Goal: Task Accomplishment & Management: Use online tool/utility

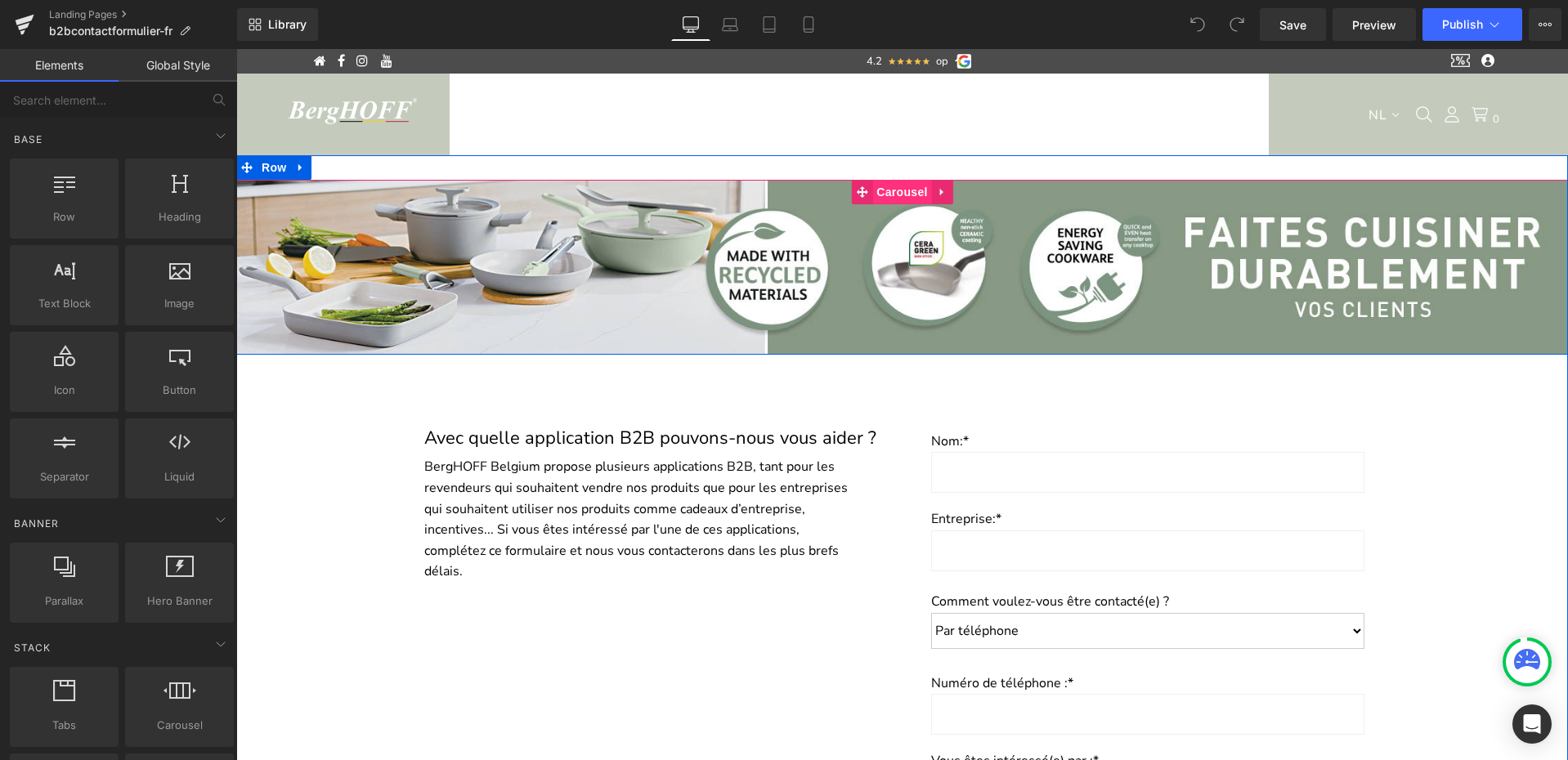
click at [903, 192] on span "Carousel" at bounding box center [902, 192] width 59 height 24
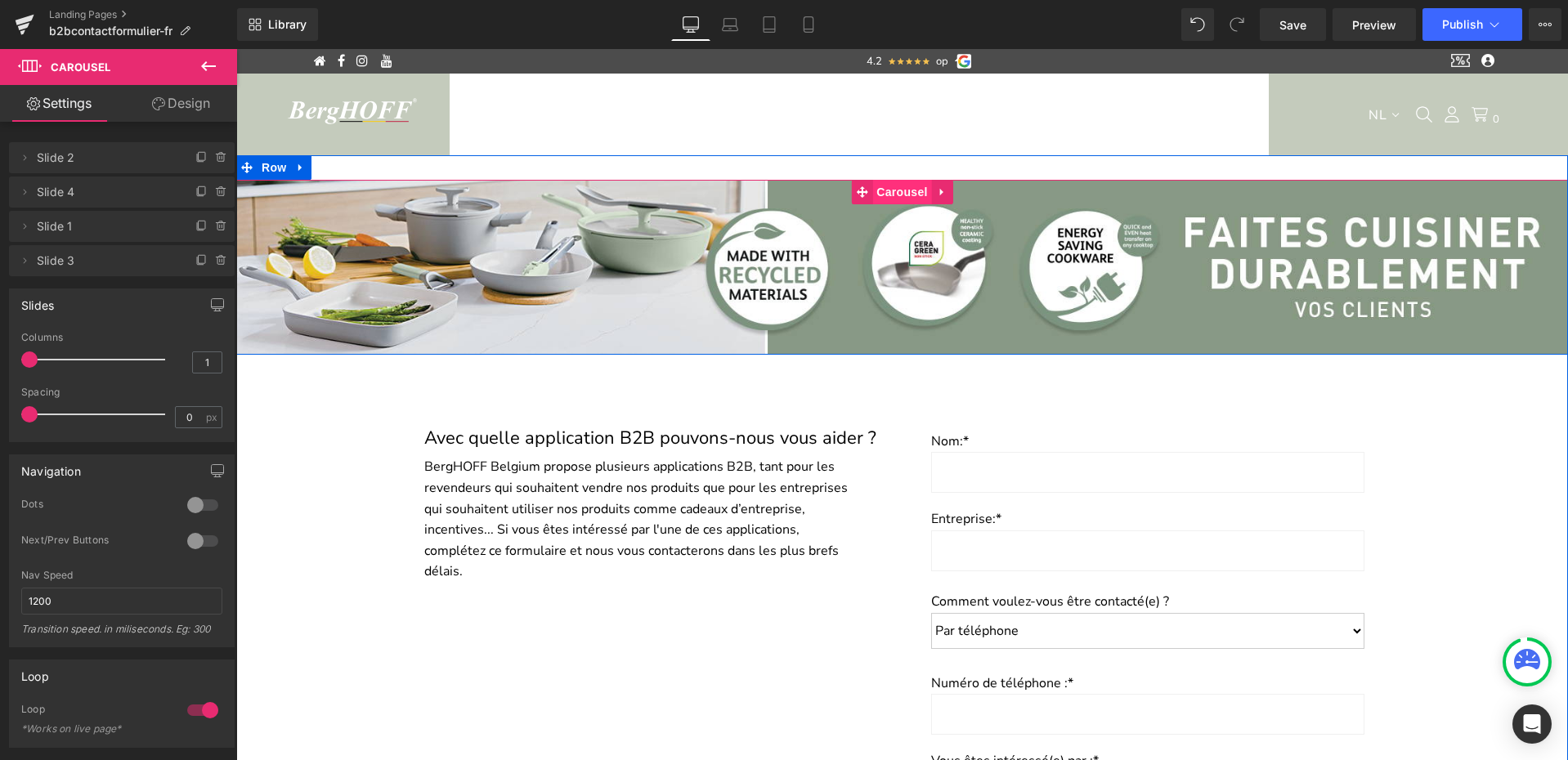
click at [900, 198] on span "Carousel" at bounding box center [902, 192] width 59 height 24
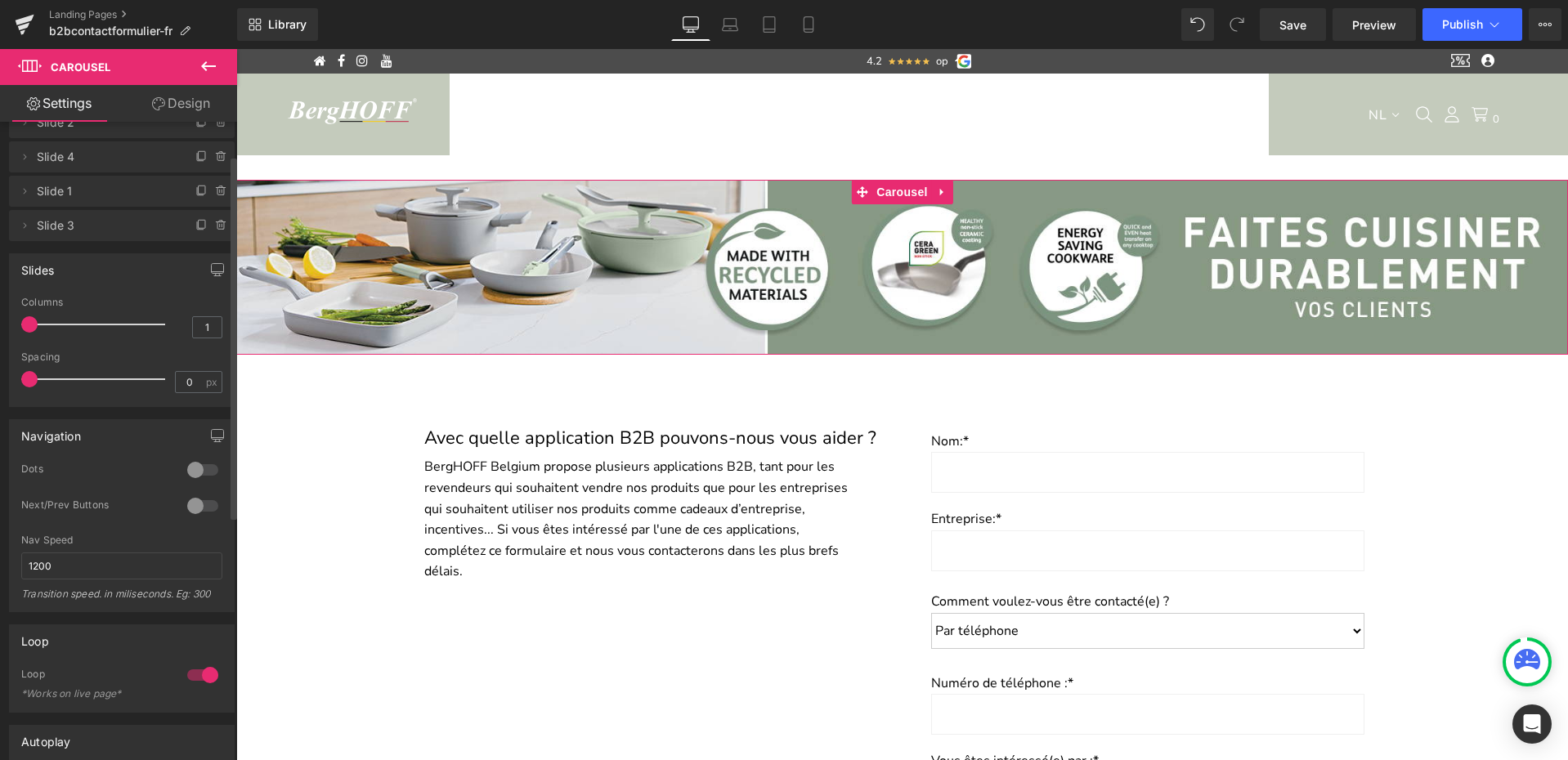
scroll to position [65, 0]
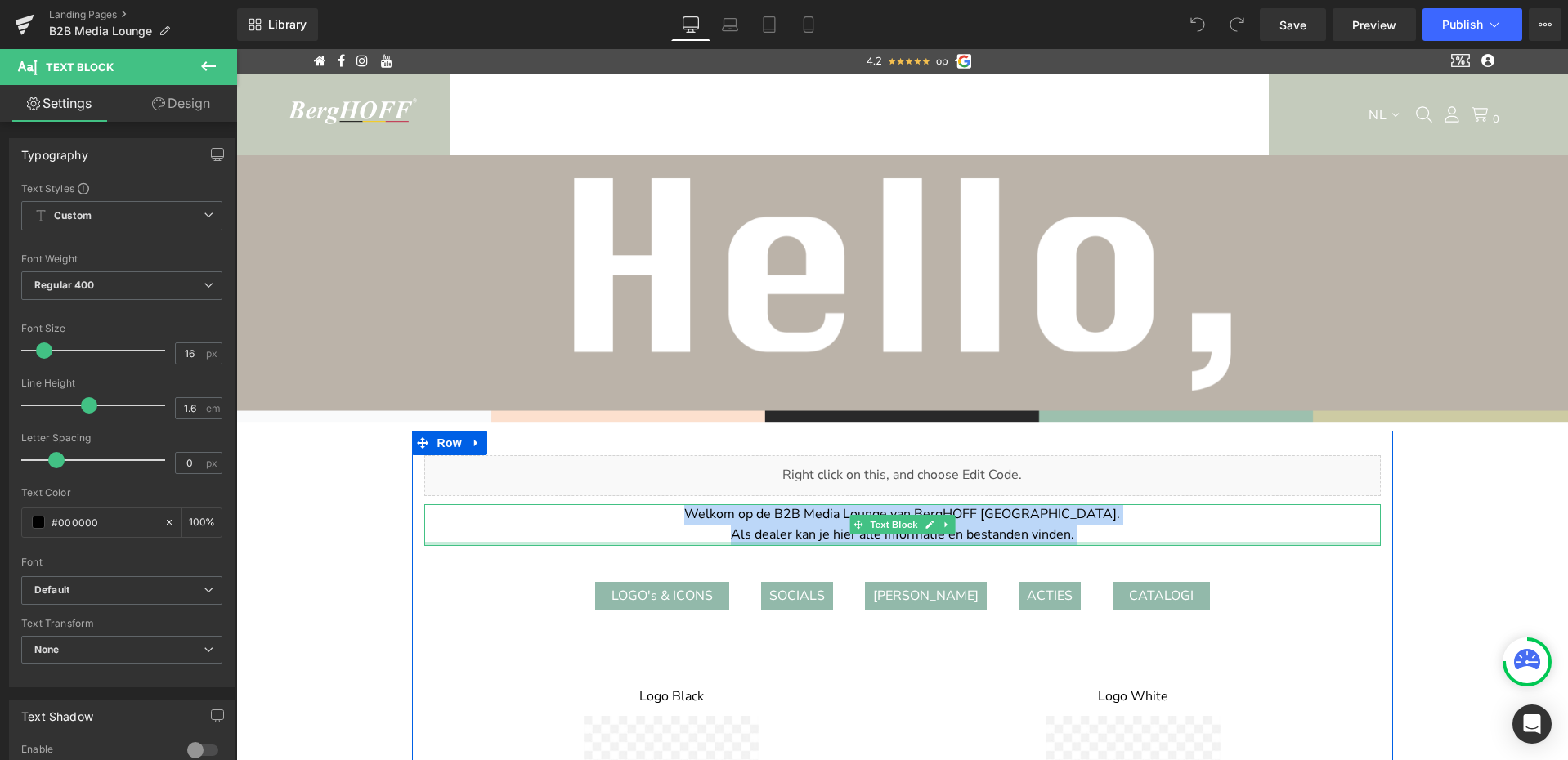
drag, startPoint x: 723, startPoint y: 515, endPoint x: 1079, endPoint y: 543, distance: 357.1
click at [1079, 543] on div "Welkom op de B2B Media Lounge van BergHOFF Belgium. Als dealer kan je hier alle…" at bounding box center [902, 524] width 957 height 41
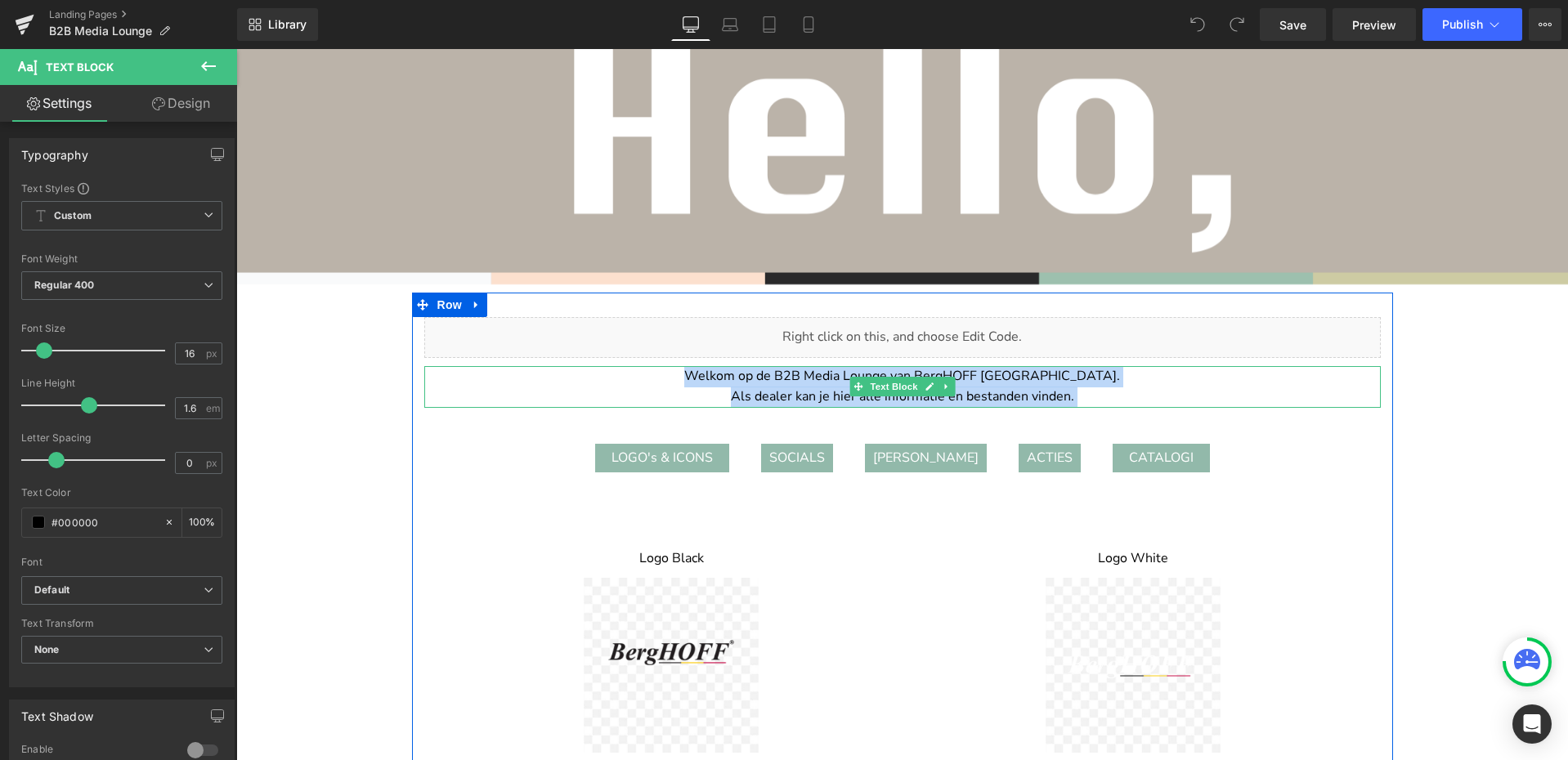
scroll to position [196, 0]
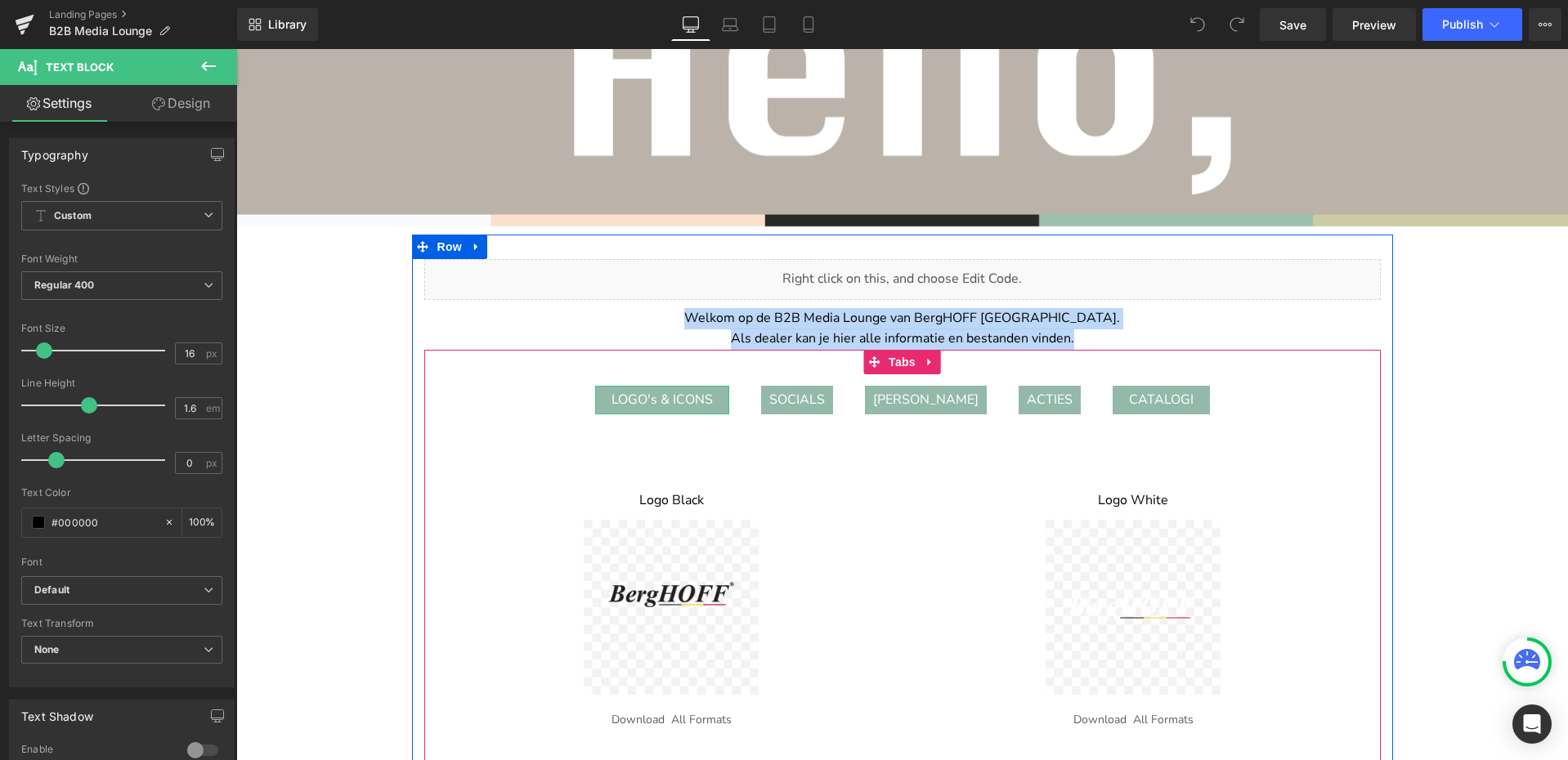
click at [664, 402] on div "LOGO's & ICONS" at bounding box center [662, 400] width 134 height 30
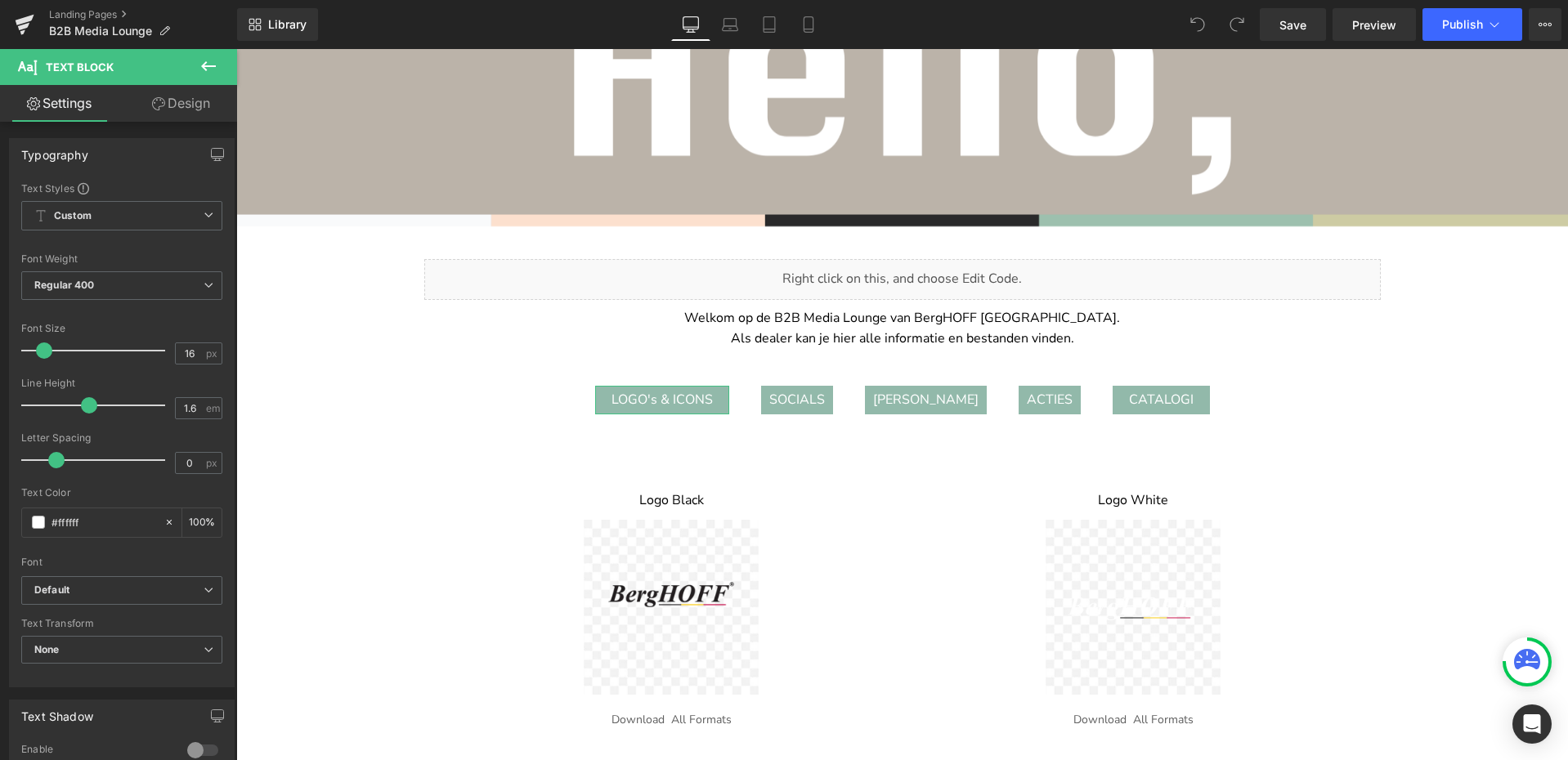
click at [206, 104] on link "Design" at bounding box center [181, 104] width 118 height 37
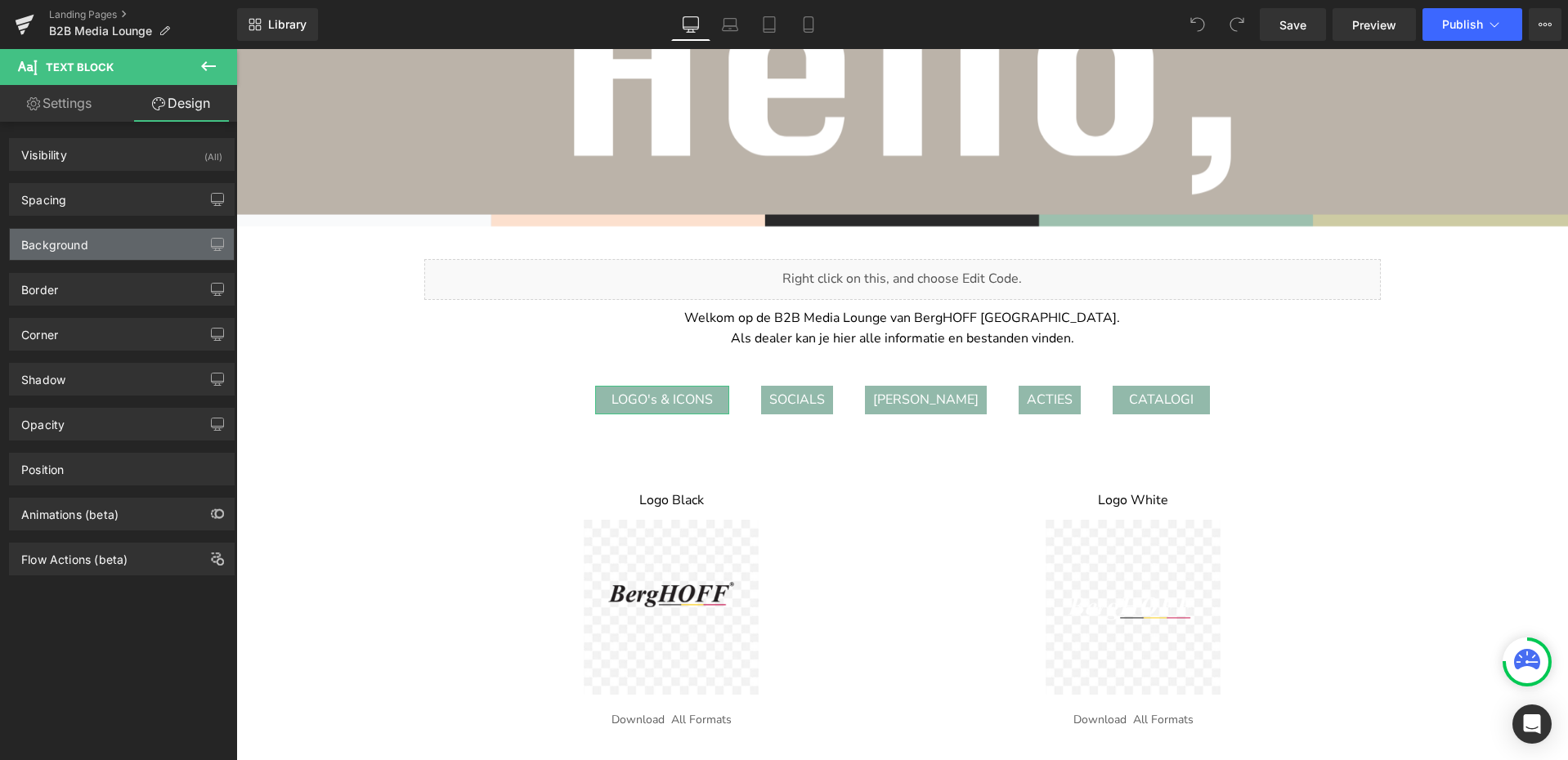
click at [115, 246] on div "Background" at bounding box center [122, 244] width 224 height 31
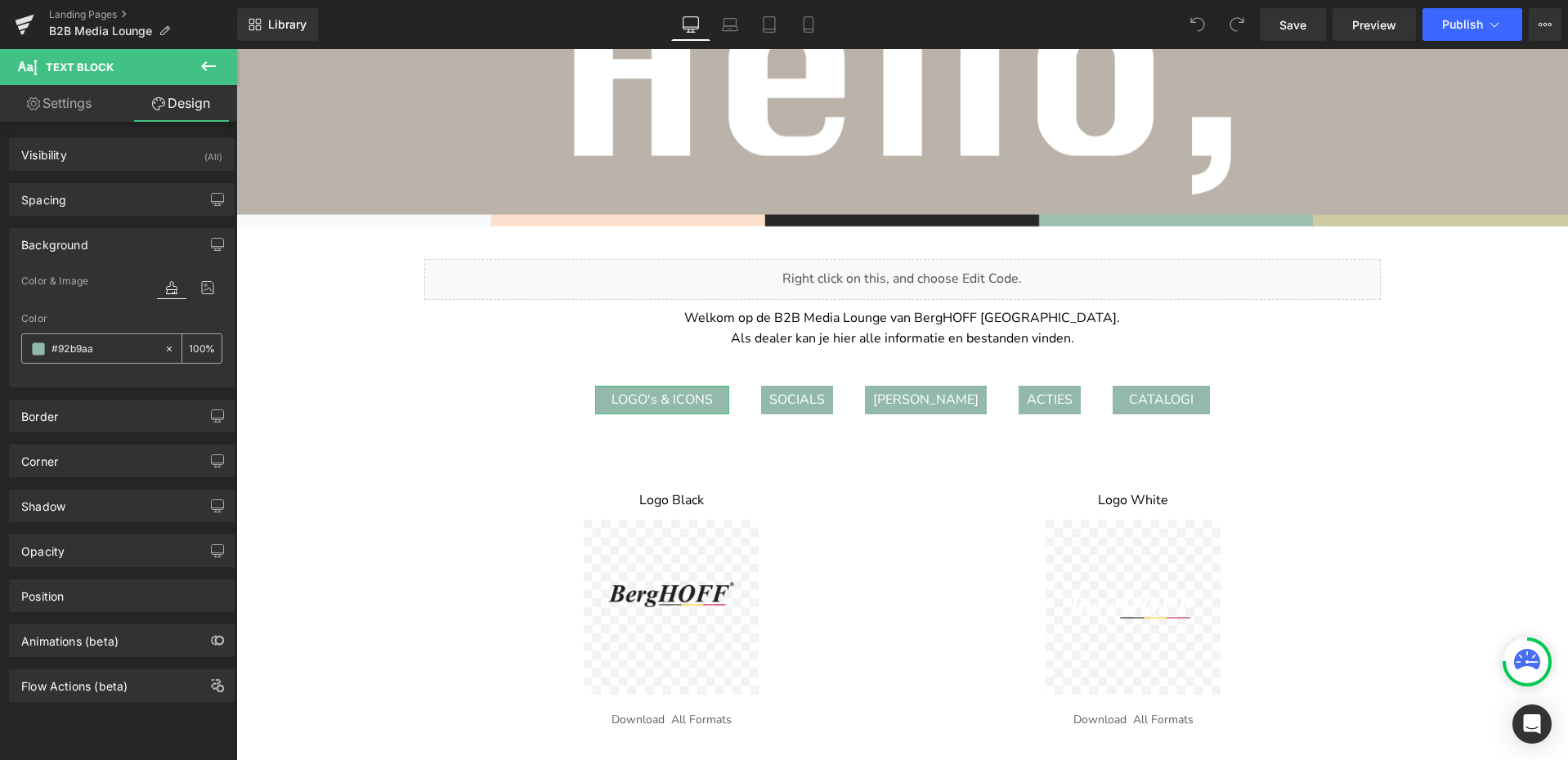
click at [72, 356] on input "#92b9aa" at bounding box center [104, 349] width 105 height 18
click at [84, 355] on input "#92b9aa" at bounding box center [104, 349] width 105 height 18
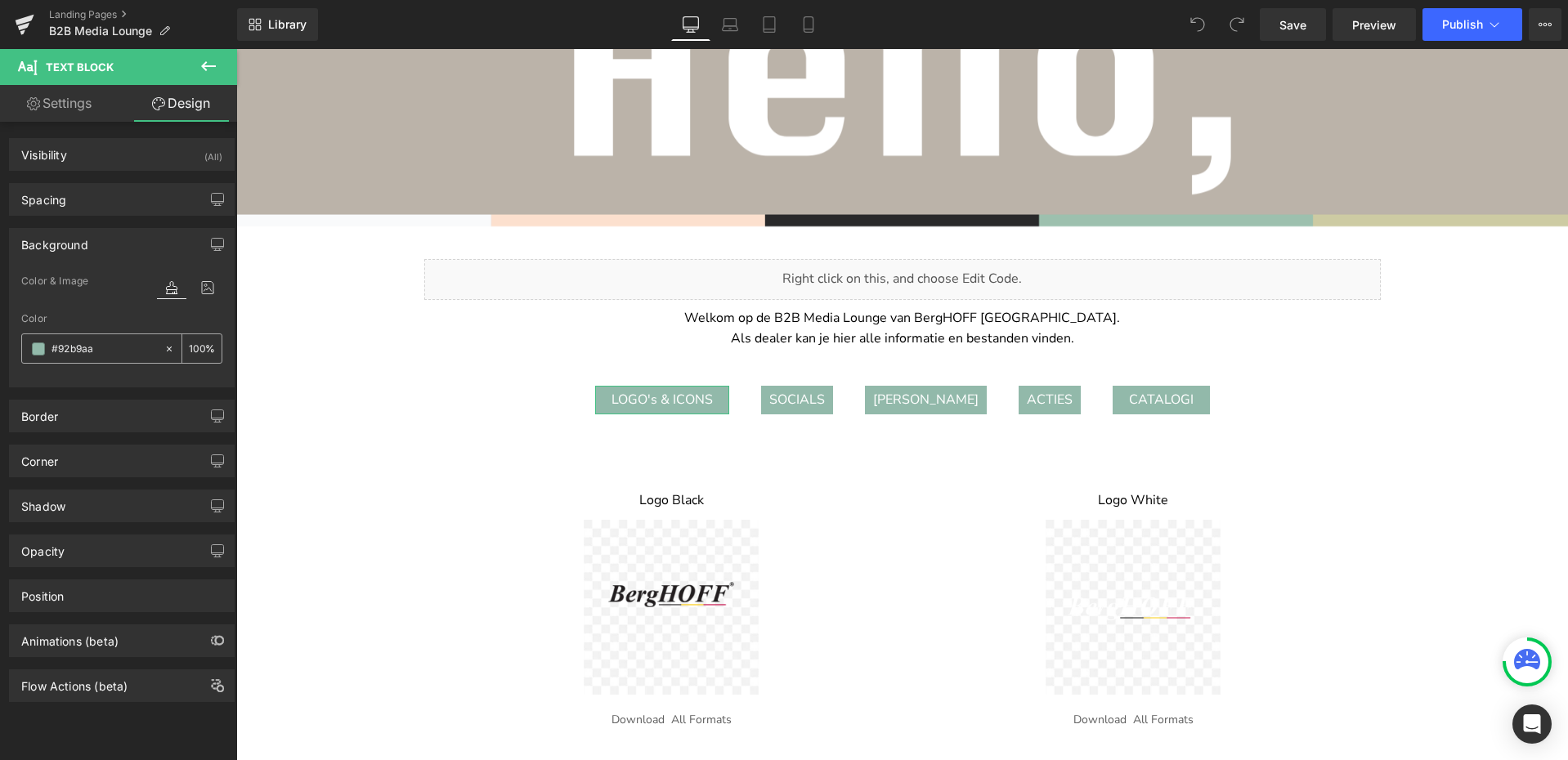
click at [84, 355] on input "#92b9aa" at bounding box center [104, 349] width 105 height 18
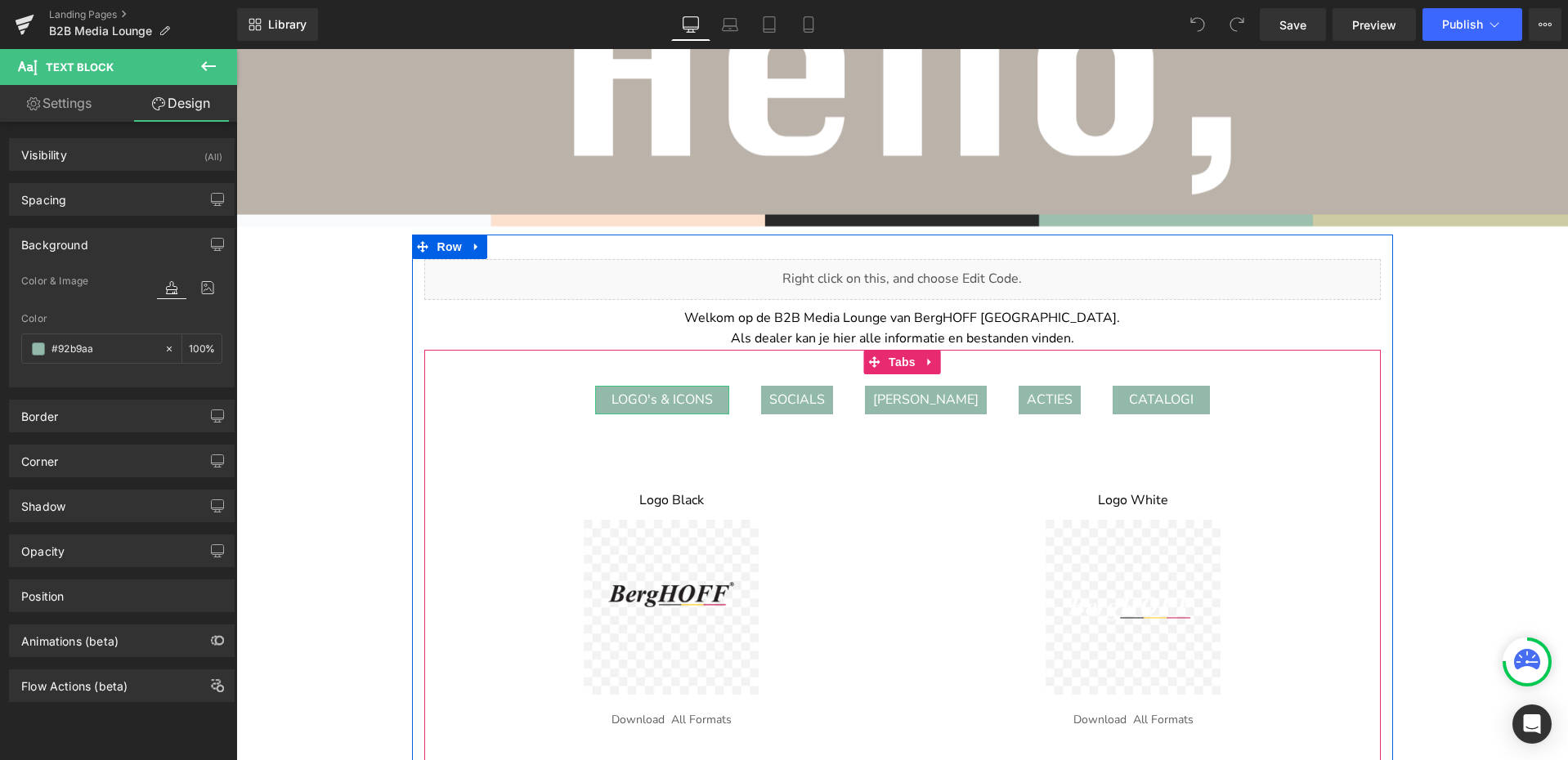
click at [665, 399] on div "LOGO's & ICONS" at bounding box center [662, 400] width 134 height 30
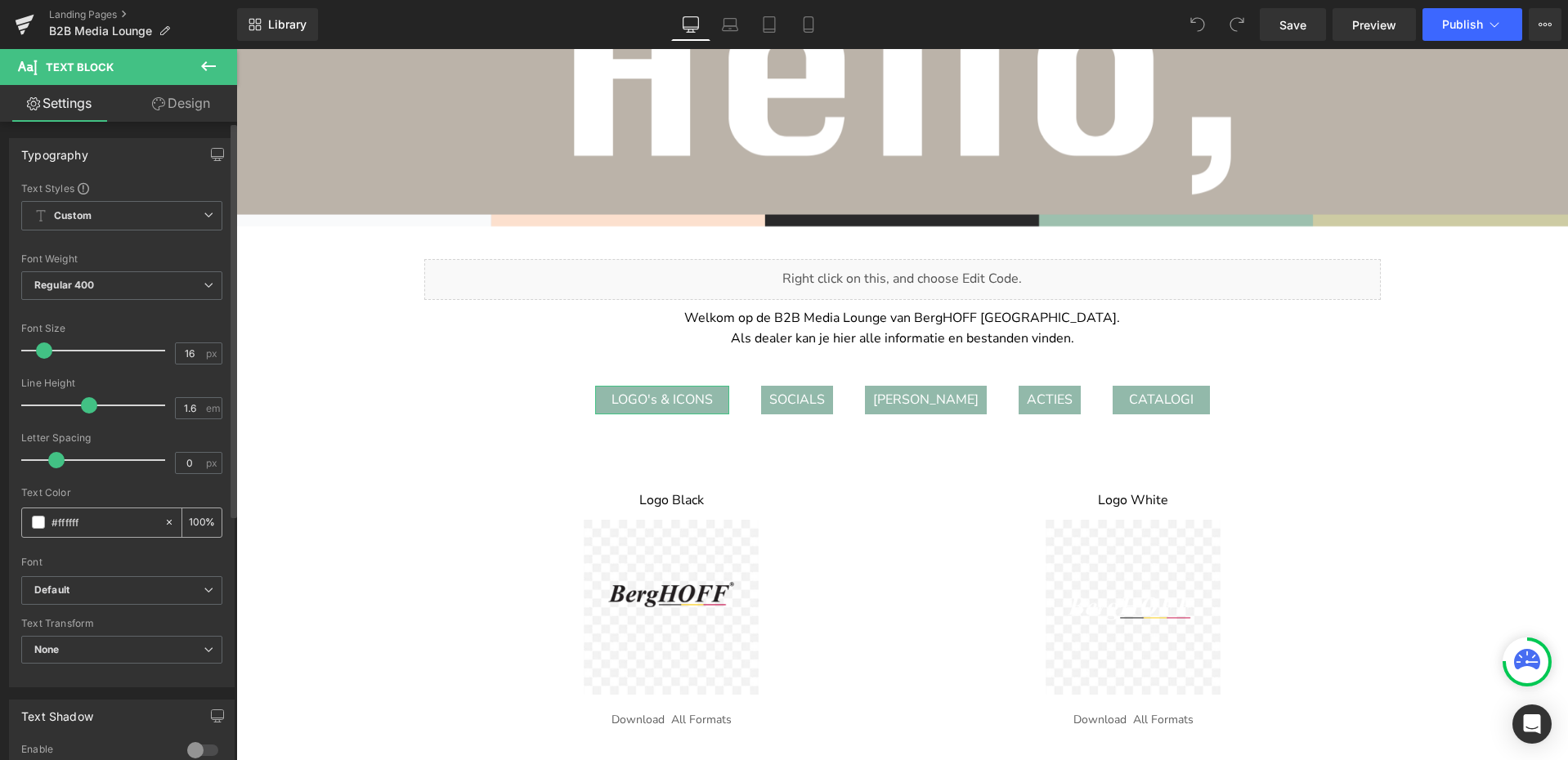
click at [73, 523] on input "#ffffff" at bounding box center [104, 522] width 105 height 18
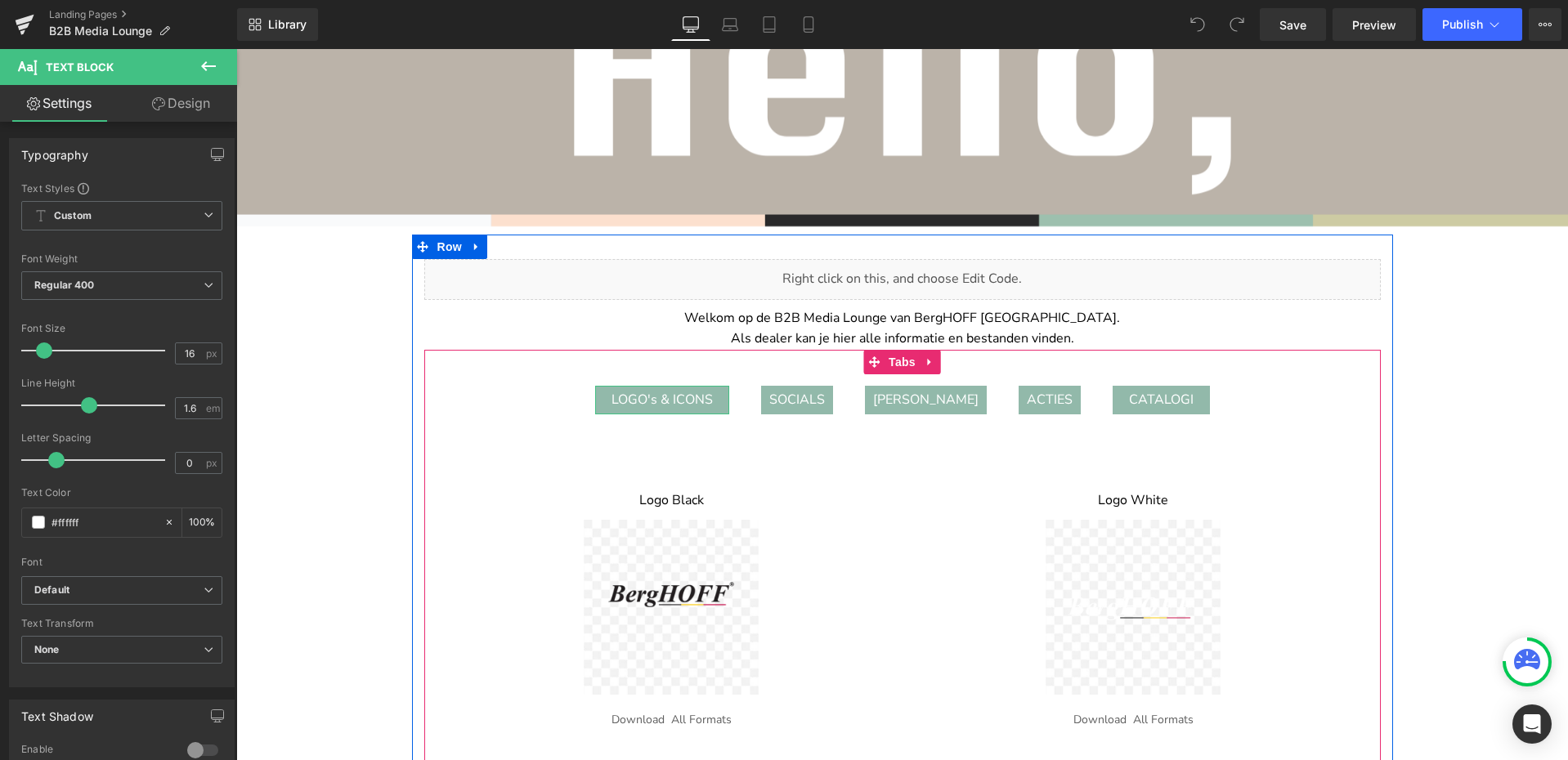
click at [657, 400] on div "LOGO's & ICONS" at bounding box center [662, 400] width 134 height 30
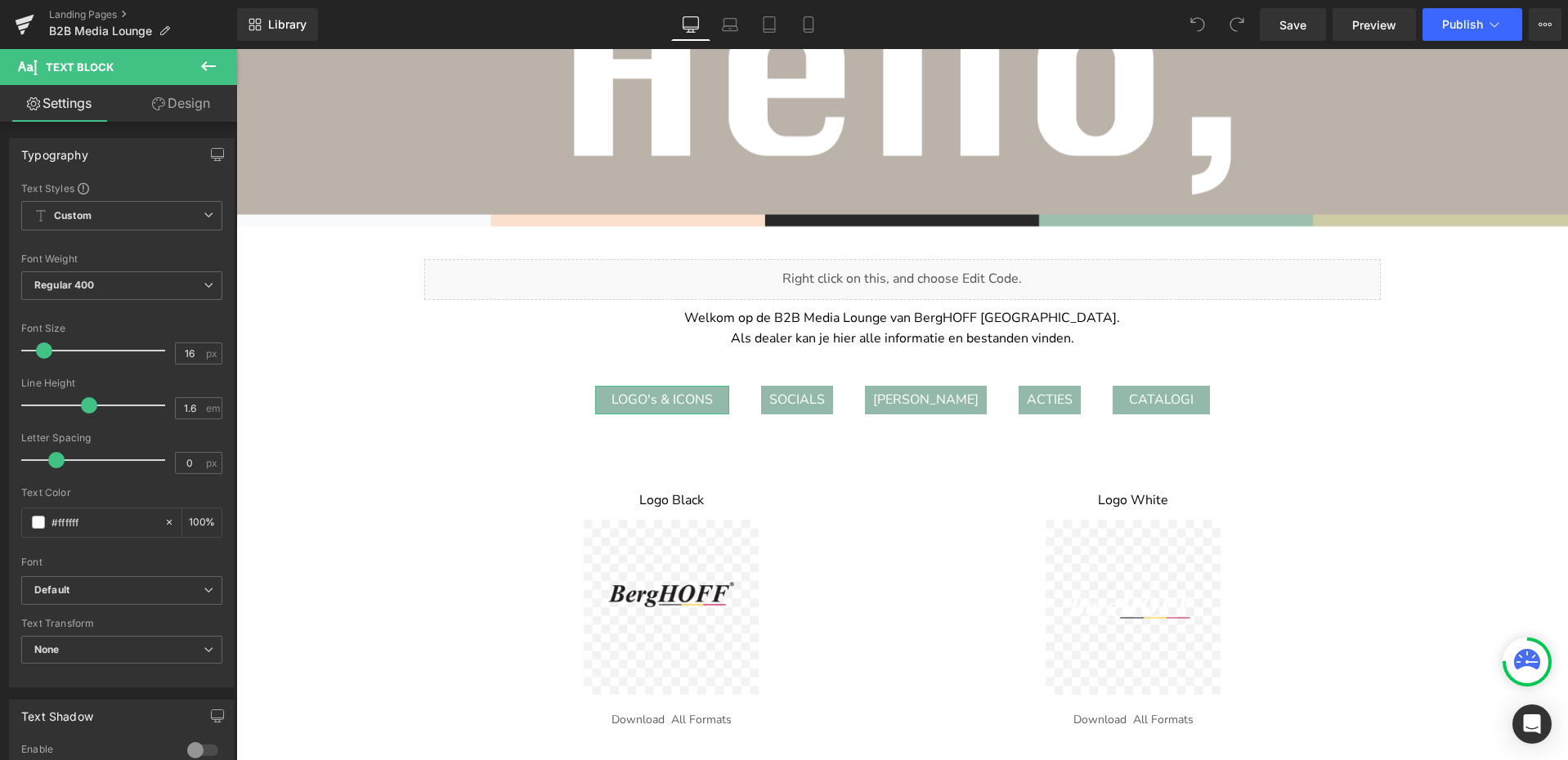
click at [192, 107] on link "Design" at bounding box center [181, 104] width 118 height 37
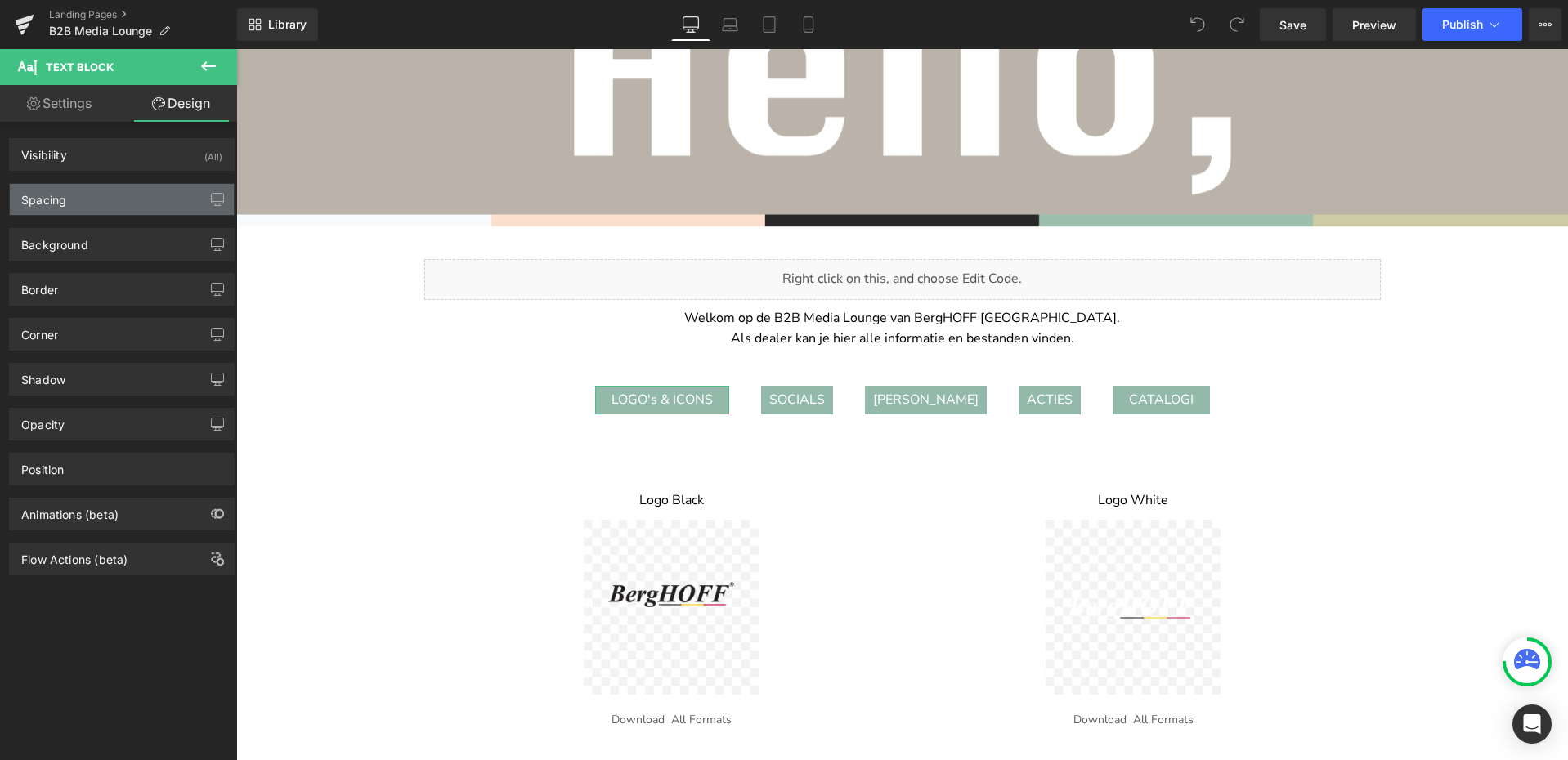
click at [113, 193] on div "Spacing" at bounding box center [122, 199] width 224 height 31
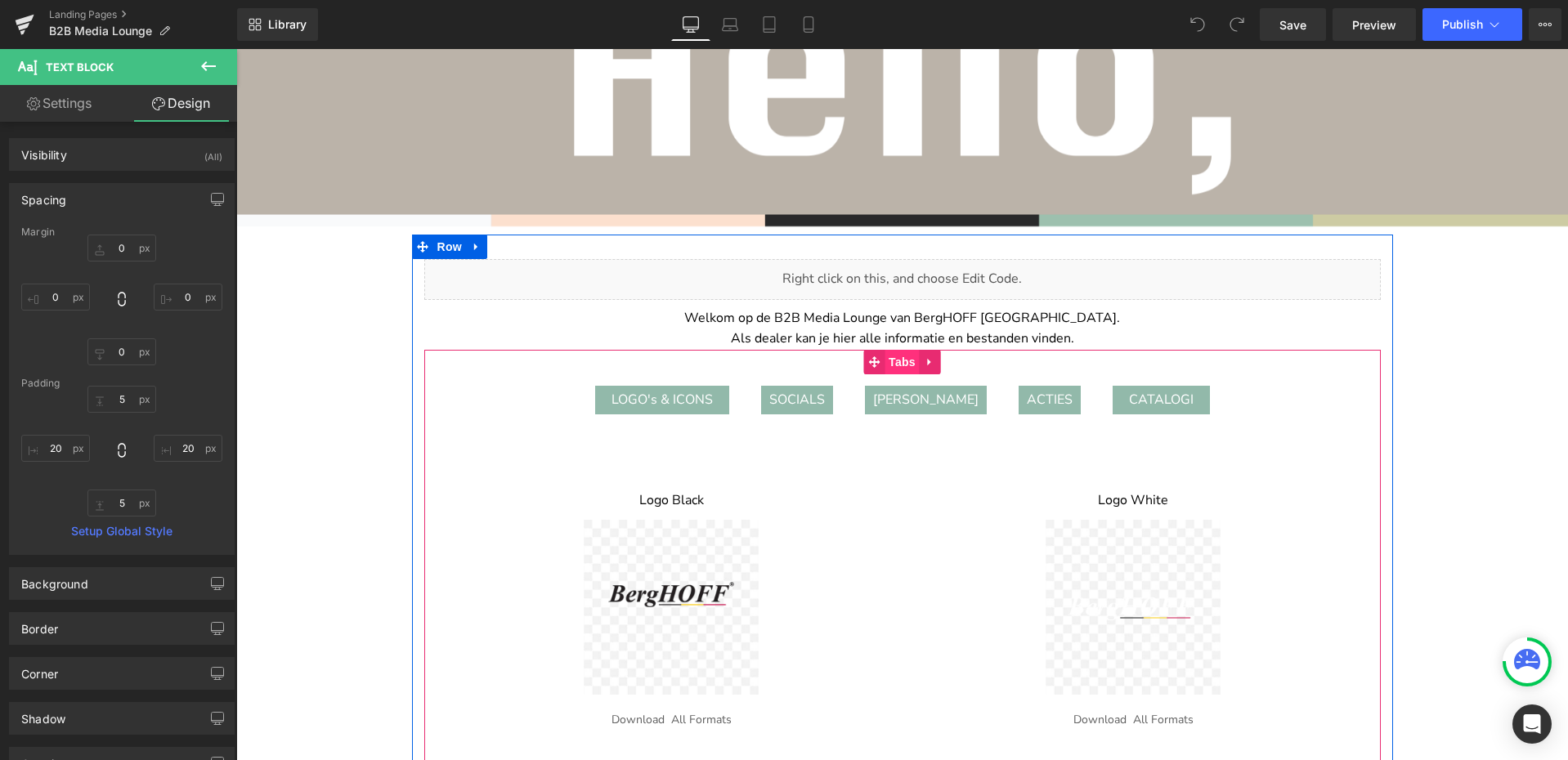
click at [895, 366] on span "Tabs" at bounding box center [902, 361] width 35 height 24
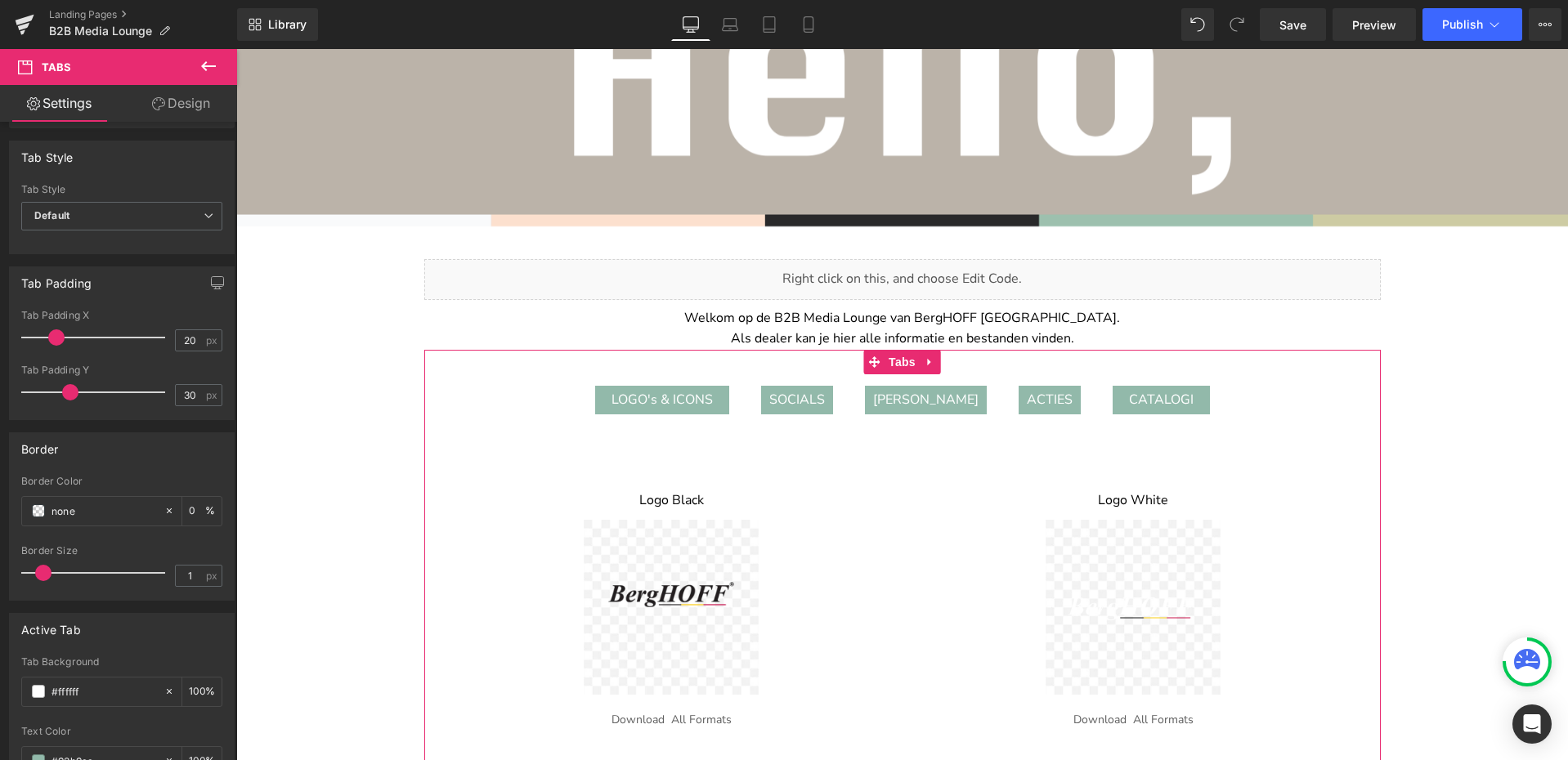
scroll to position [294, 0]
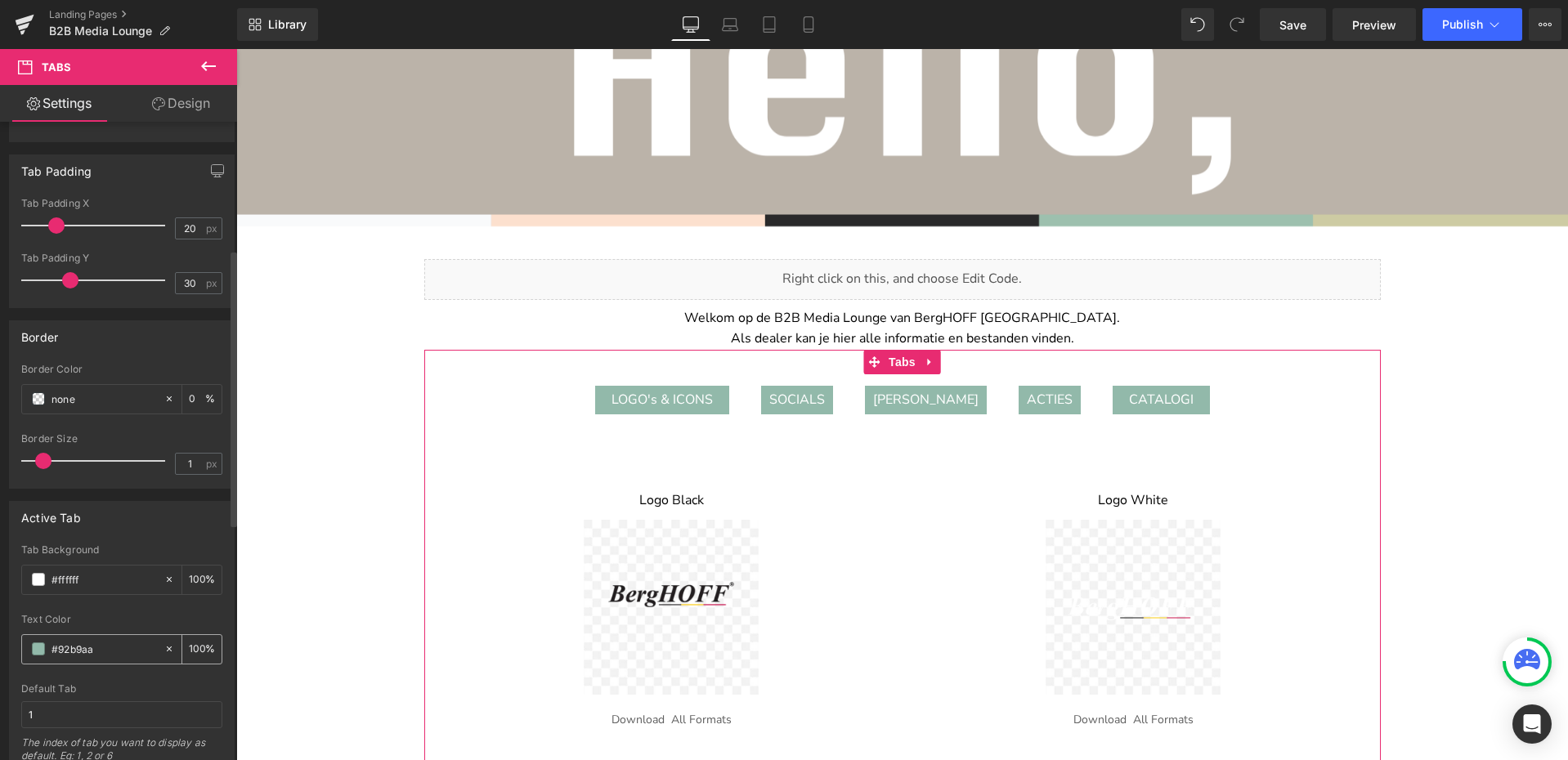
click at [78, 649] on input "#92b9aa" at bounding box center [104, 649] width 105 height 18
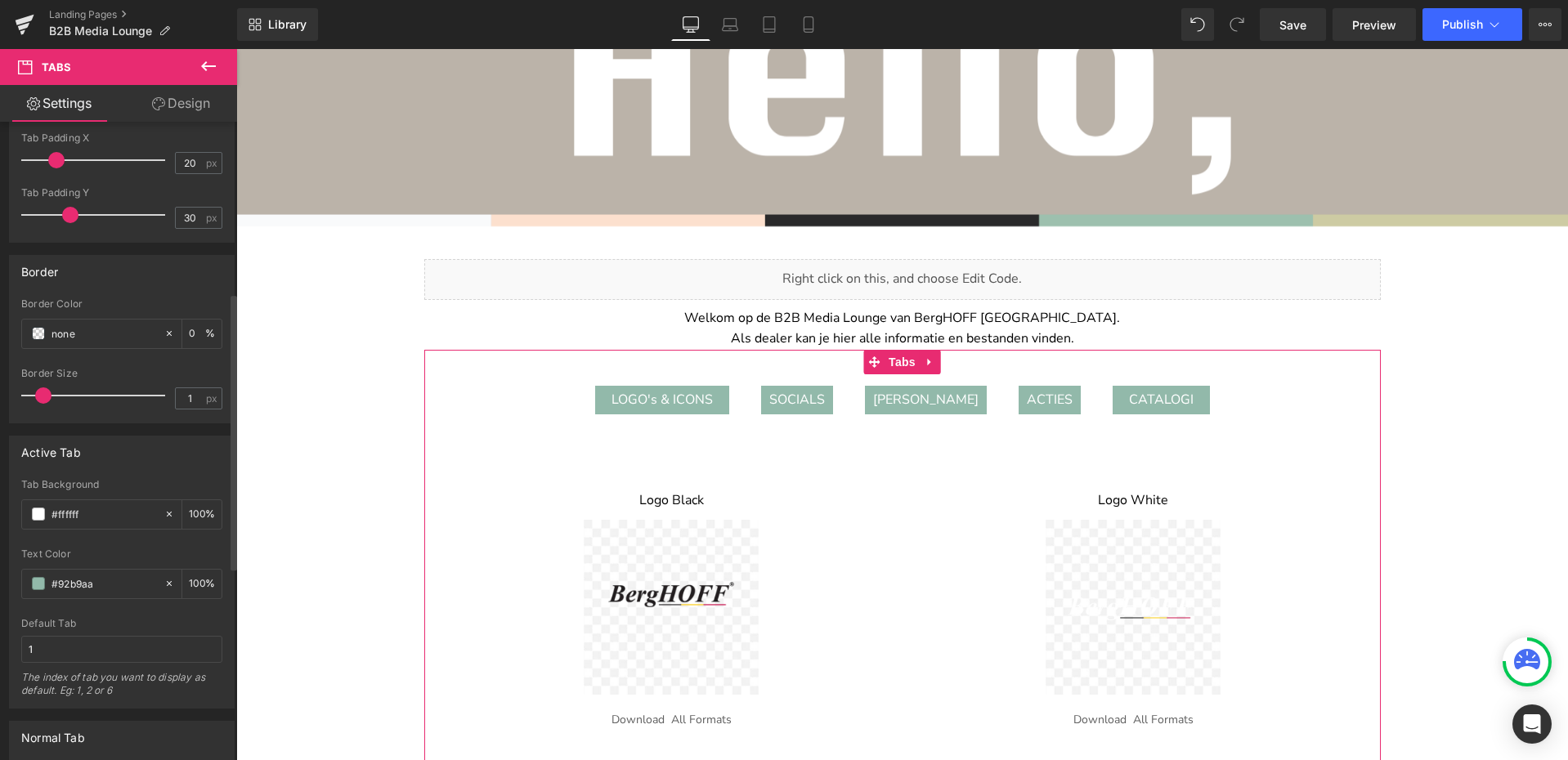
scroll to position [719, 0]
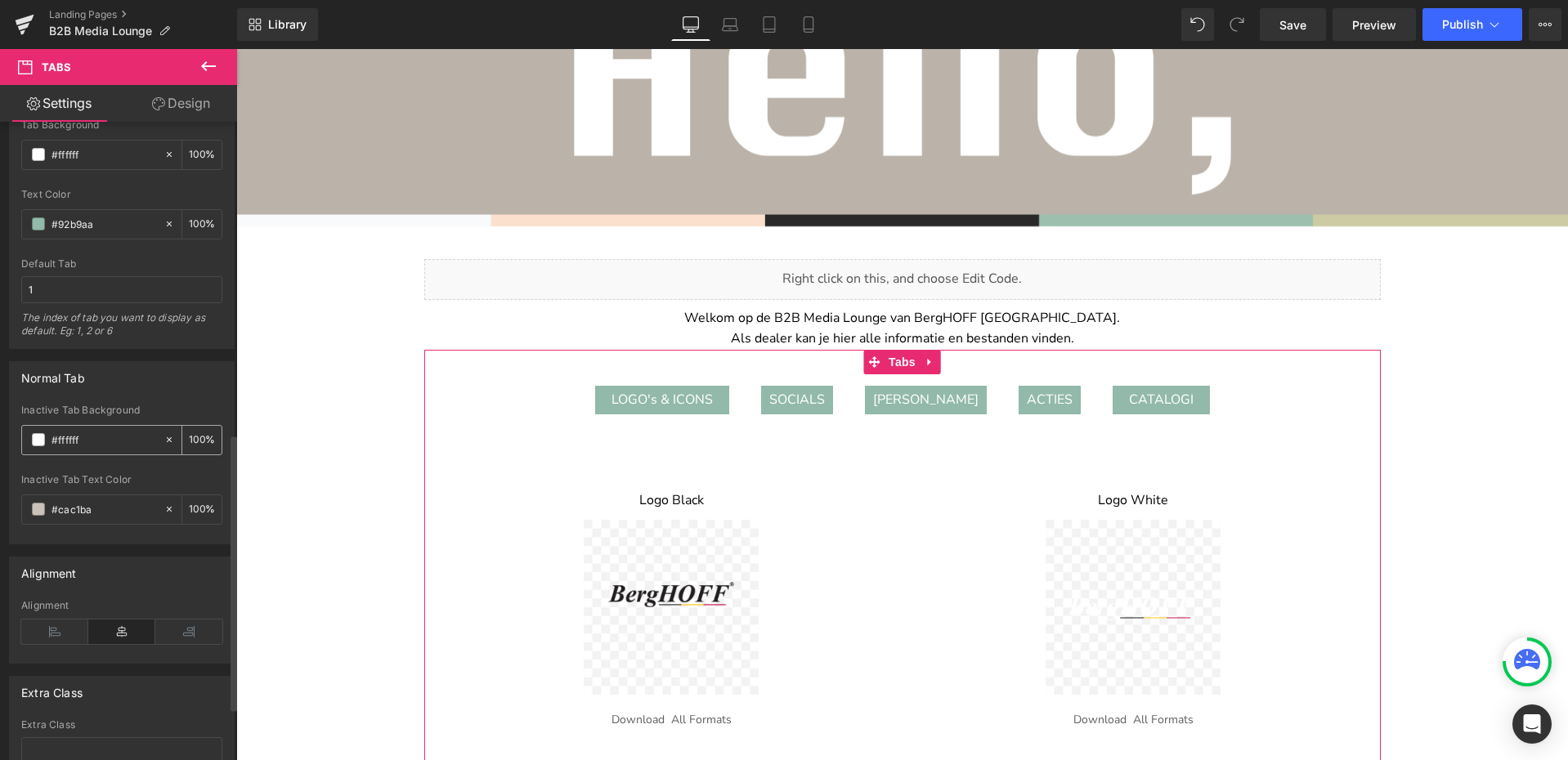
click at [79, 447] on input "#ffffff" at bounding box center [104, 439] width 105 height 18
click at [198, 103] on link "Design" at bounding box center [181, 104] width 118 height 37
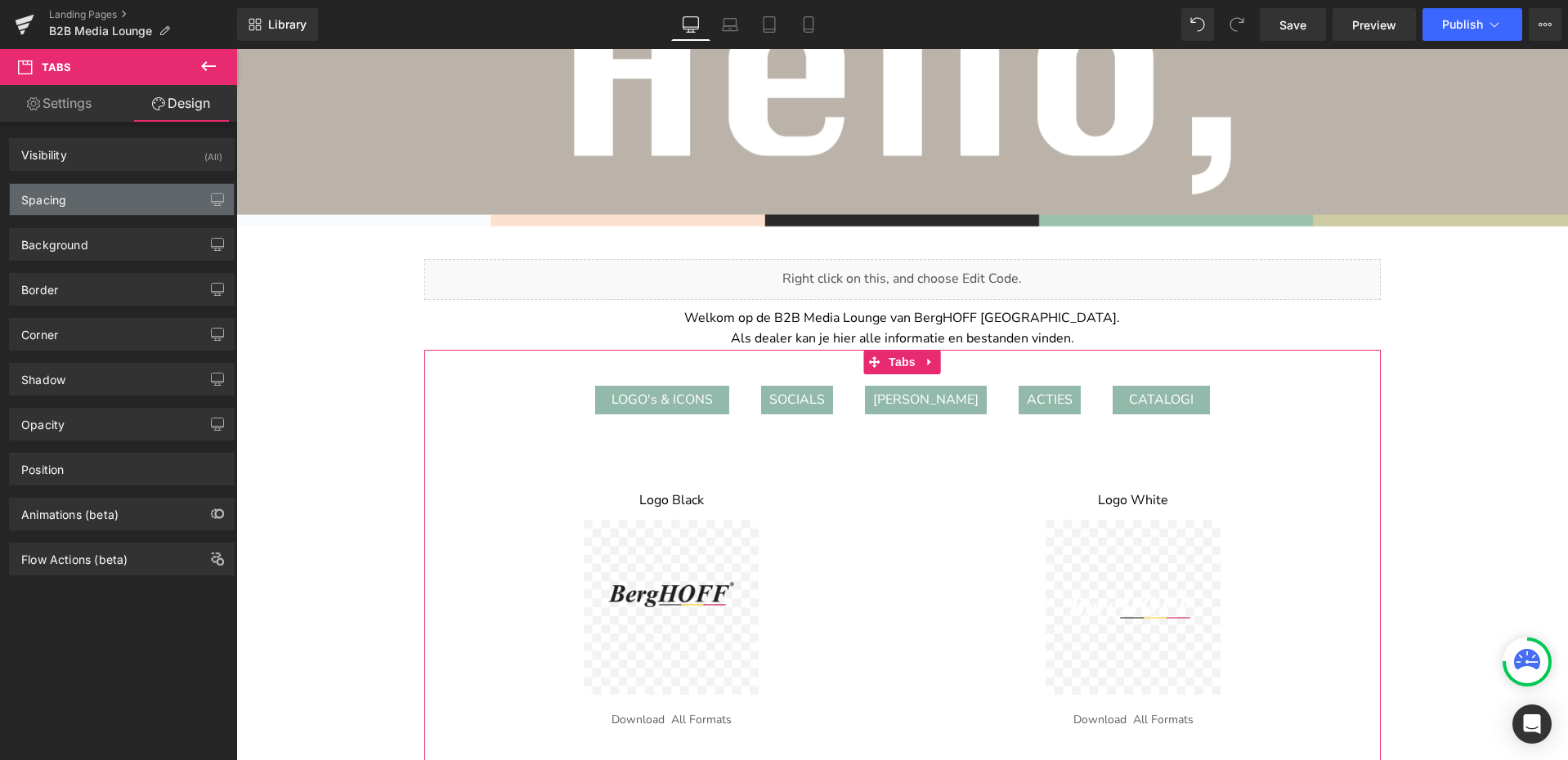
click at [88, 208] on div "Spacing" at bounding box center [122, 199] width 224 height 31
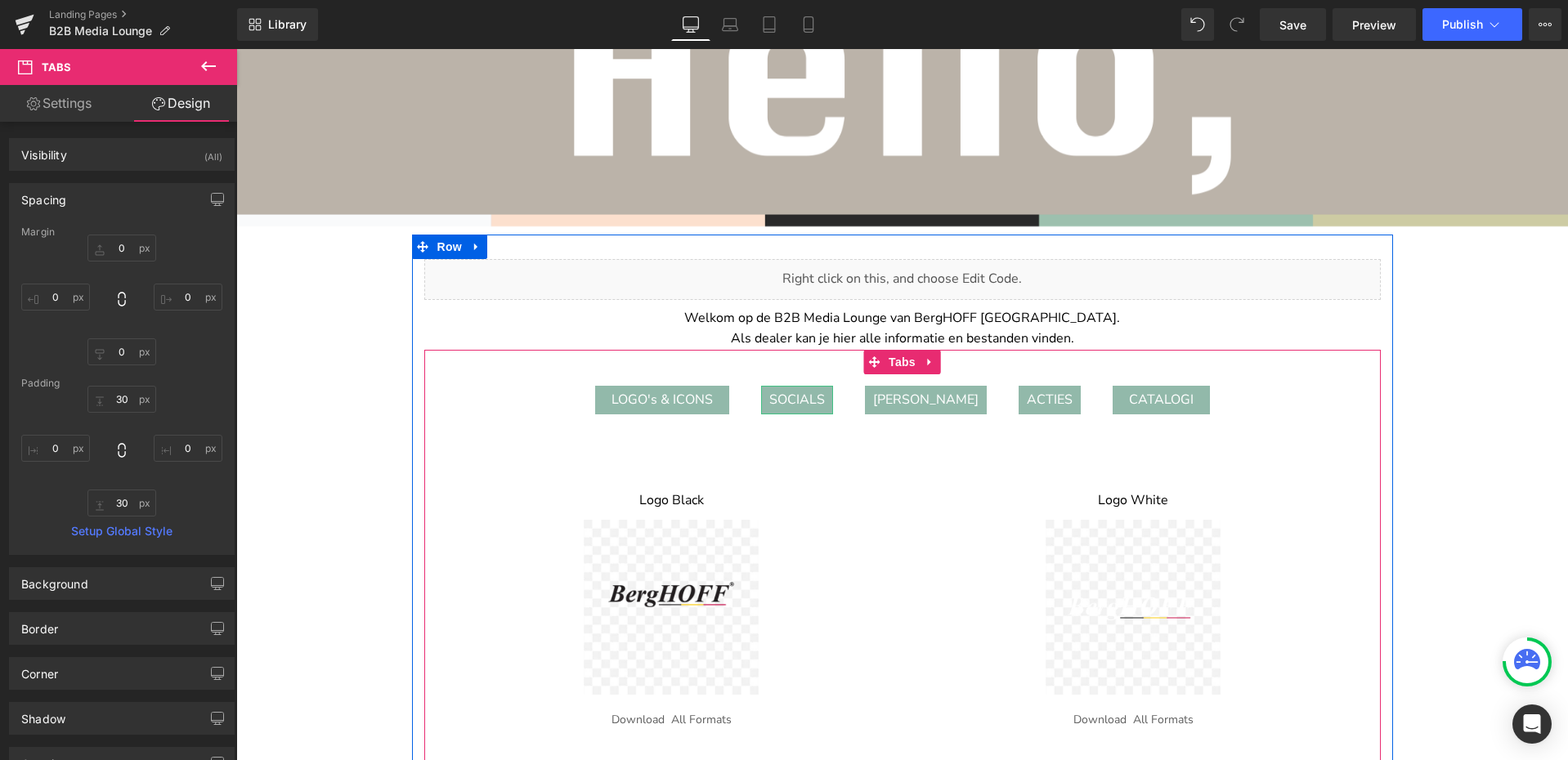
click at [805, 404] on div "SOCIALS" at bounding box center [796, 400] width 72 height 30
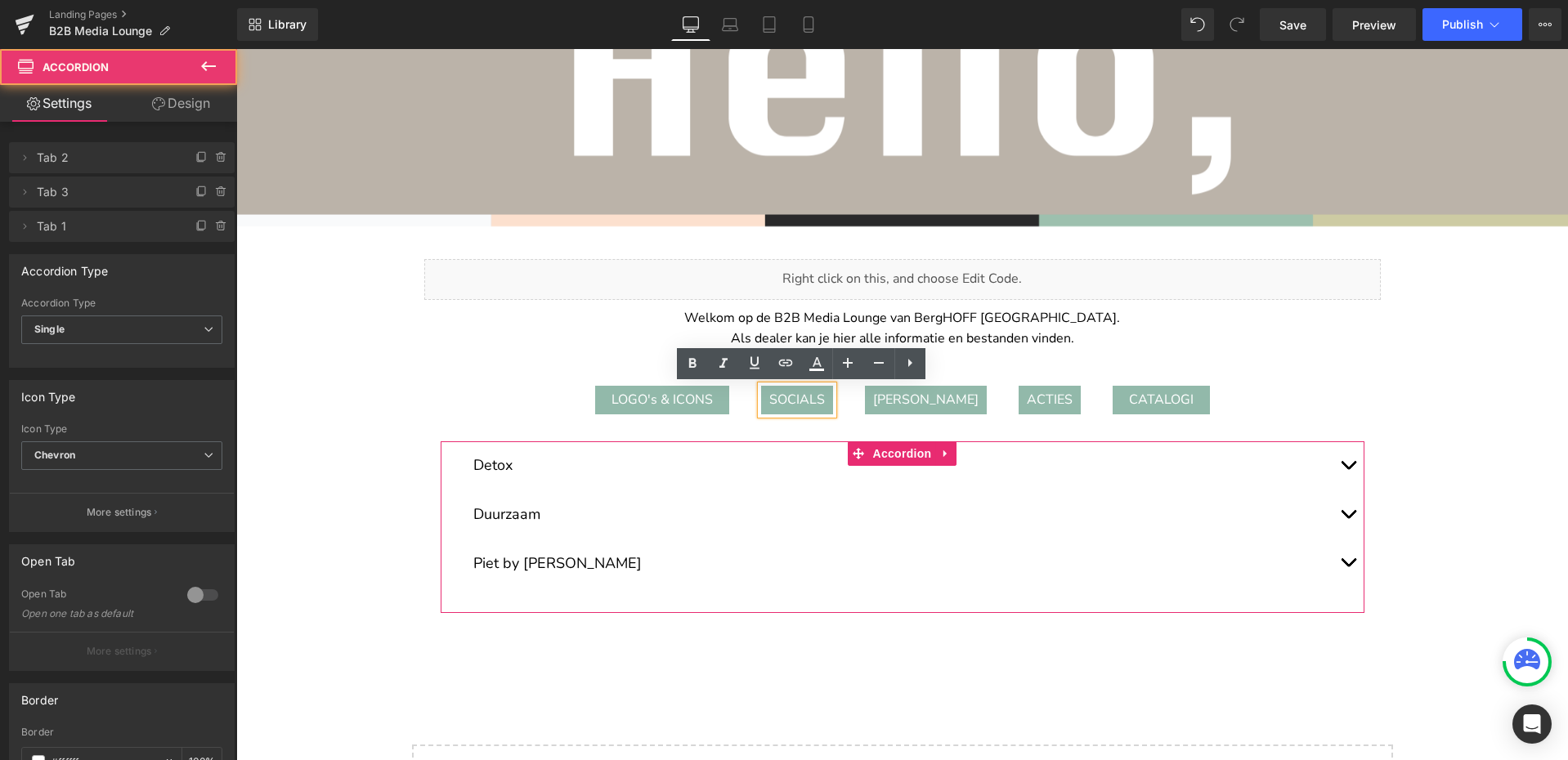
click at [1343, 464] on button "button" at bounding box center [1348, 465] width 33 height 48
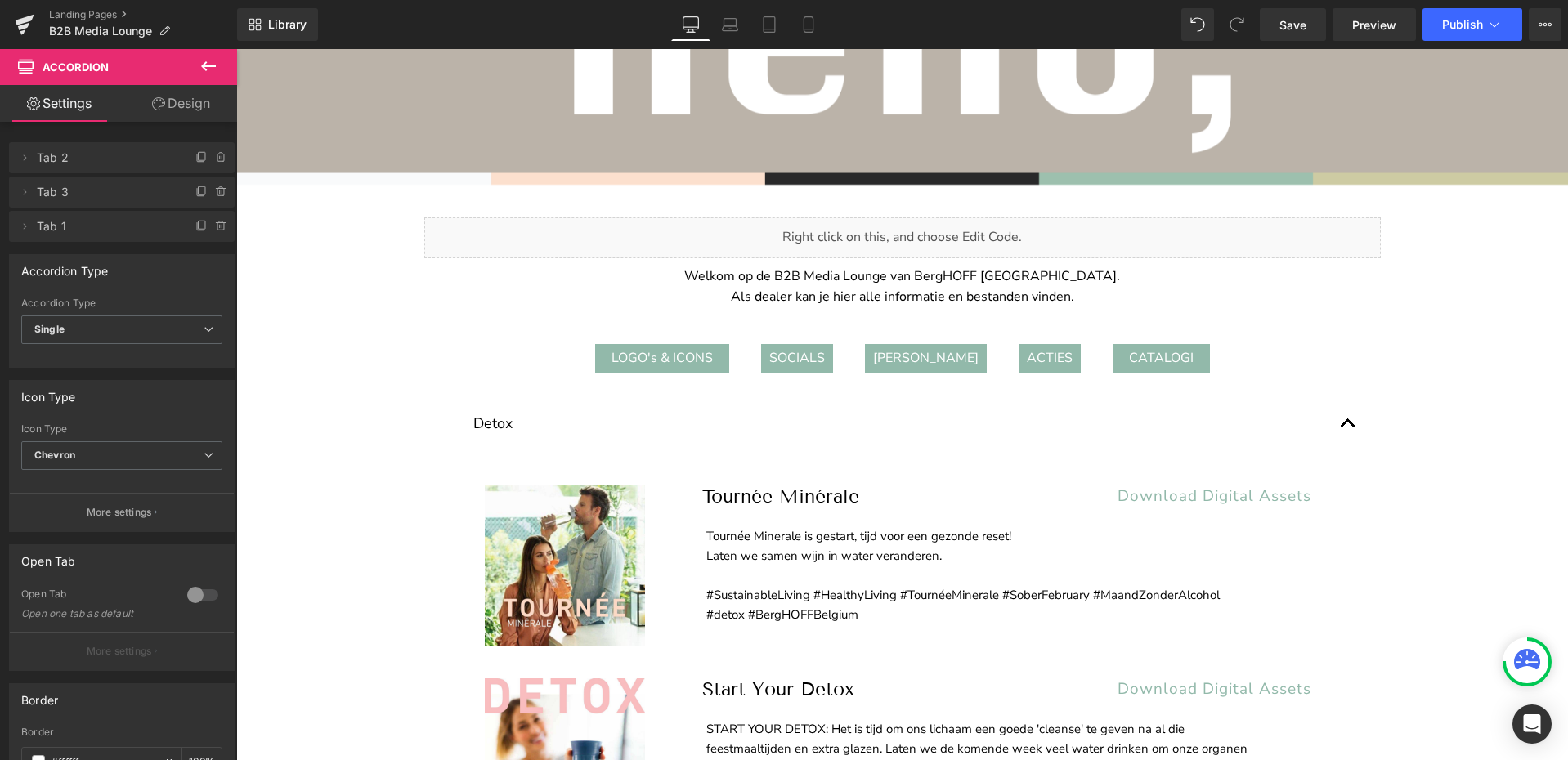
scroll to position [262, 0]
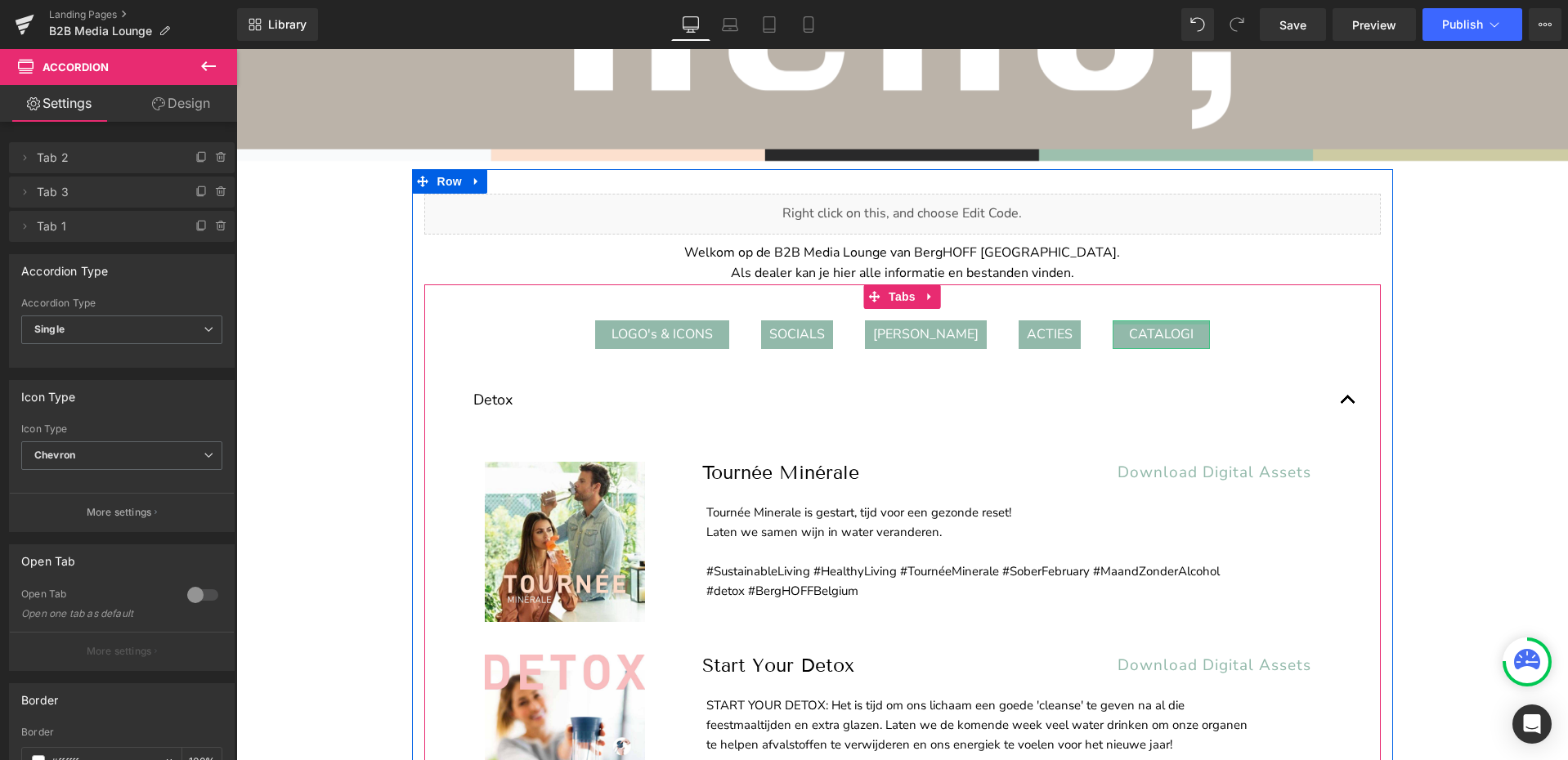
click at [1138, 322] on div at bounding box center [1160, 322] width 97 height 4
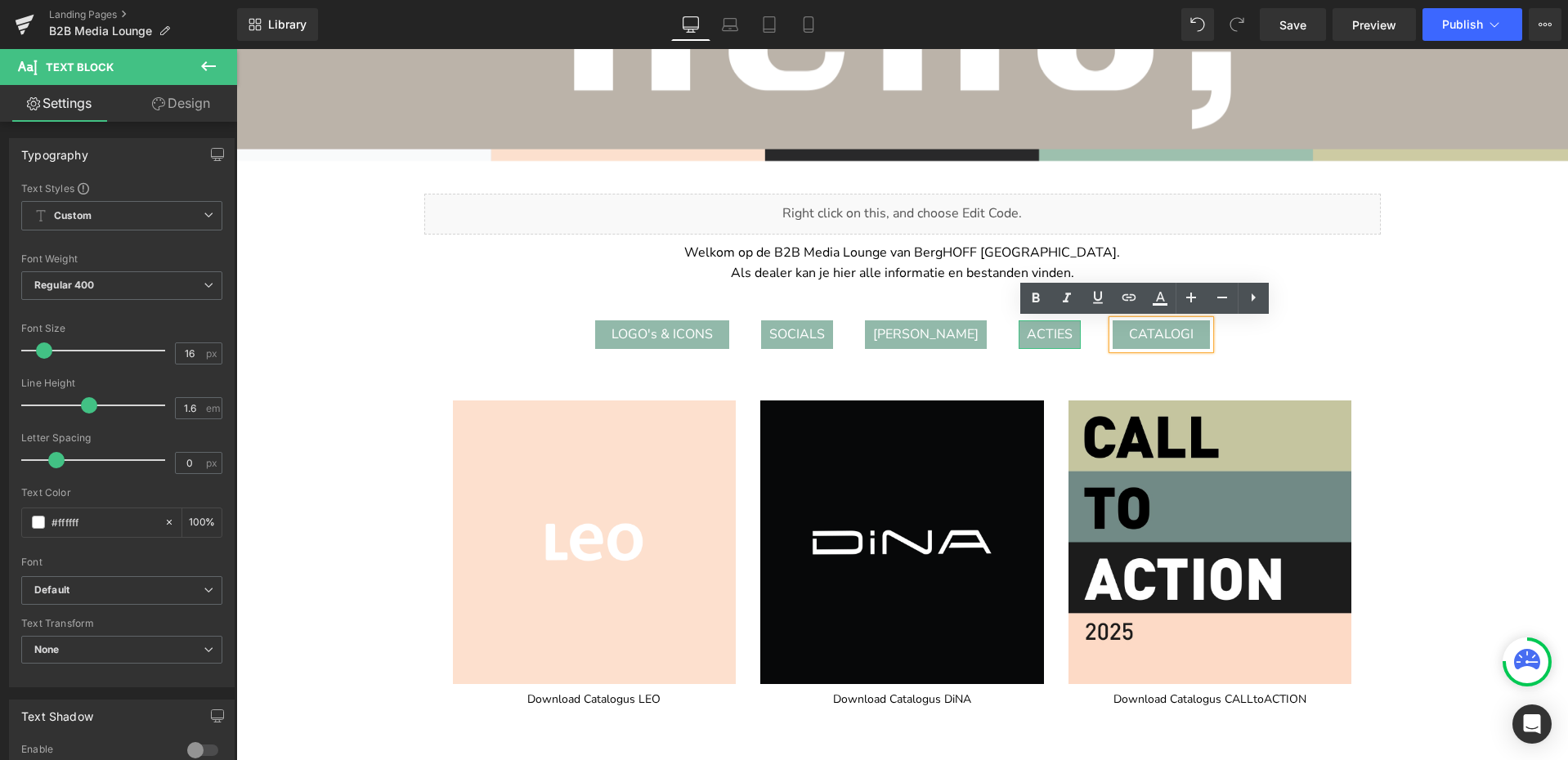
click at [1039, 340] on div "ACTIES" at bounding box center [1050, 334] width 62 height 30
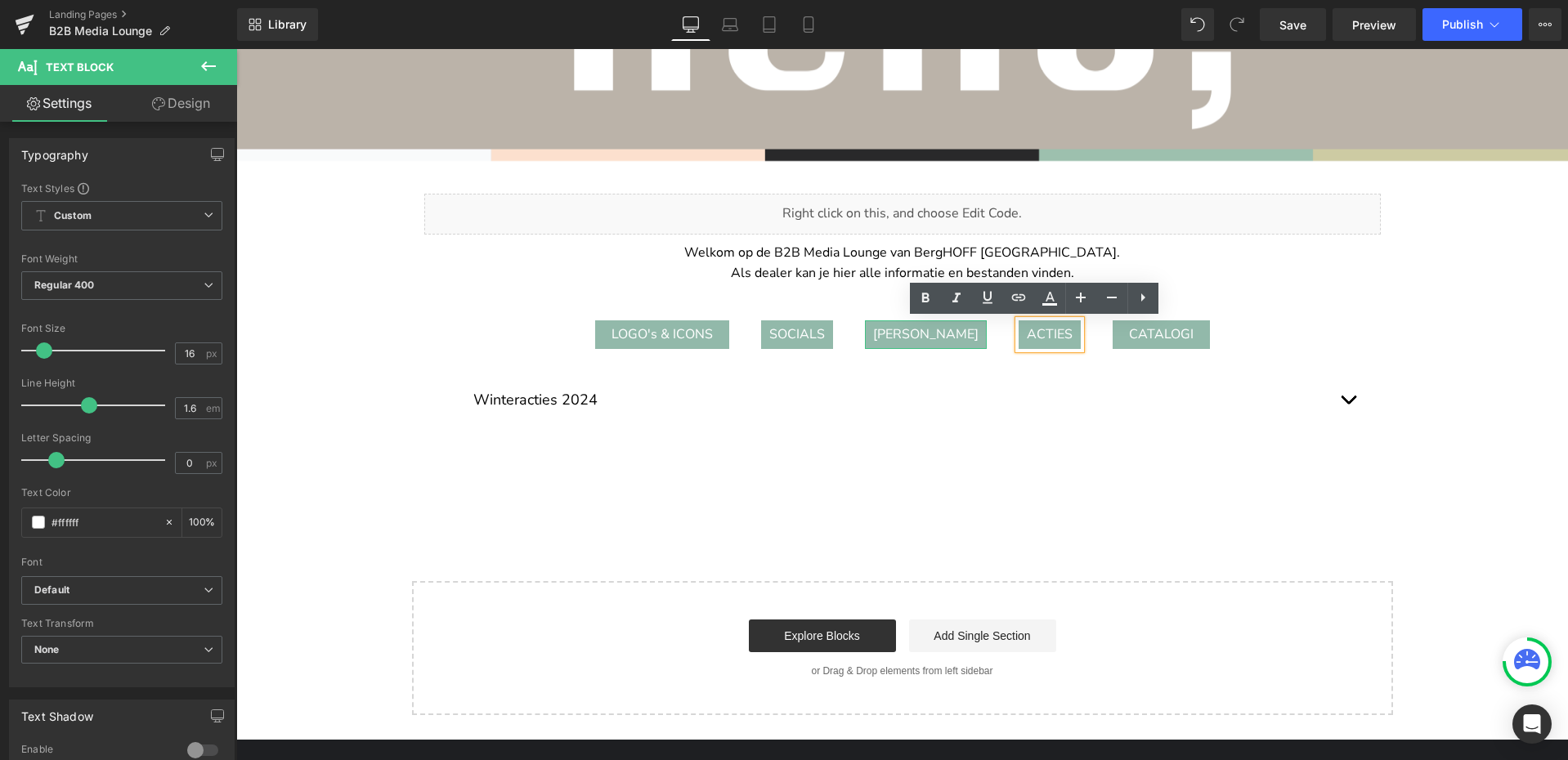
click at [926, 334] on div "SOS PIET BOX" at bounding box center [925, 334] width 122 height 30
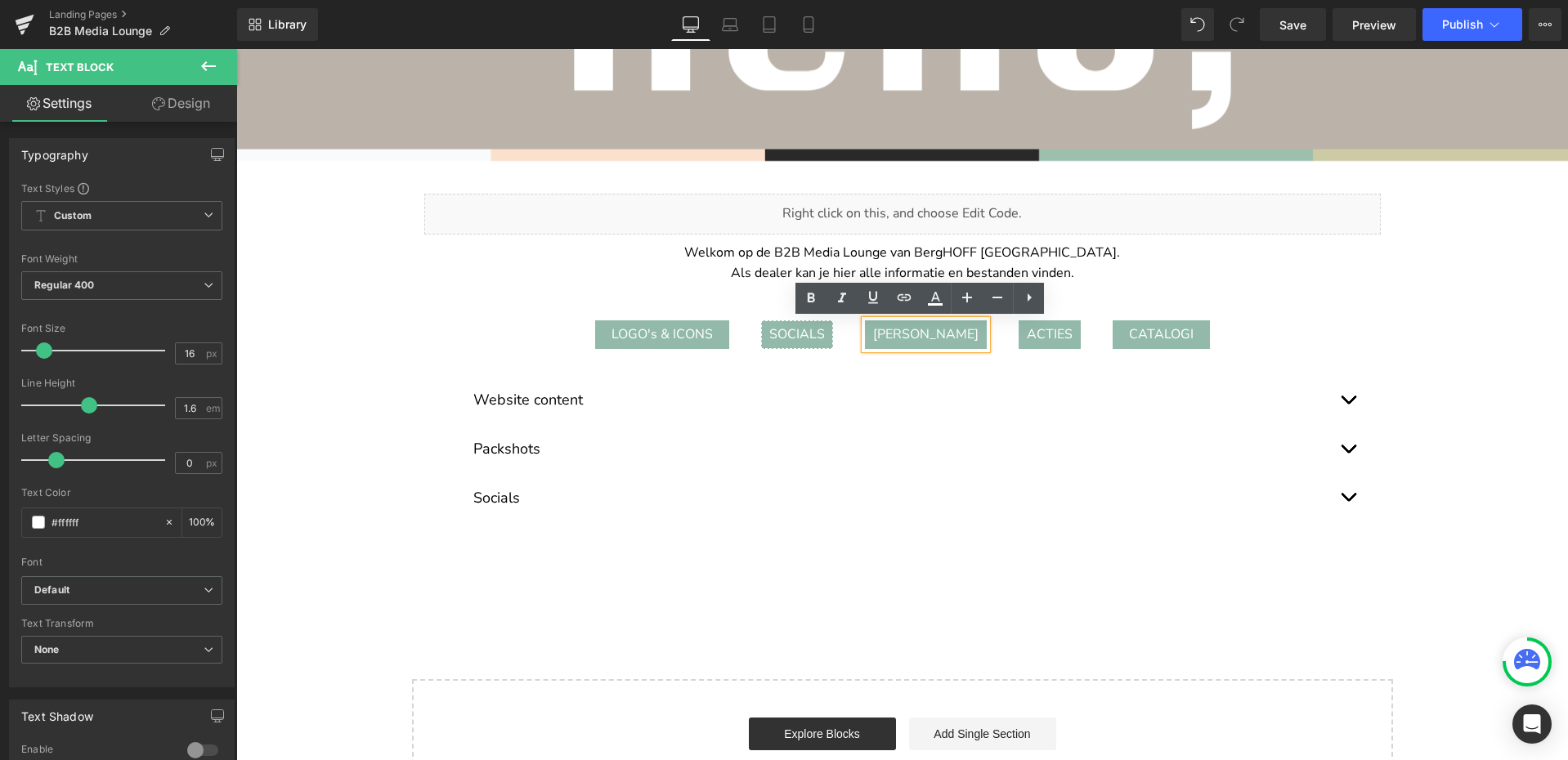
click at [805, 338] on div "SOCIALS" at bounding box center [796, 334] width 72 height 30
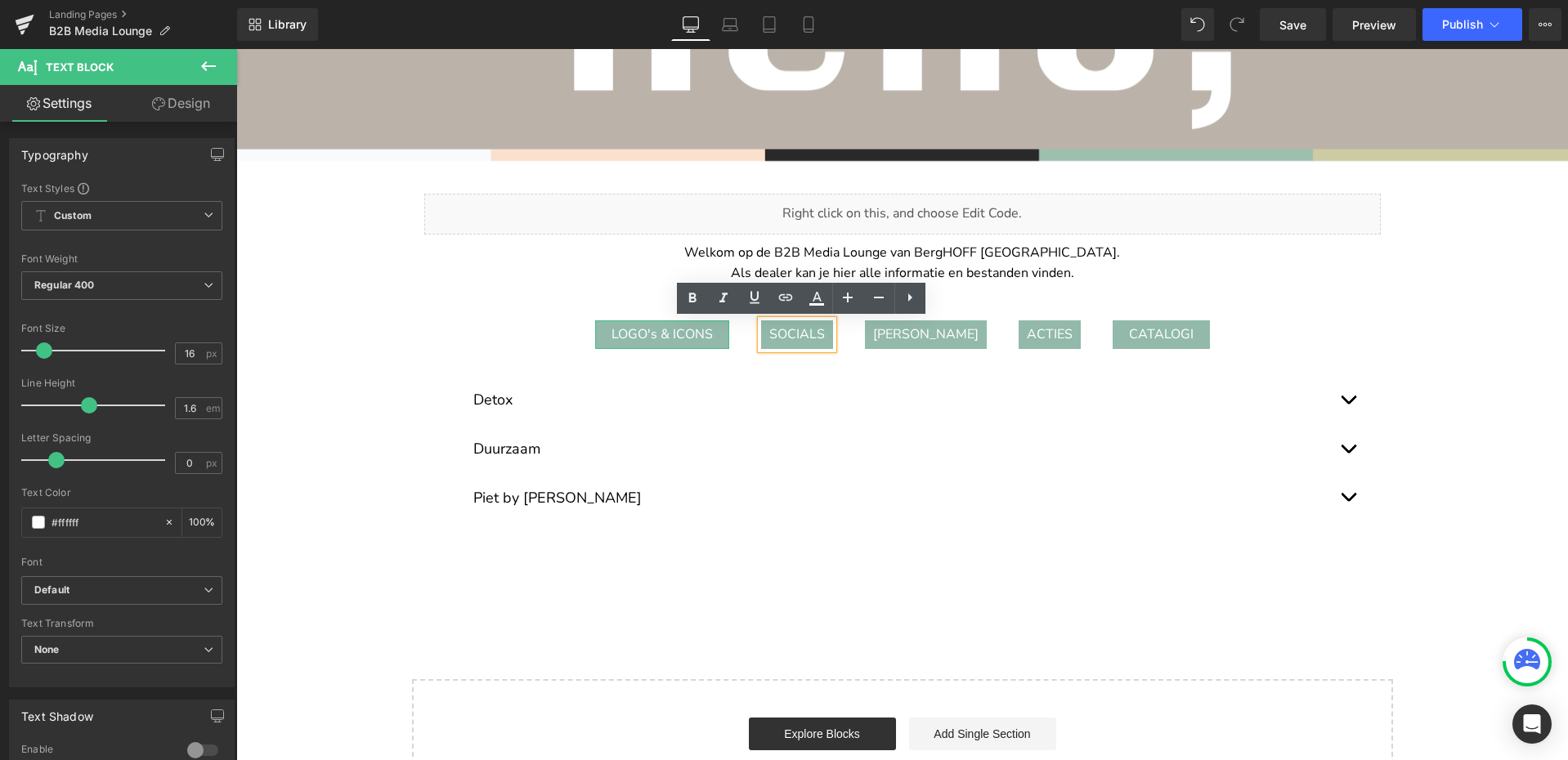
click at [699, 336] on div "LOGO's & ICONS" at bounding box center [662, 334] width 134 height 30
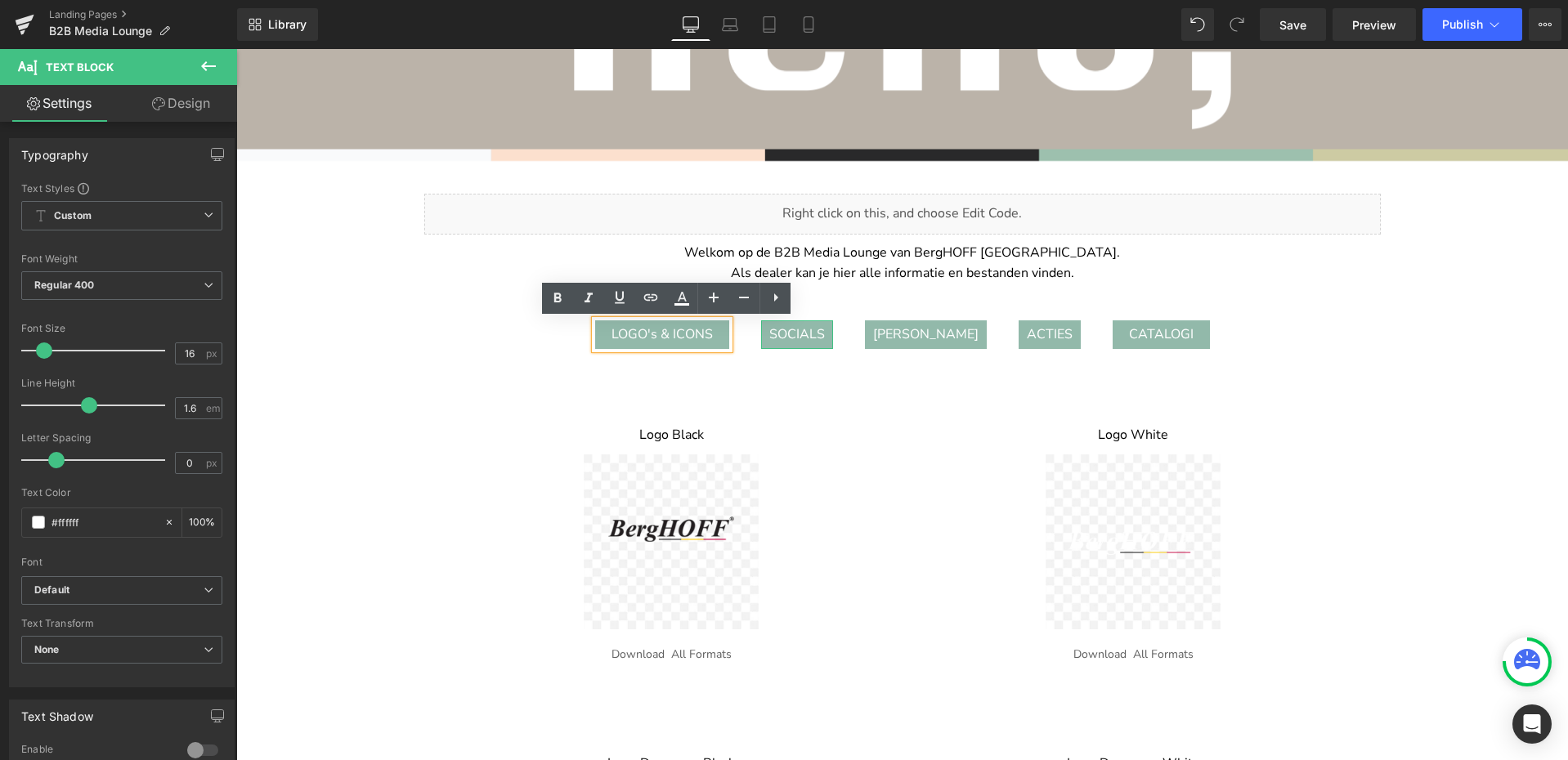
click at [800, 333] on div "SOCIALS" at bounding box center [796, 334] width 72 height 30
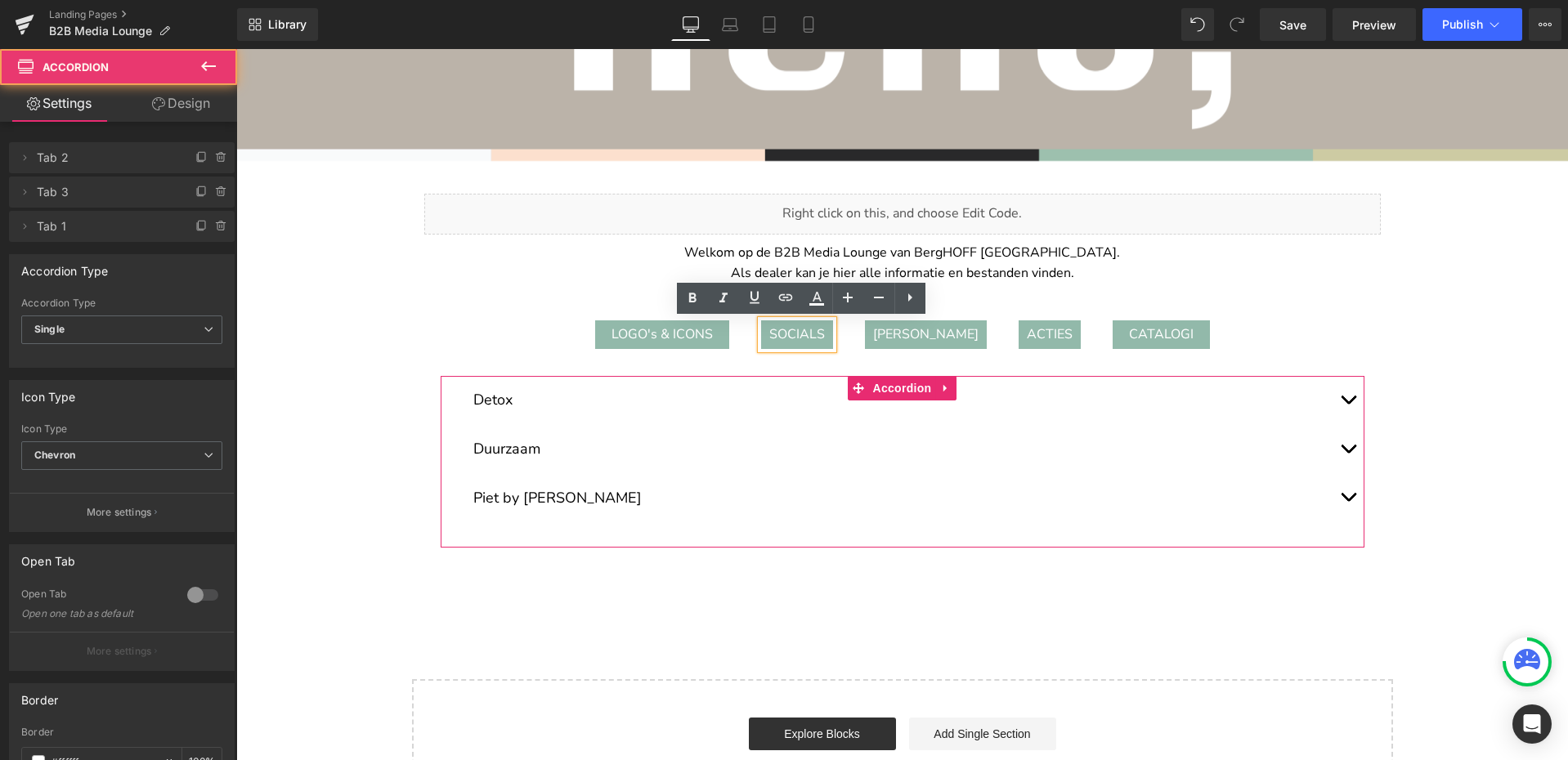
click at [1346, 404] on button "button" at bounding box center [1348, 399] width 33 height 48
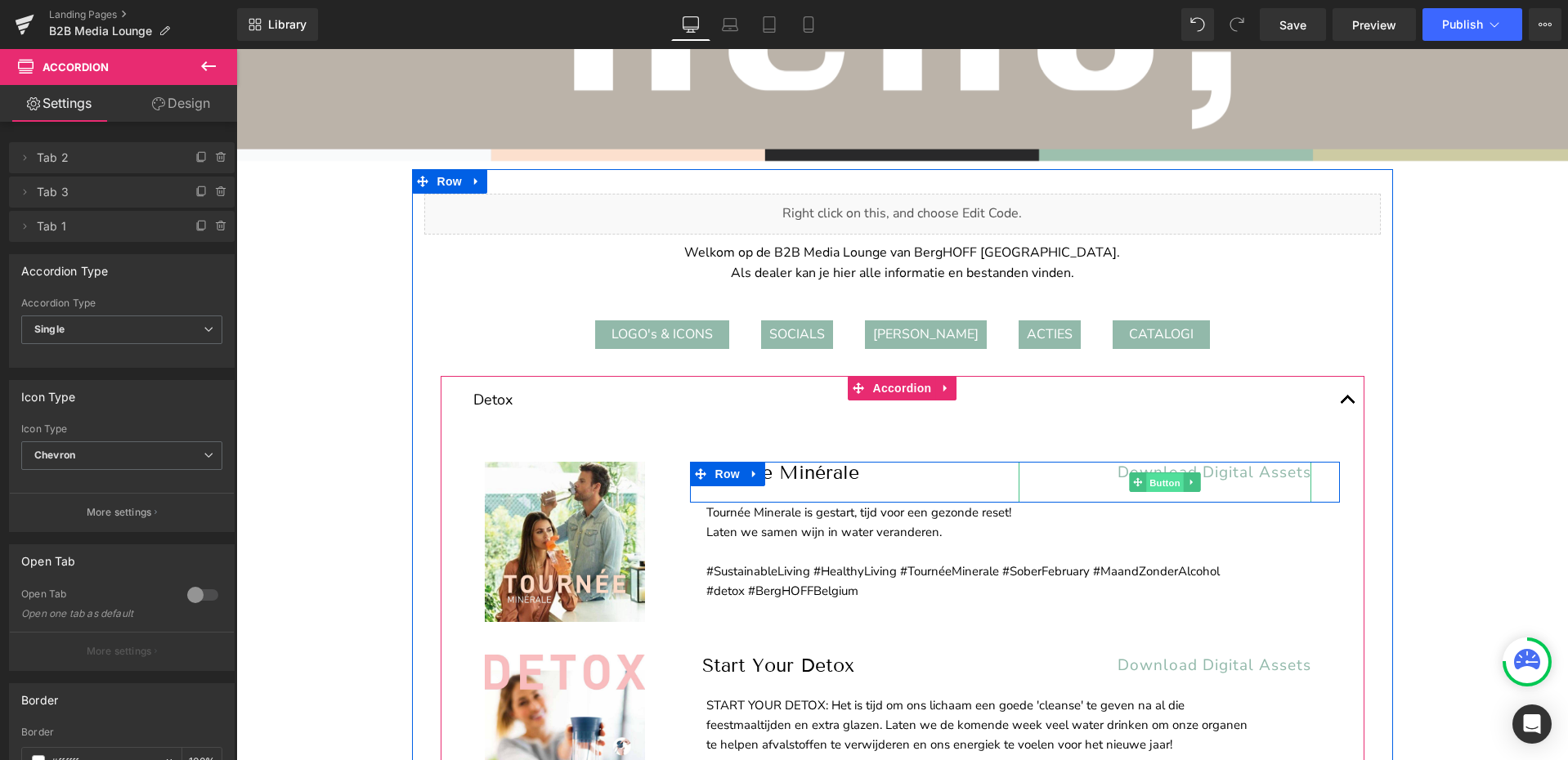
click at [1157, 485] on span "Button" at bounding box center [1164, 482] width 38 height 19
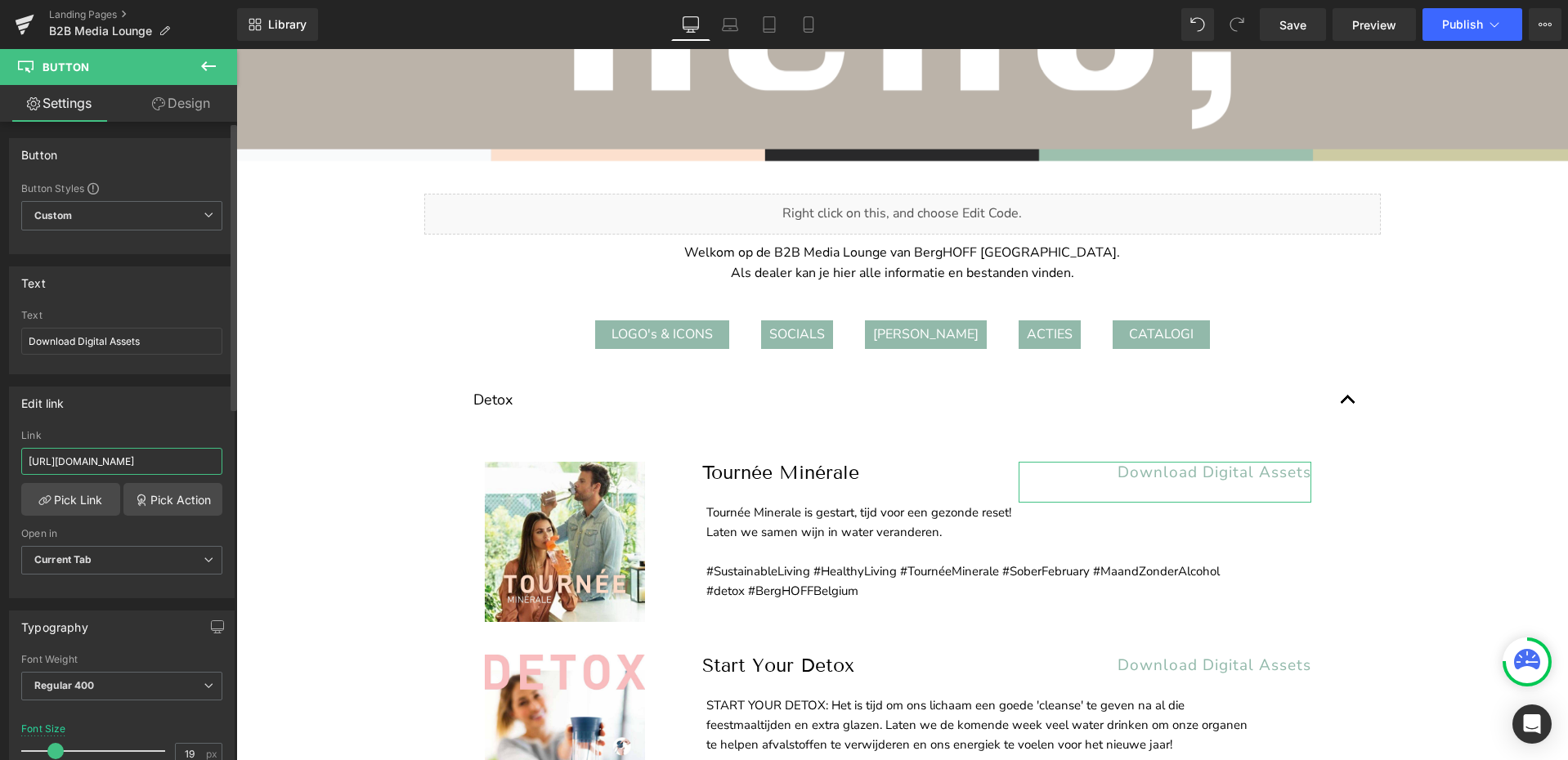
click at [99, 460] on input "https://cdn.shopify.com/s/files/1/0456/6312/5660/files/BergHOFF_Digital_Assets_…" at bounding box center [122, 461] width 201 height 27
click at [116, 468] on input "https://cdn.shopify.com/s/files/1/0456/6312/5660/files/BergHOFF_Digital_Assets_…" at bounding box center [122, 461] width 201 height 27
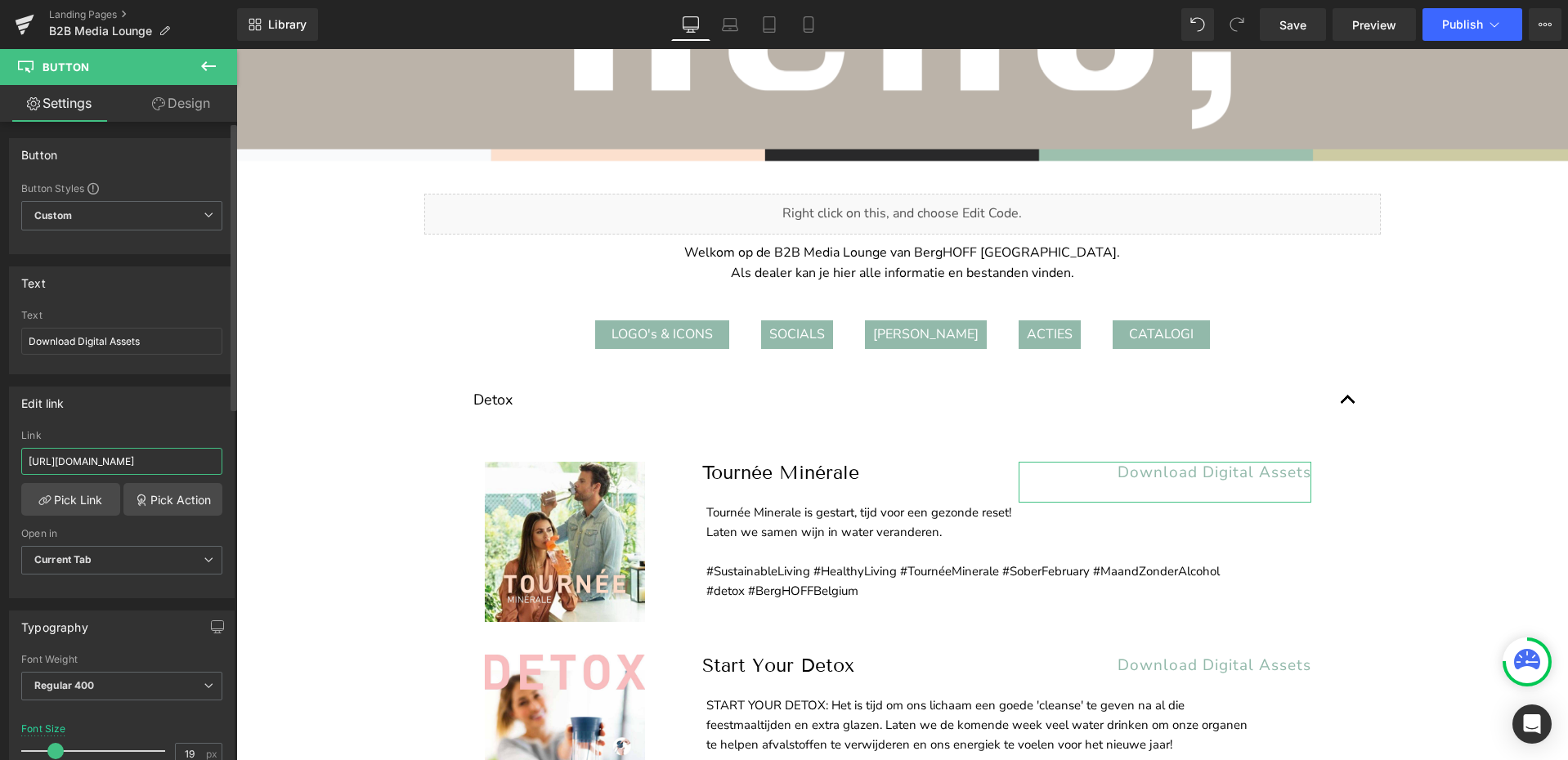
click at [116, 468] on input "https://cdn.shopify.com/s/files/1/0456/6312/5660/files/BergHOFF_Digital_Assets_…" at bounding box center [122, 461] width 201 height 27
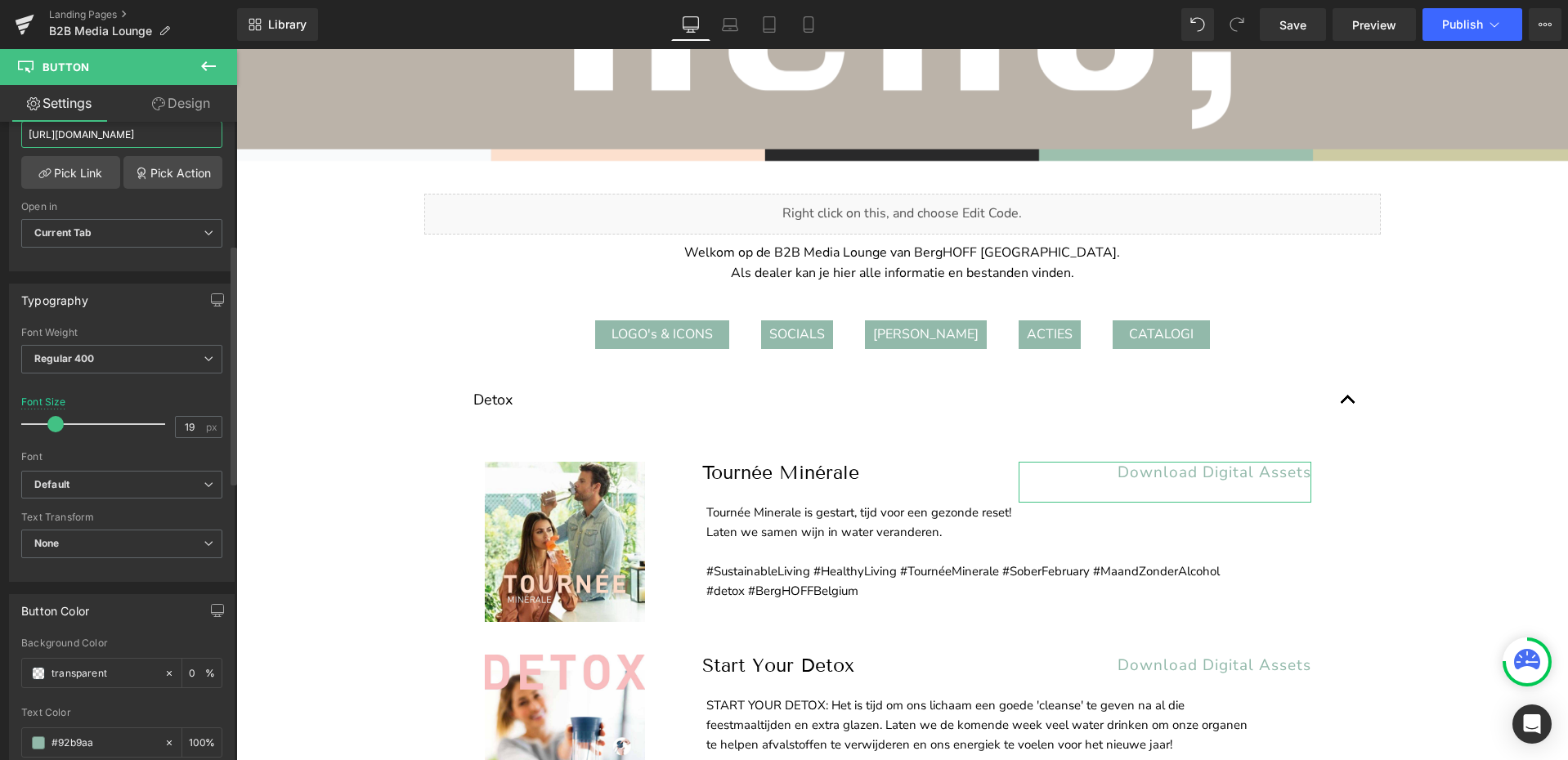
scroll to position [393, 0]
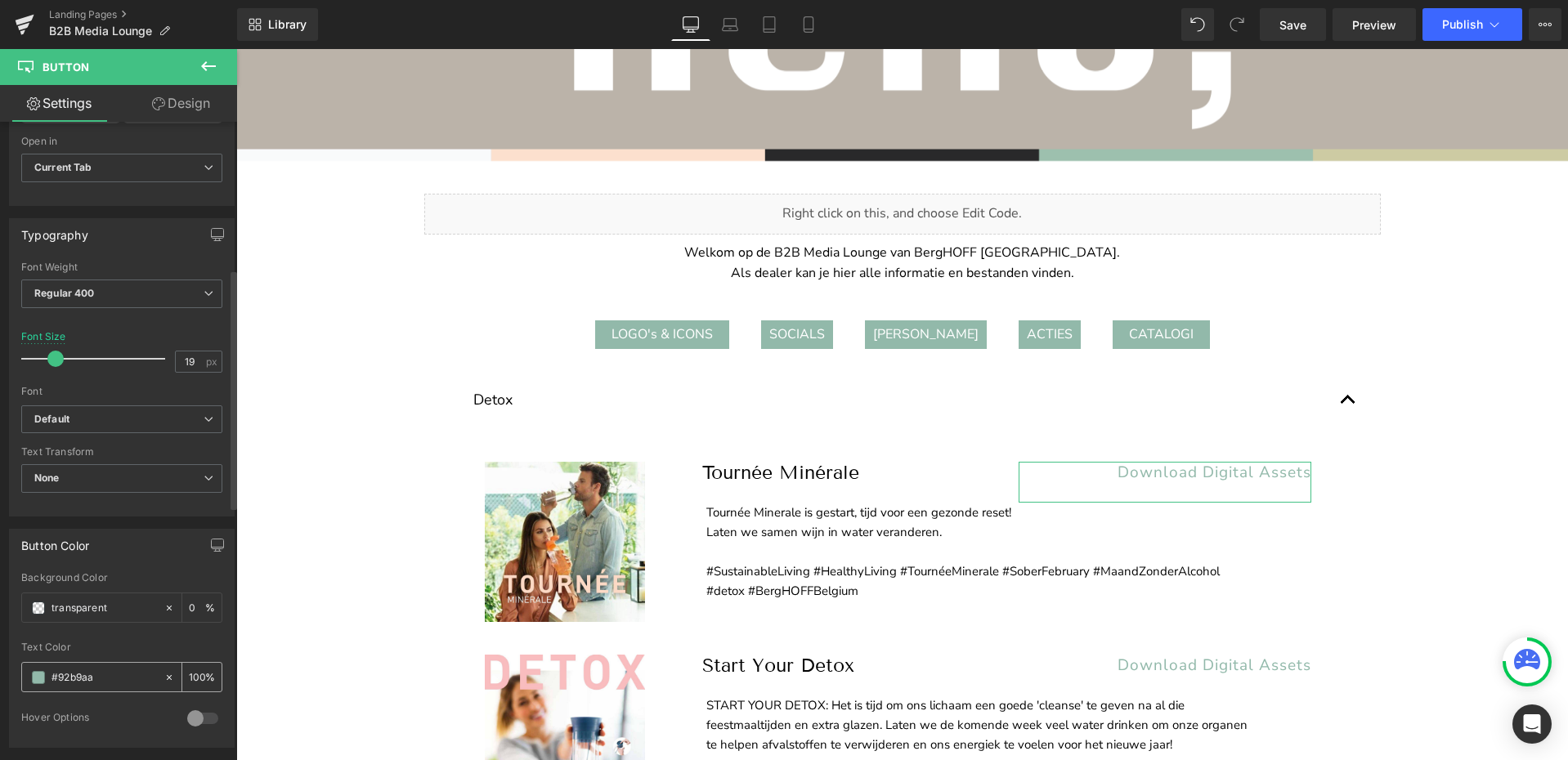
click at [77, 679] on input "#92b9aa" at bounding box center [104, 677] width 105 height 18
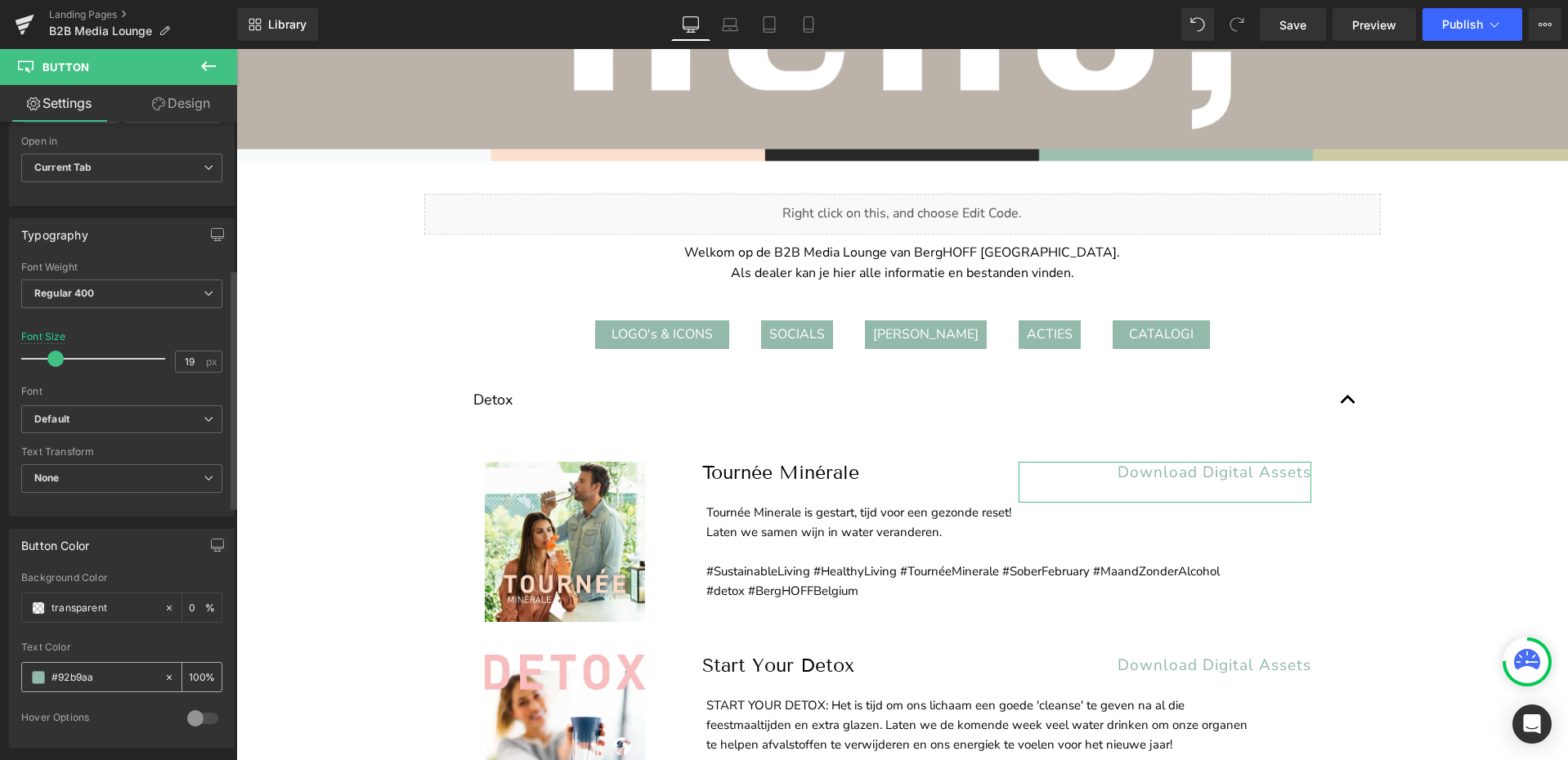
click at [77, 679] on input "#92b9aa" at bounding box center [104, 677] width 105 height 18
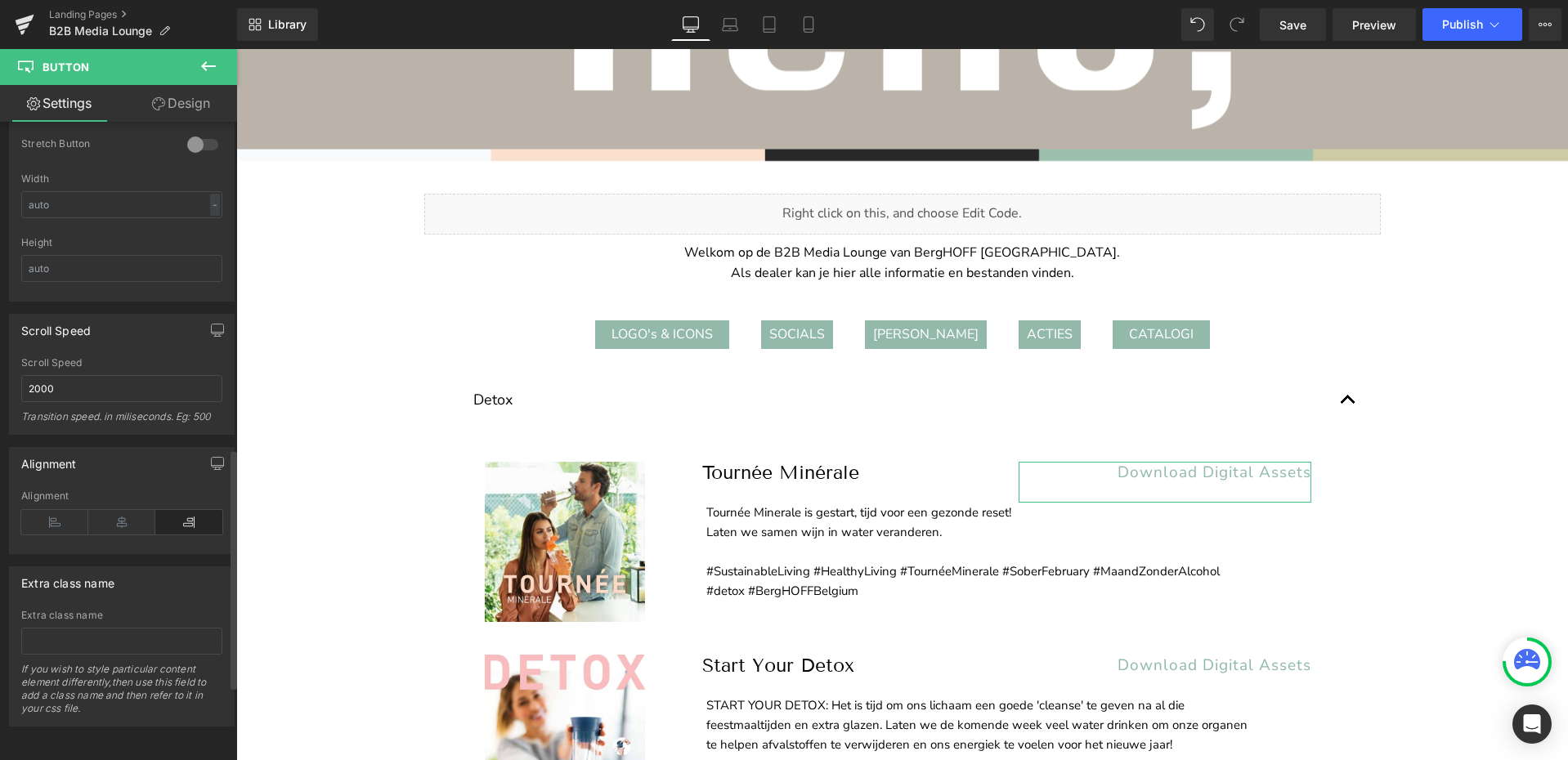
scroll to position [0, 0]
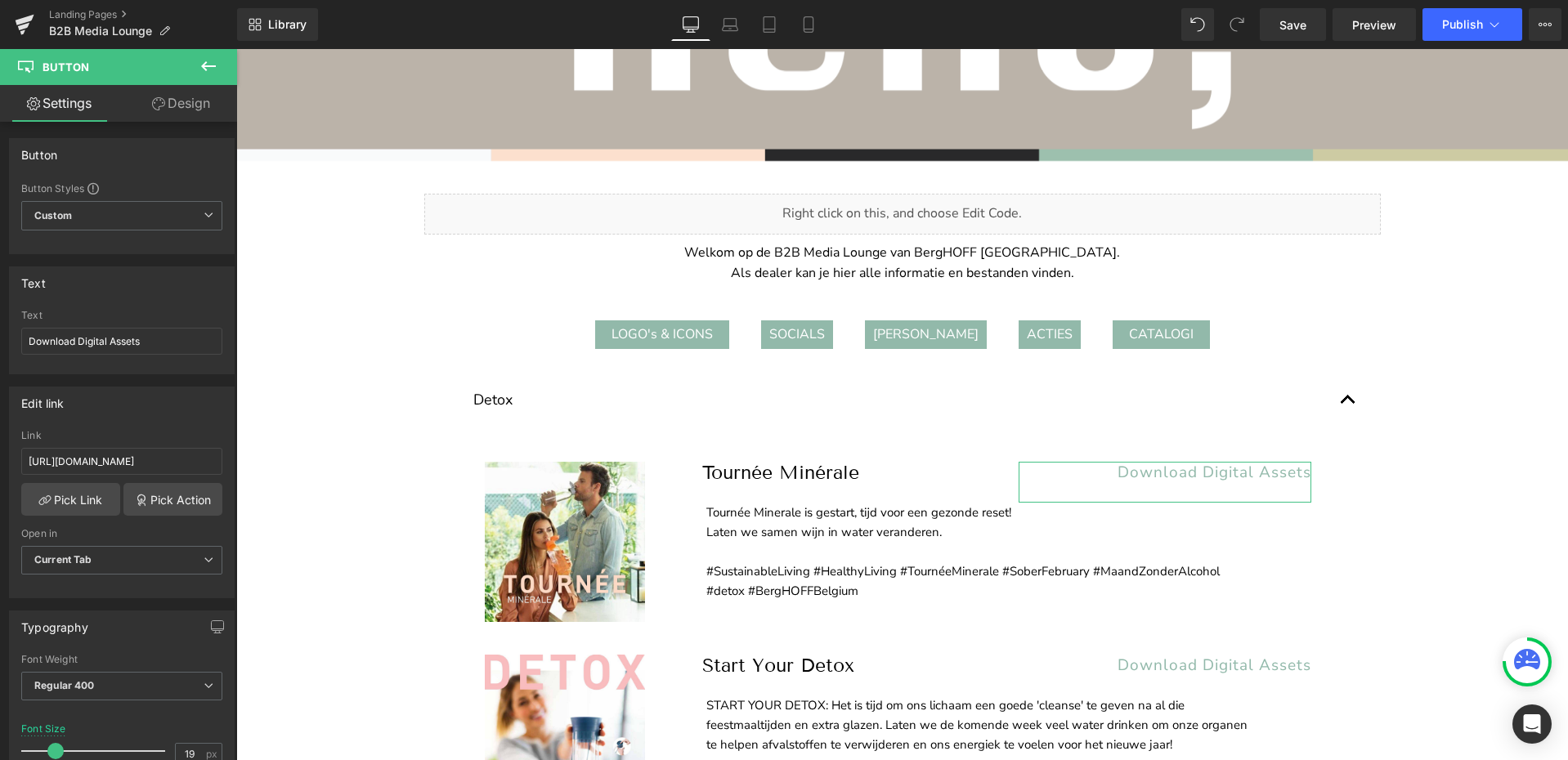
click at [196, 109] on link "Design" at bounding box center [181, 104] width 118 height 37
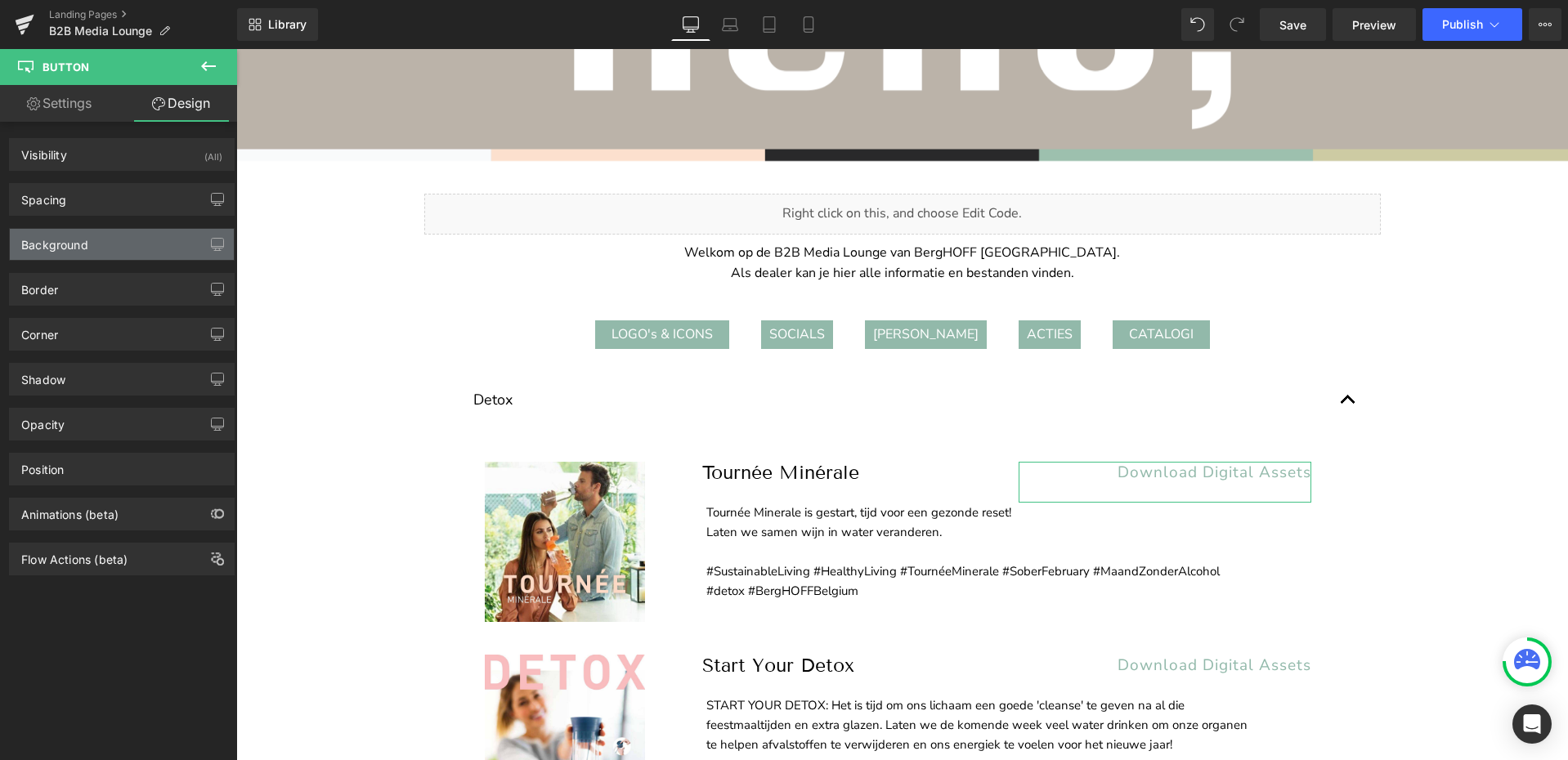
click at [85, 252] on div "Background" at bounding box center [122, 244] width 224 height 31
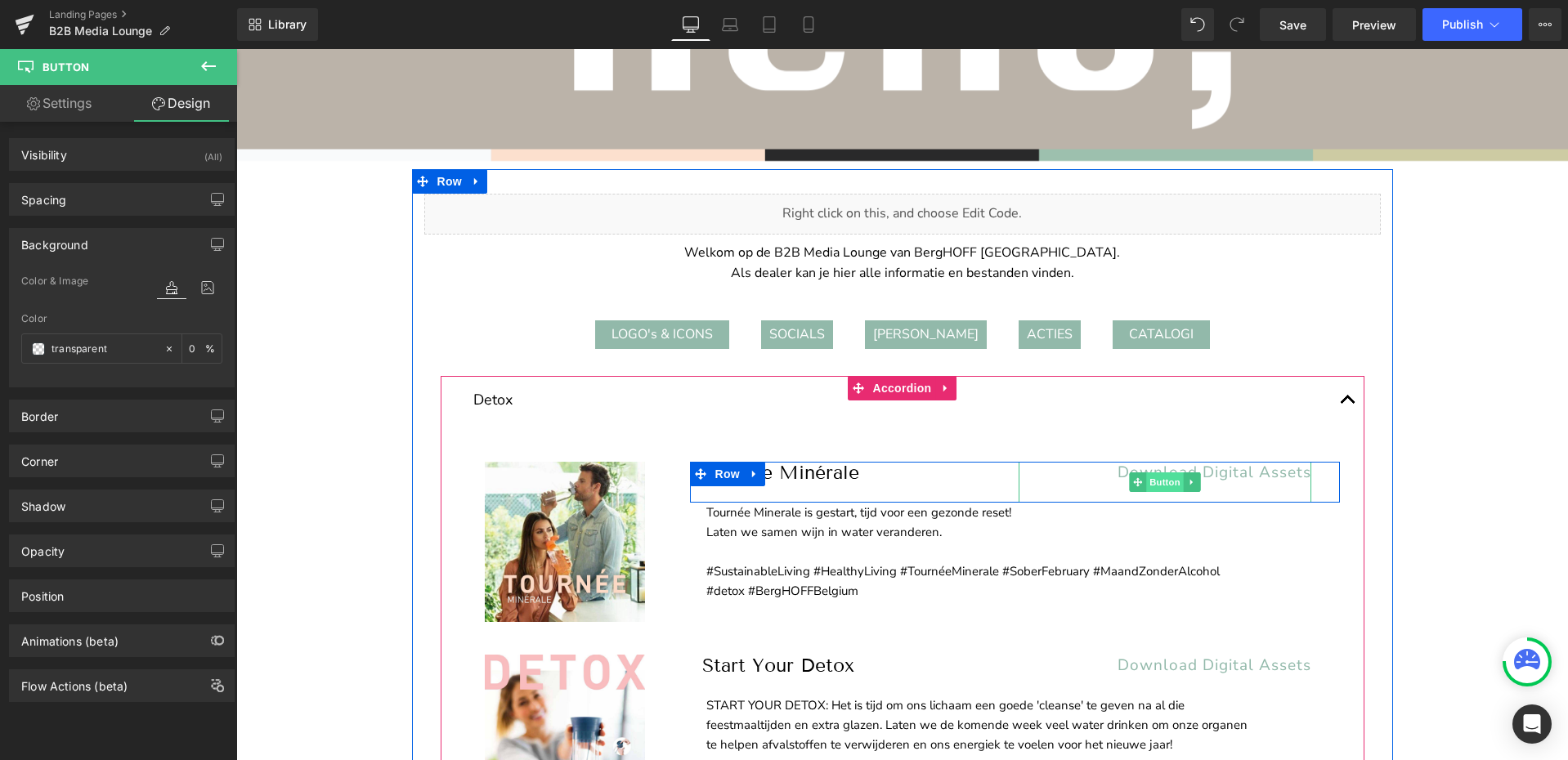
click at [1161, 484] on span "Button" at bounding box center [1164, 481] width 38 height 19
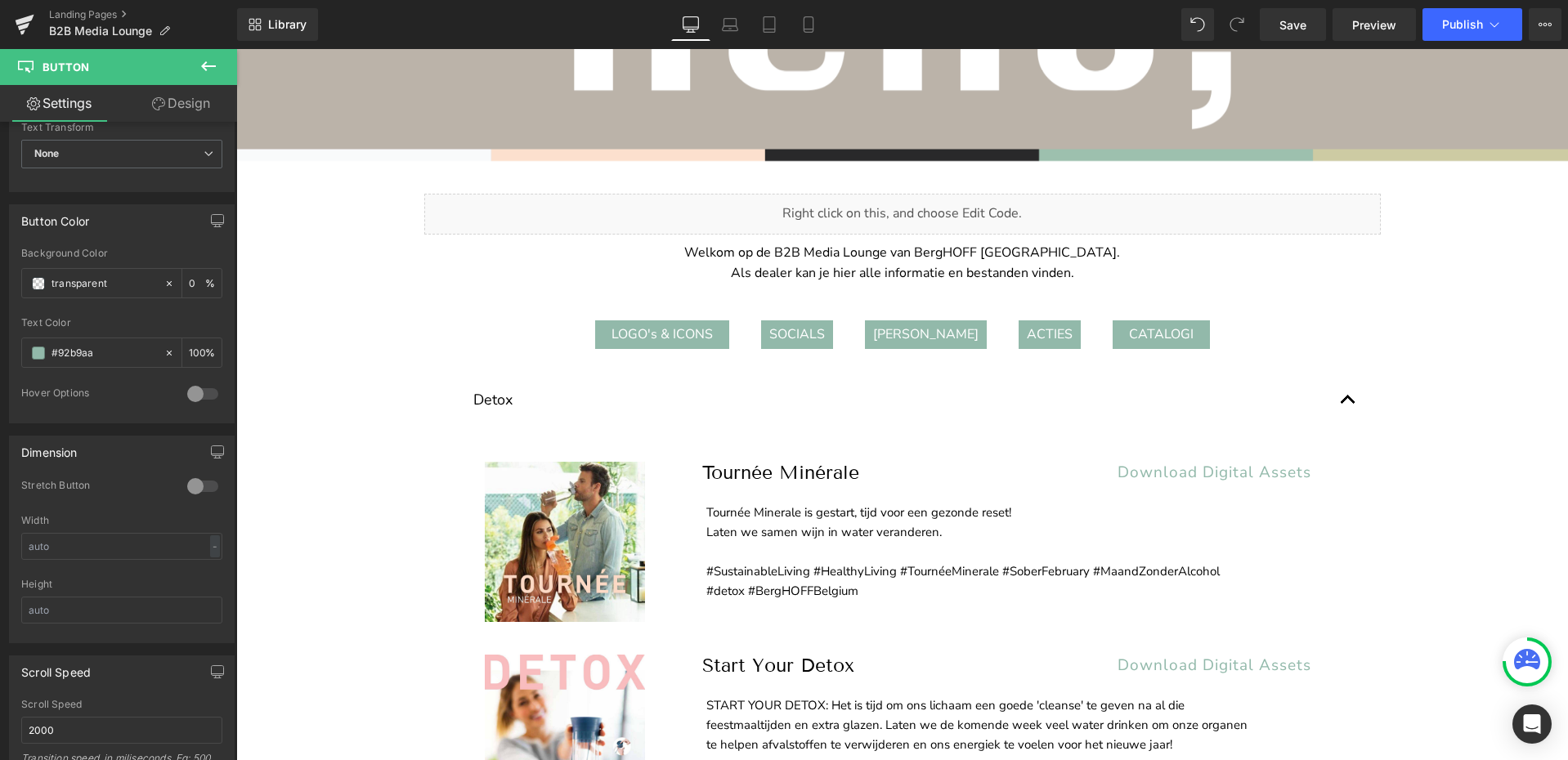
scroll to position [706, 0]
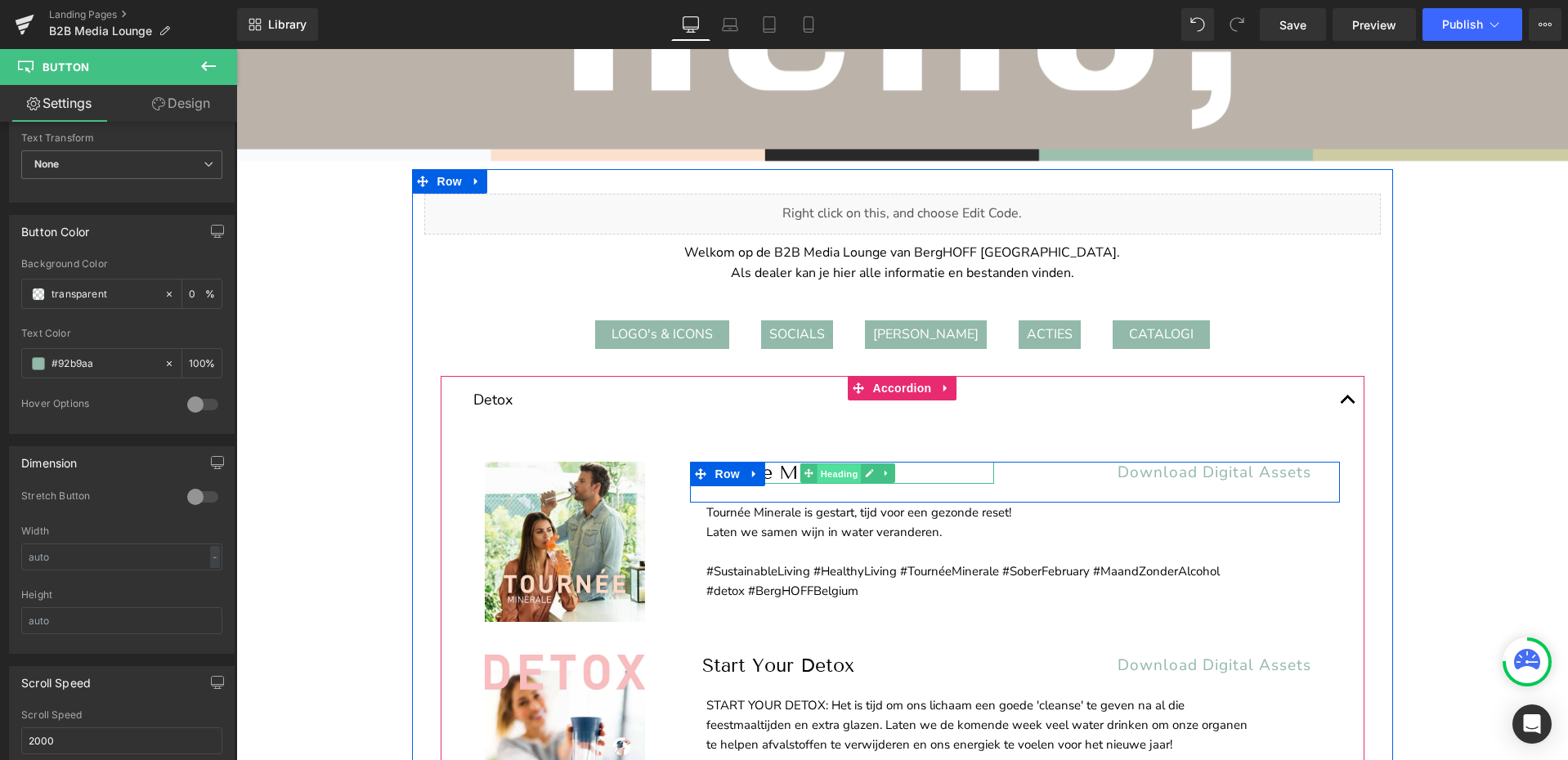
click at [837, 475] on span "Heading" at bounding box center [839, 473] width 44 height 19
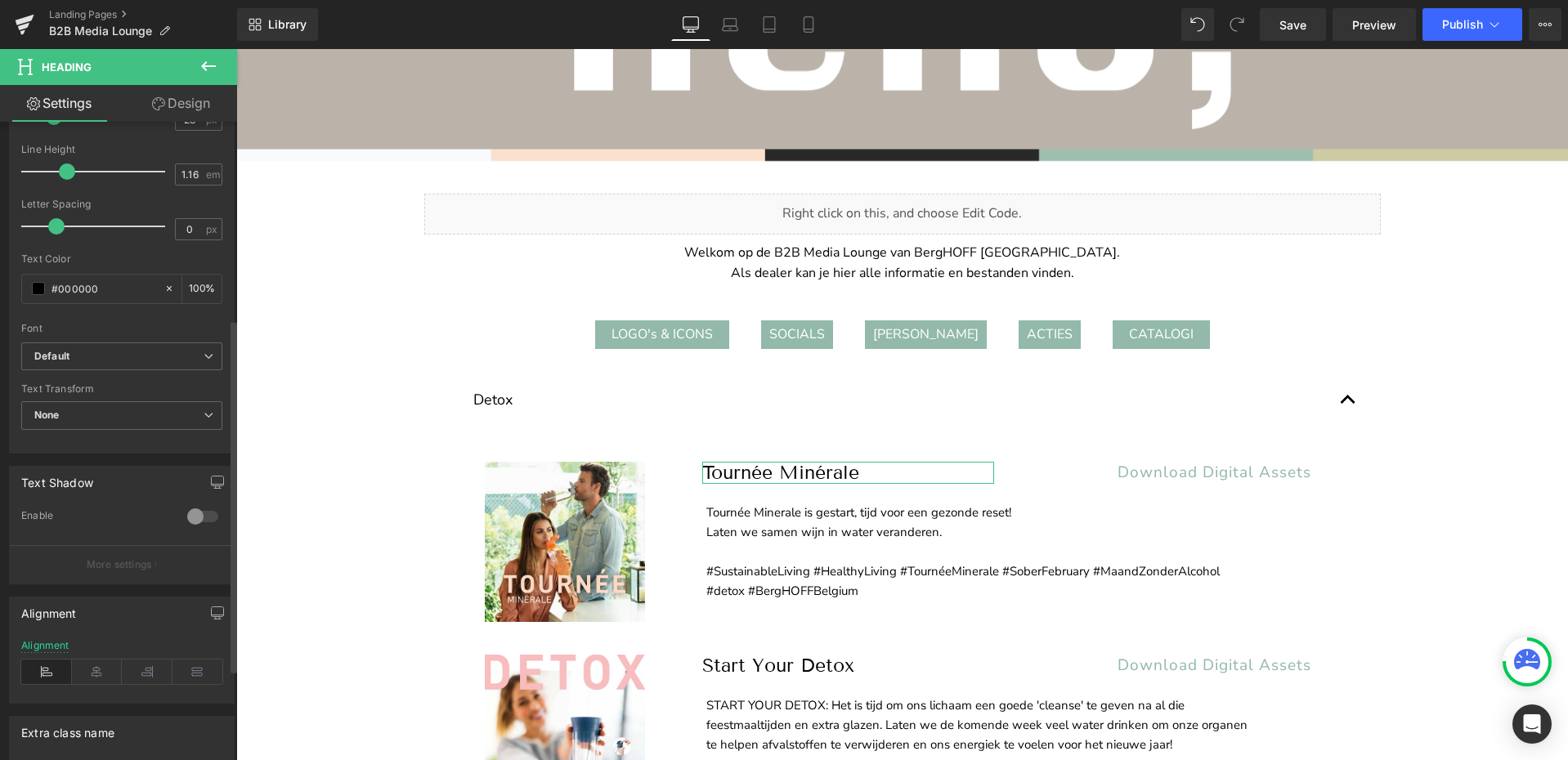
scroll to position [0, 0]
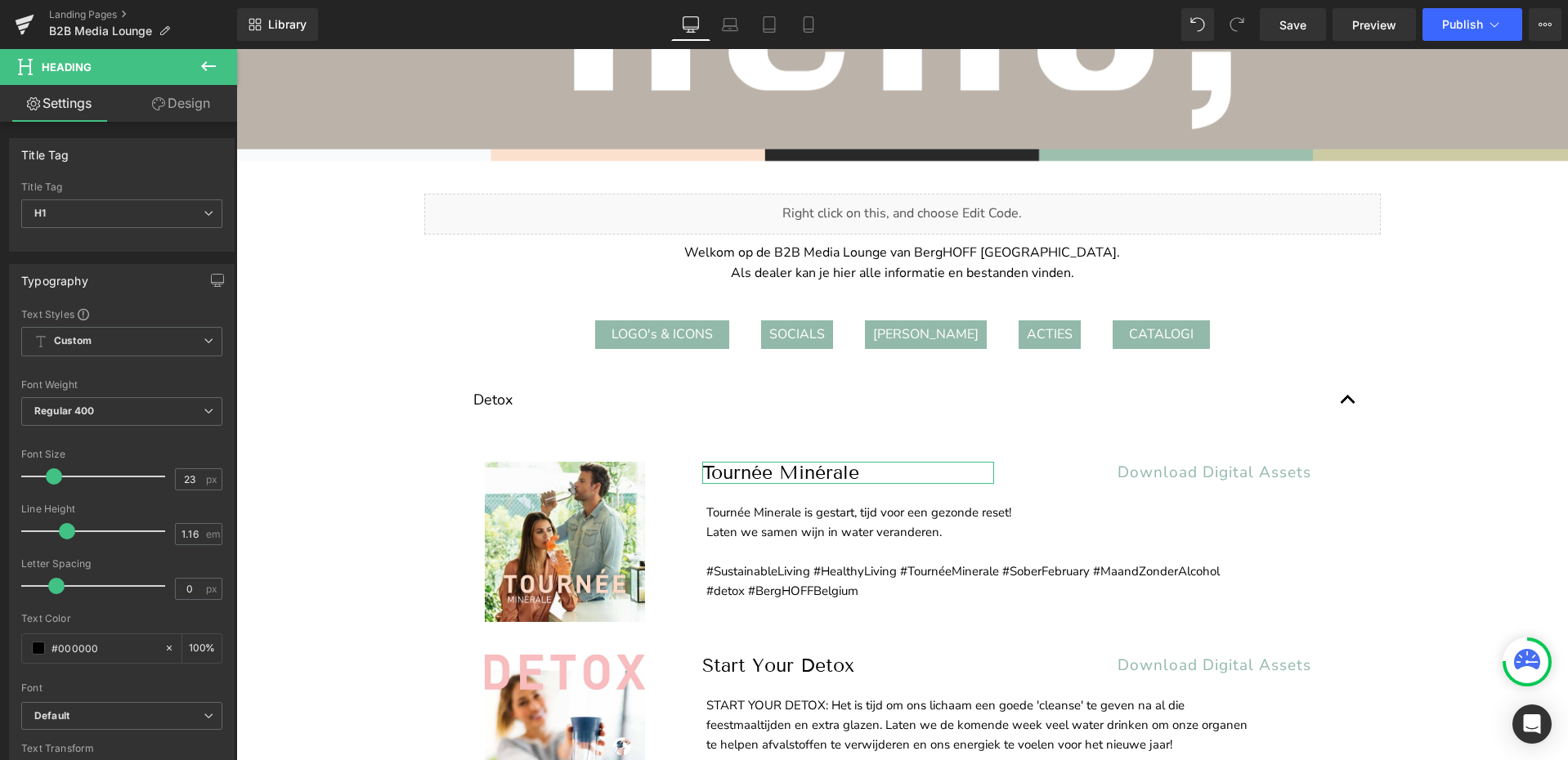
click at [201, 106] on link "Design" at bounding box center [181, 104] width 118 height 37
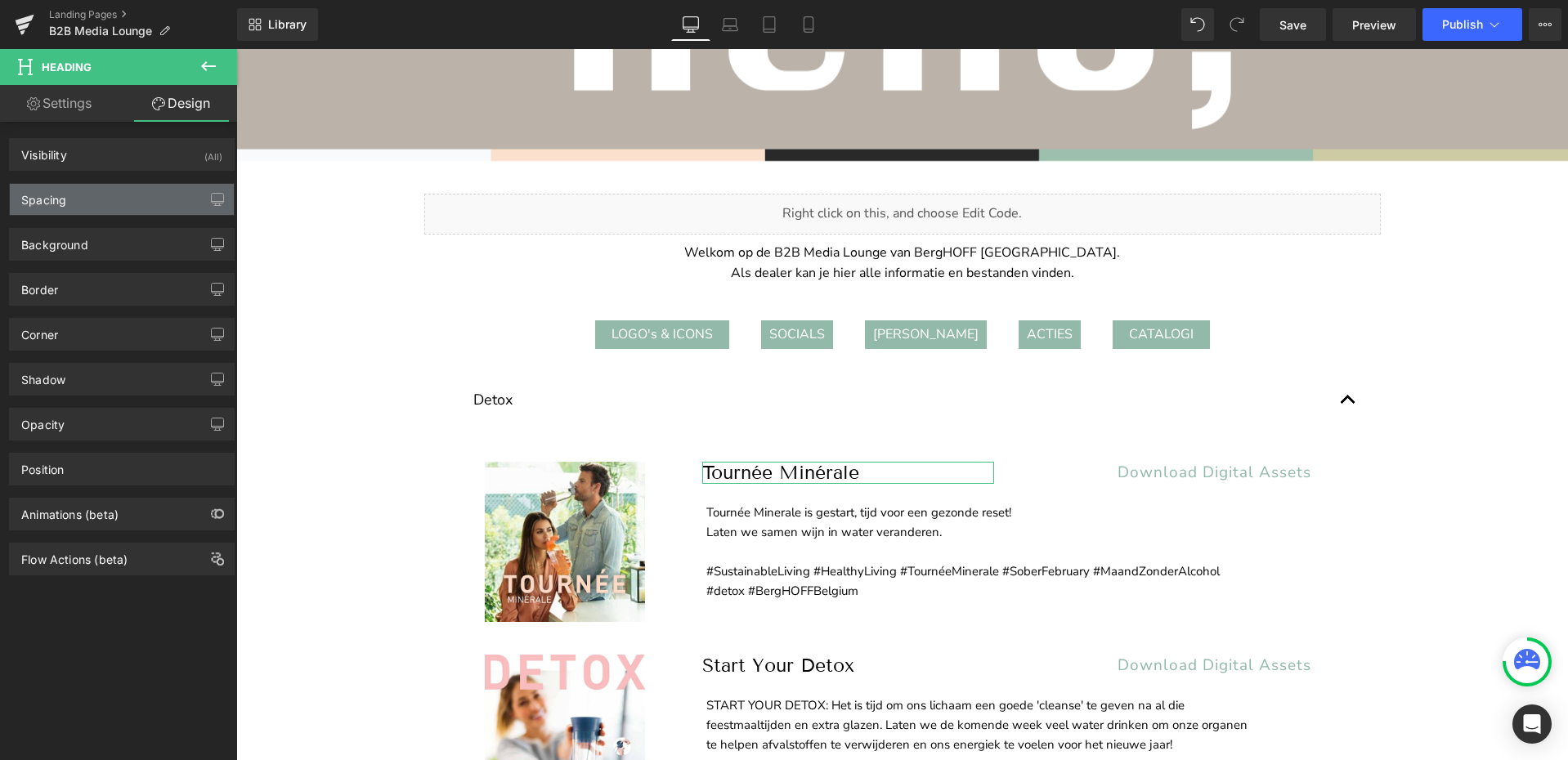
click at [58, 203] on div "Spacing" at bounding box center [43, 195] width 45 height 23
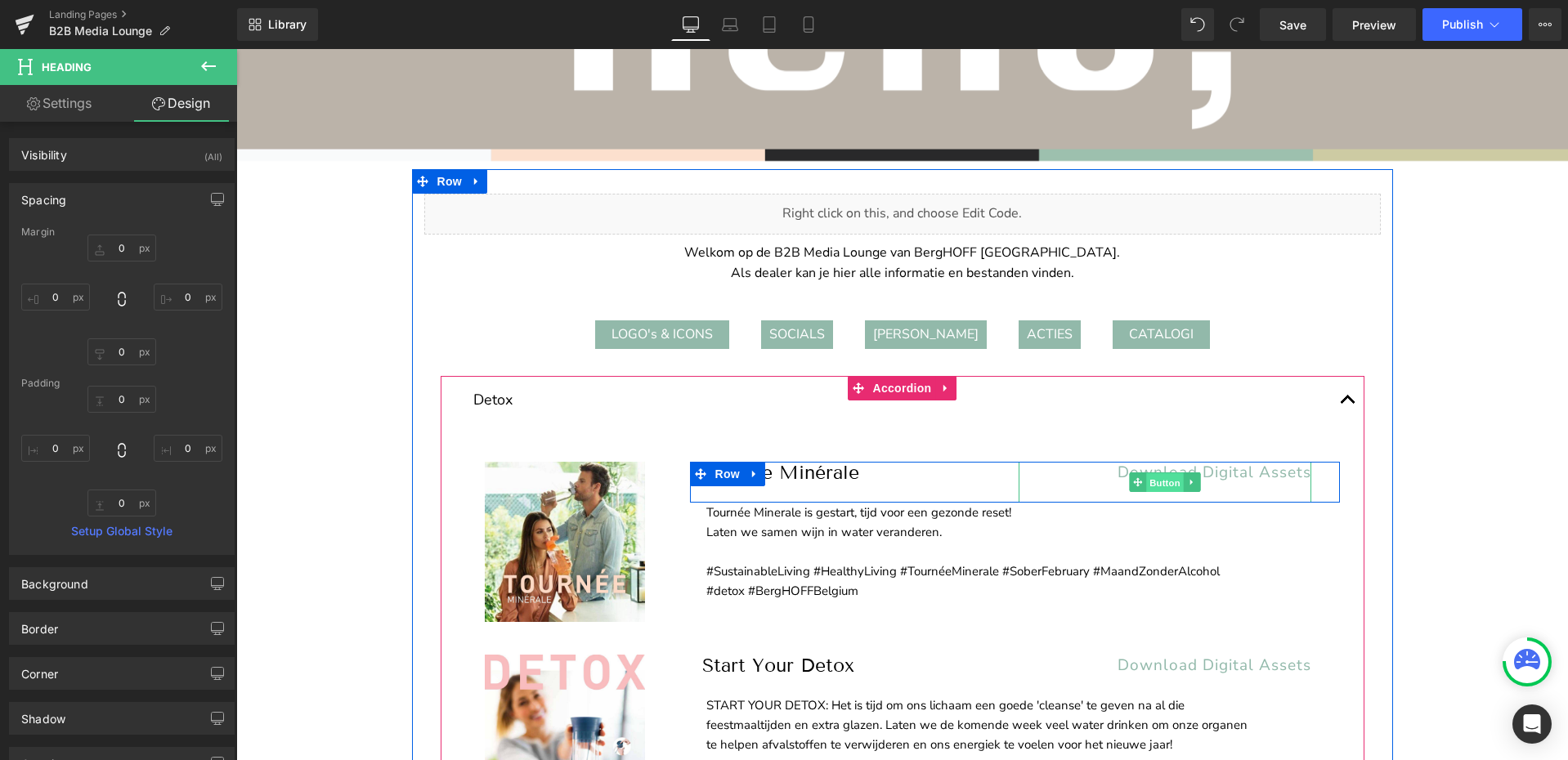
click at [1161, 480] on span "Button" at bounding box center [1164, 482] width 38 height 19
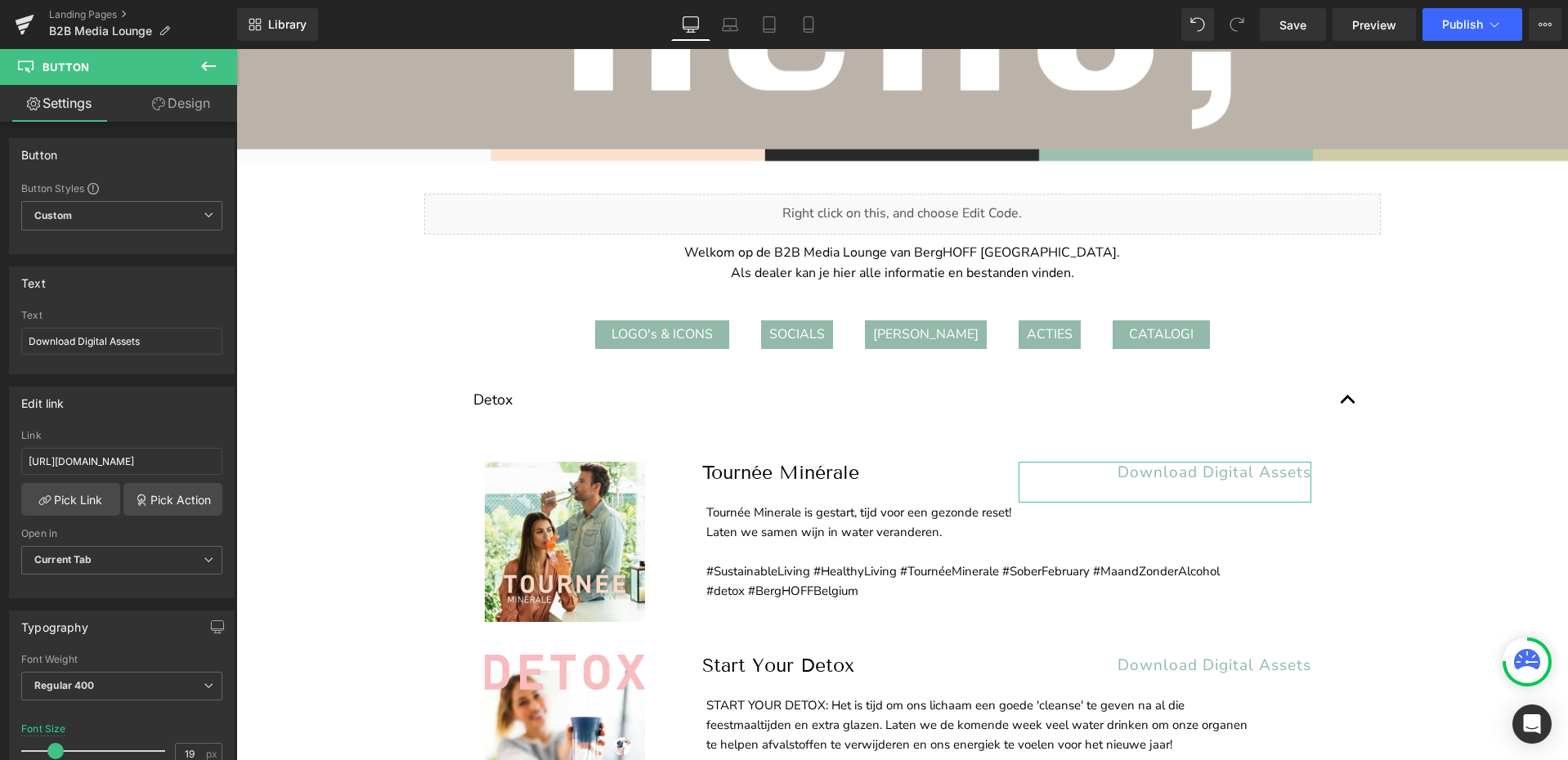
click at [193, 106] on link "Design" at bounding box center [181, 104] width 118 height 37
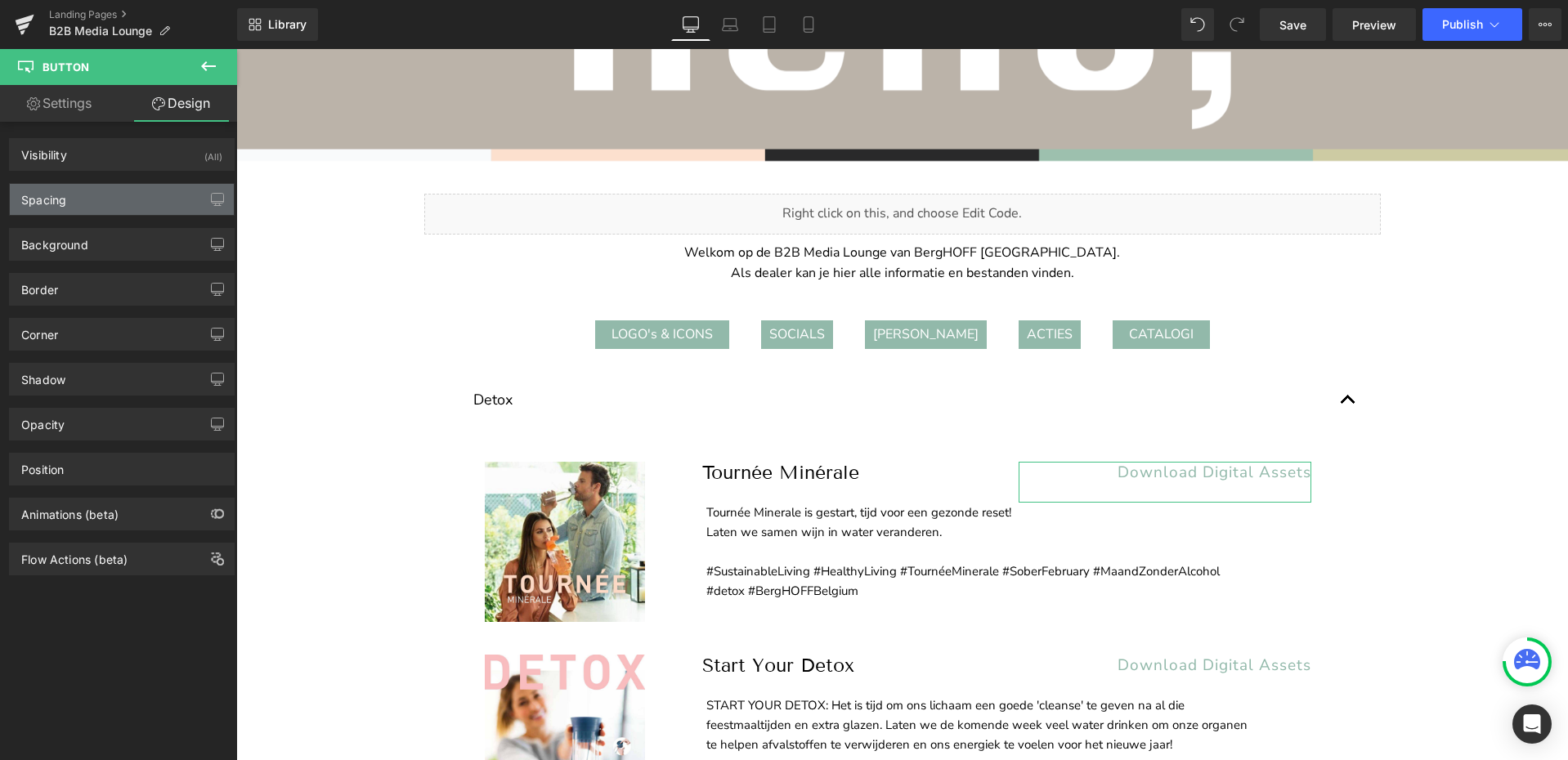
click at [90, 199] on div "Spacing" at bounding box center [122, 199] width 224 height 31
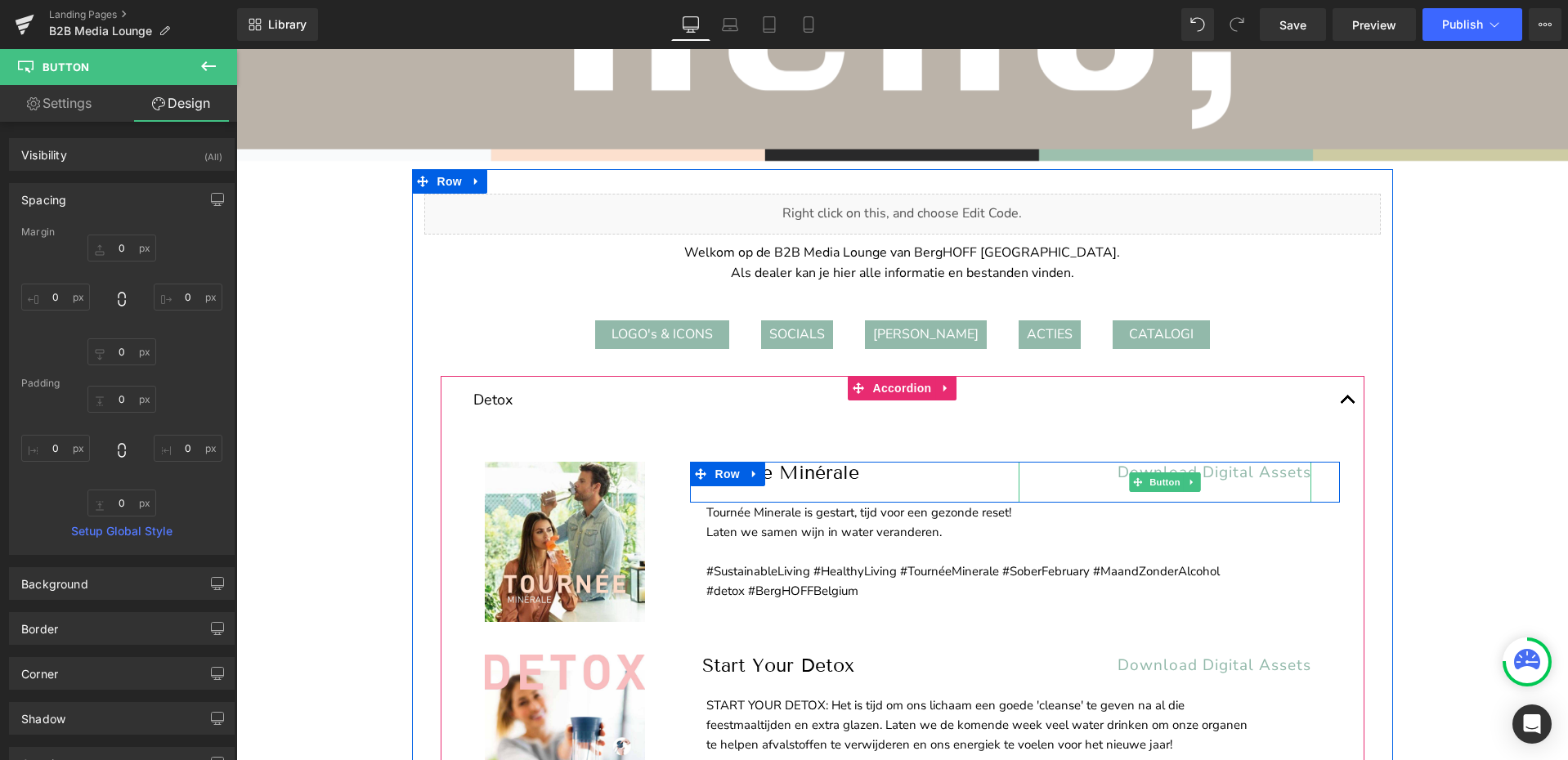
click at [1227, 472] on span "Download Digital Assets" at bounding box center [1213, 472] width 193 height 21
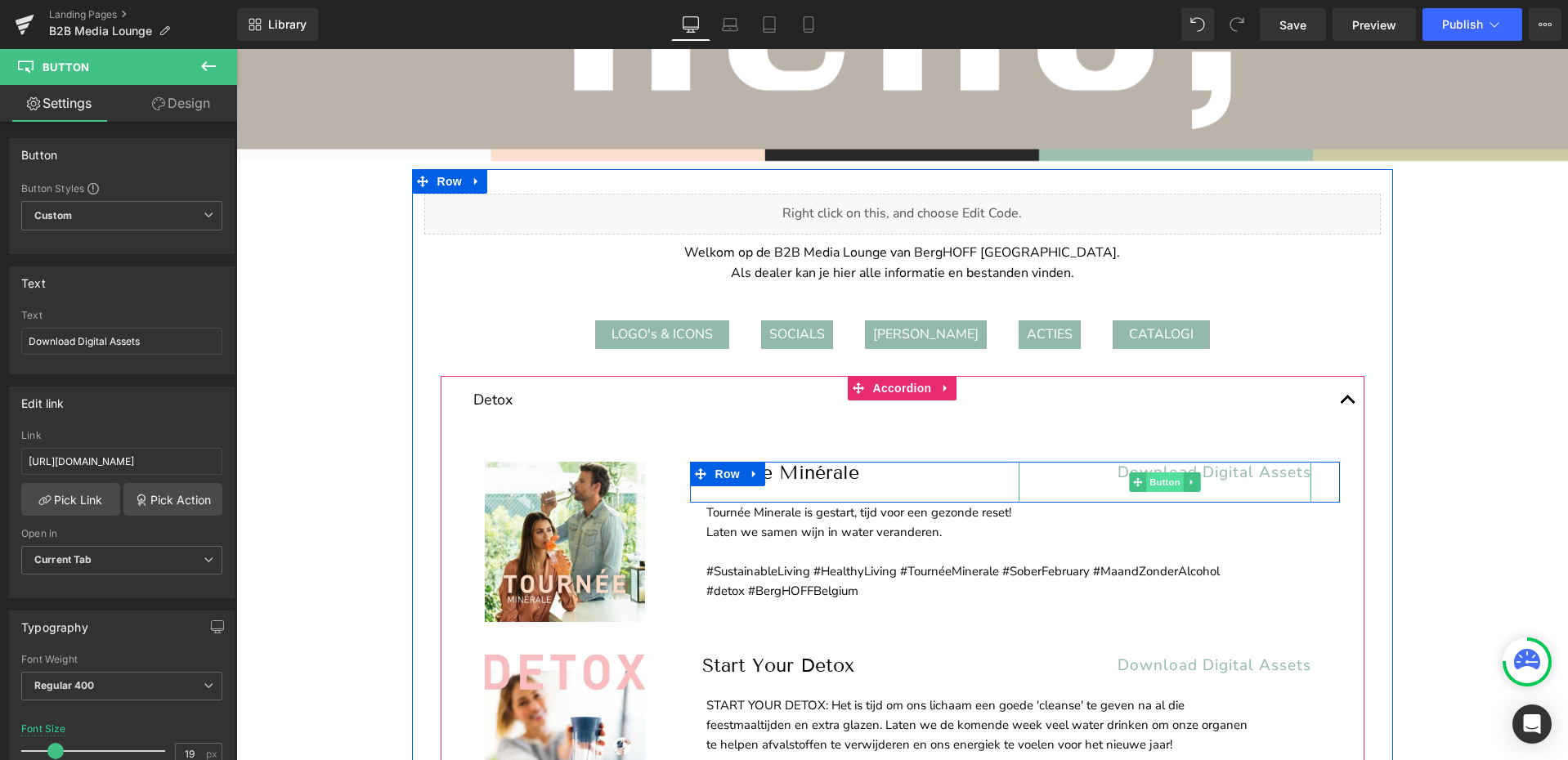
click at [1146, 481] on span "Button" at bounding box center [1164, 481] width 38 height 19
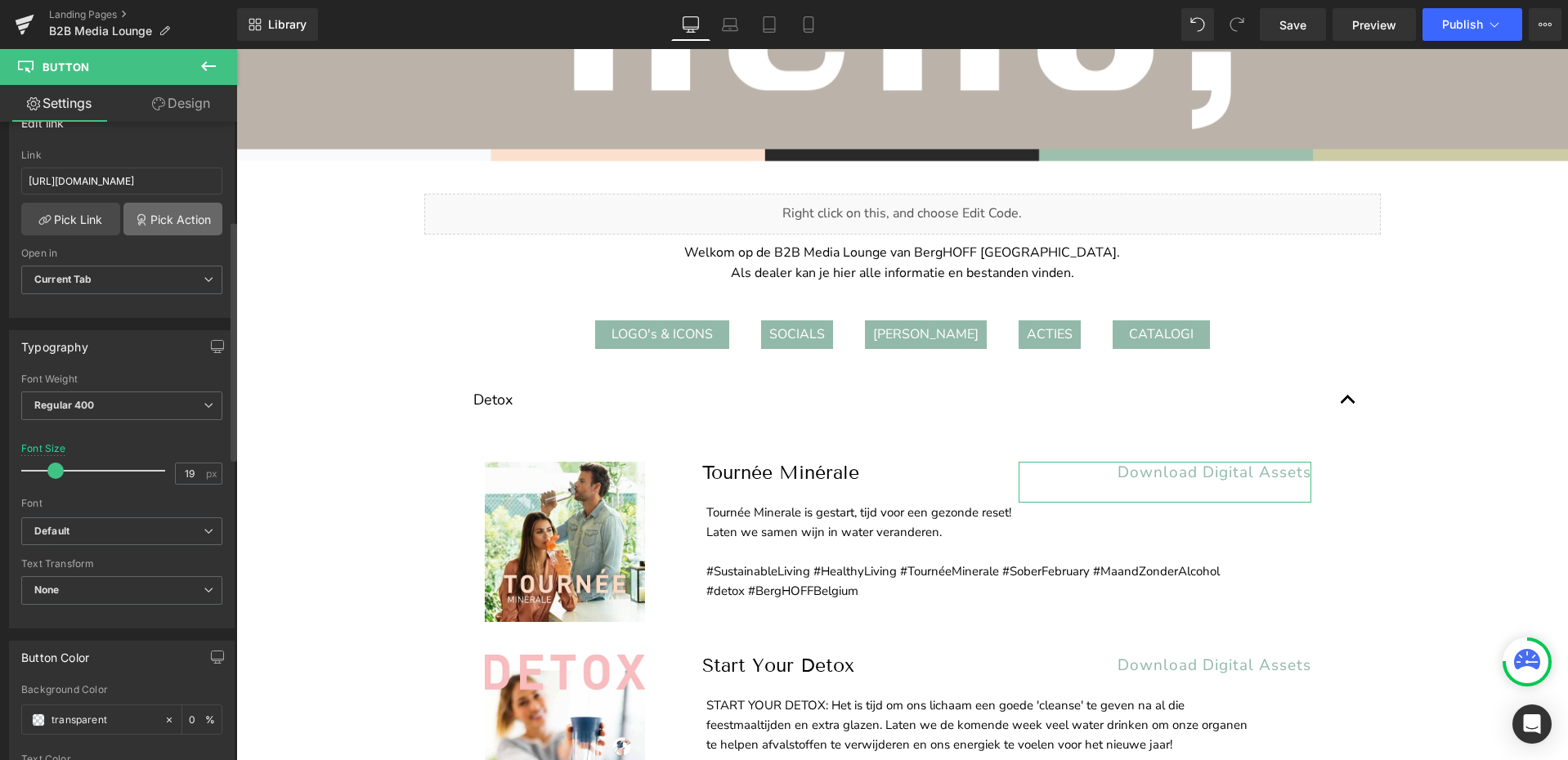
scroll to position [262, 0]
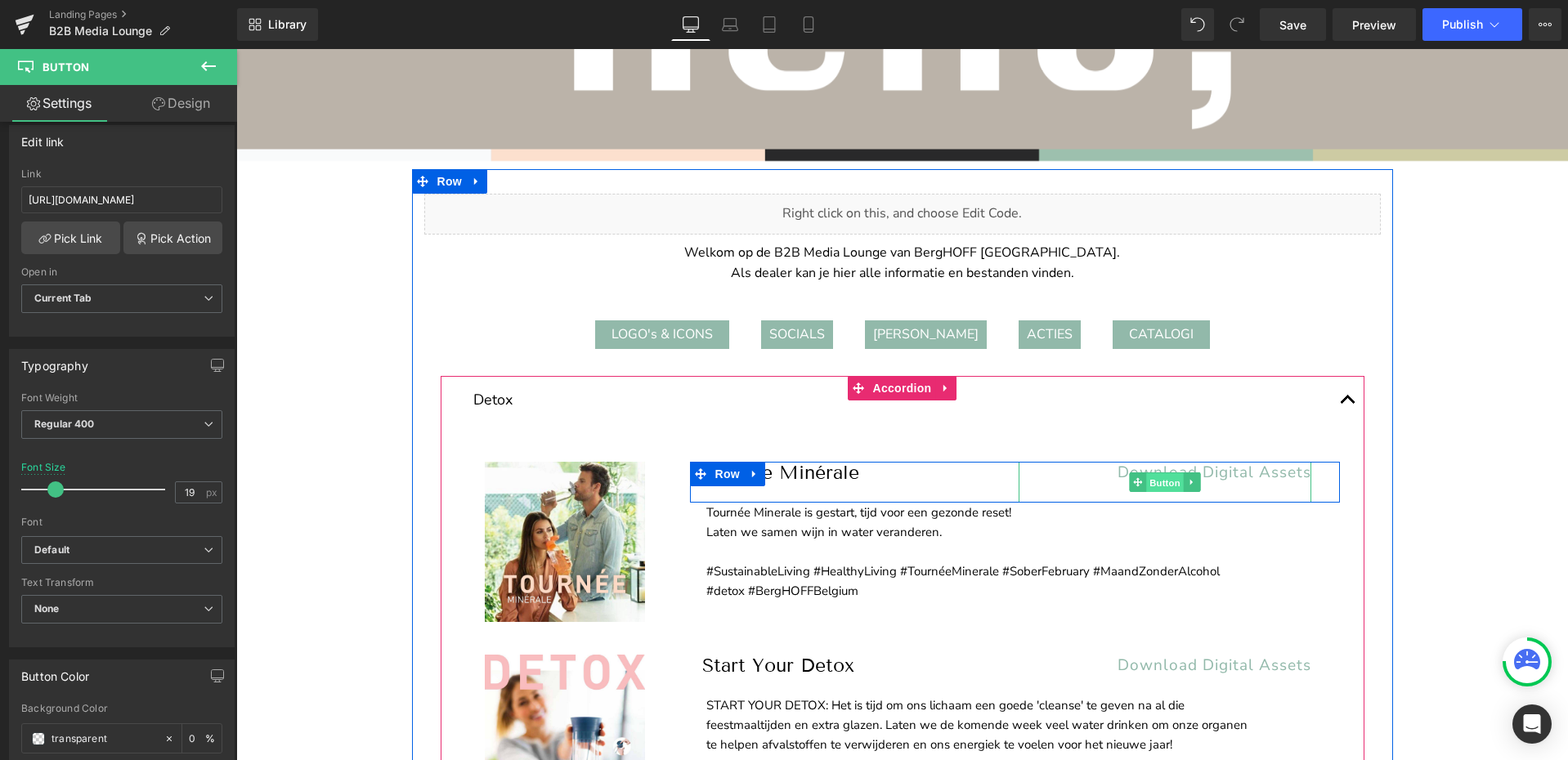
click at [1160, 485] on span "Button" at bounding box center [1164, 482] width 38 height 19
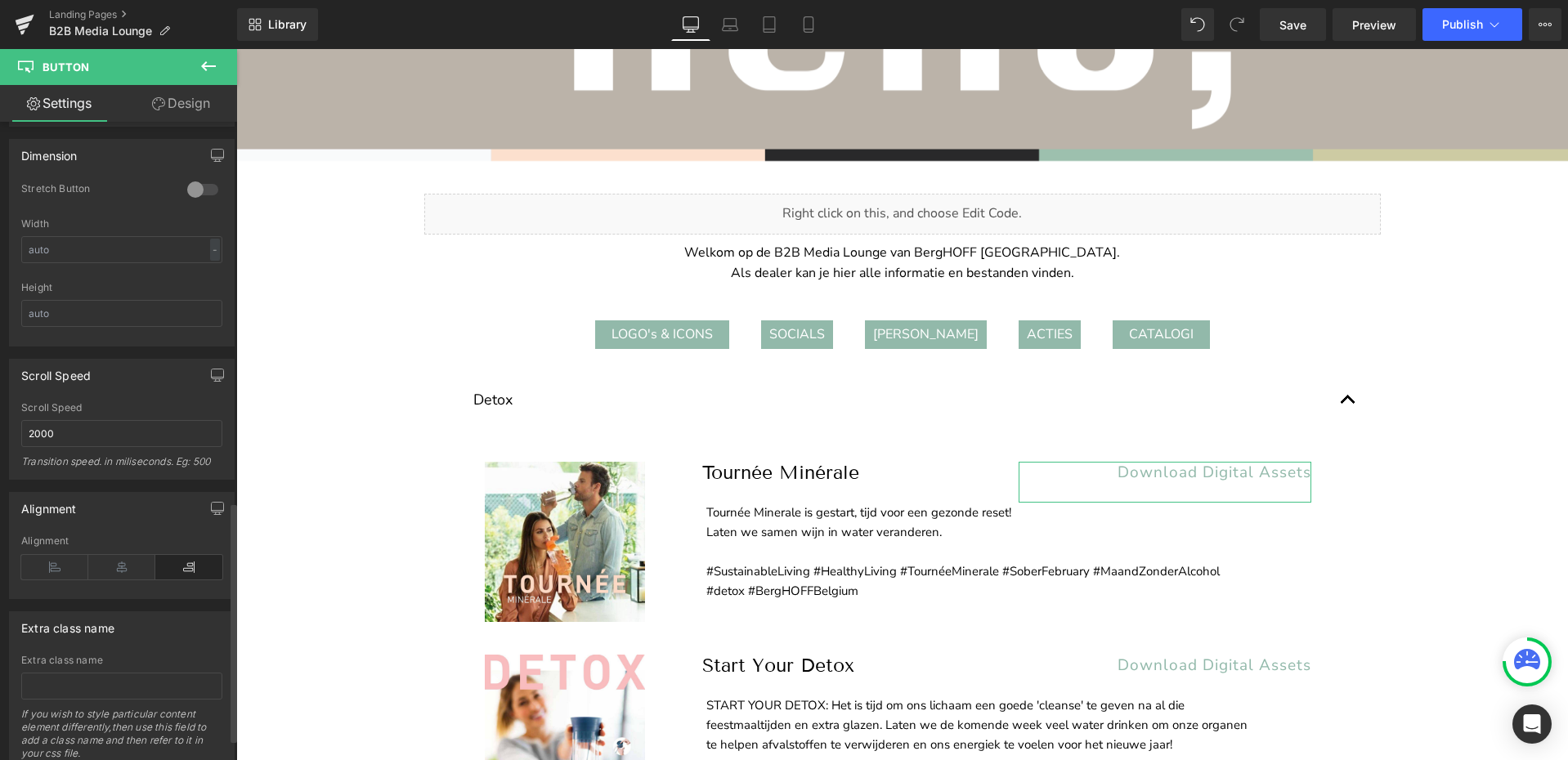
scroll to position [0, 0]
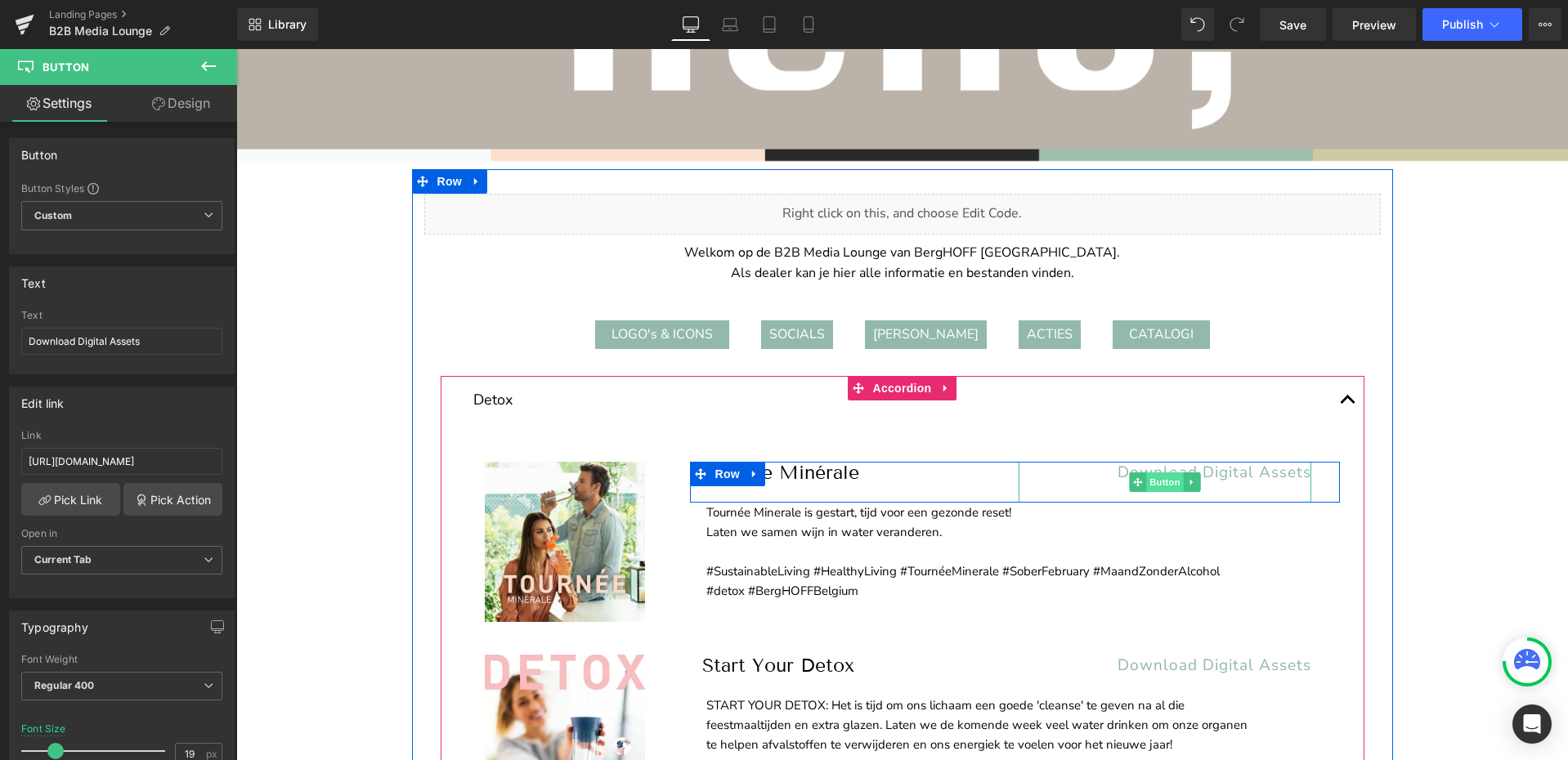
click at [1160, 489] on span "Button" at bounding box center [1164, 481] width 38 height 19
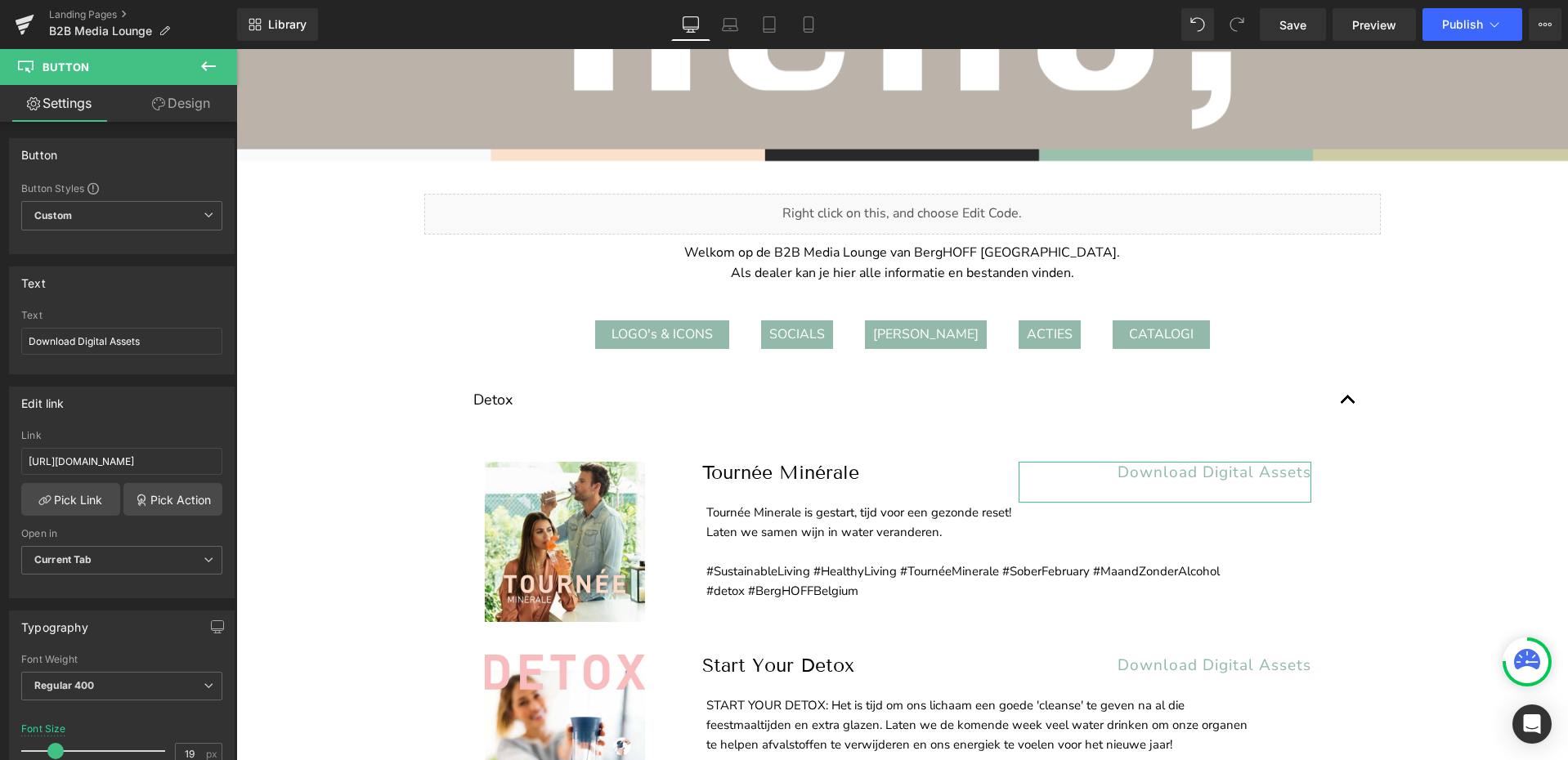
click at [189, 104] on link "Design" at bounding box center [181, 104] width 118 height 37
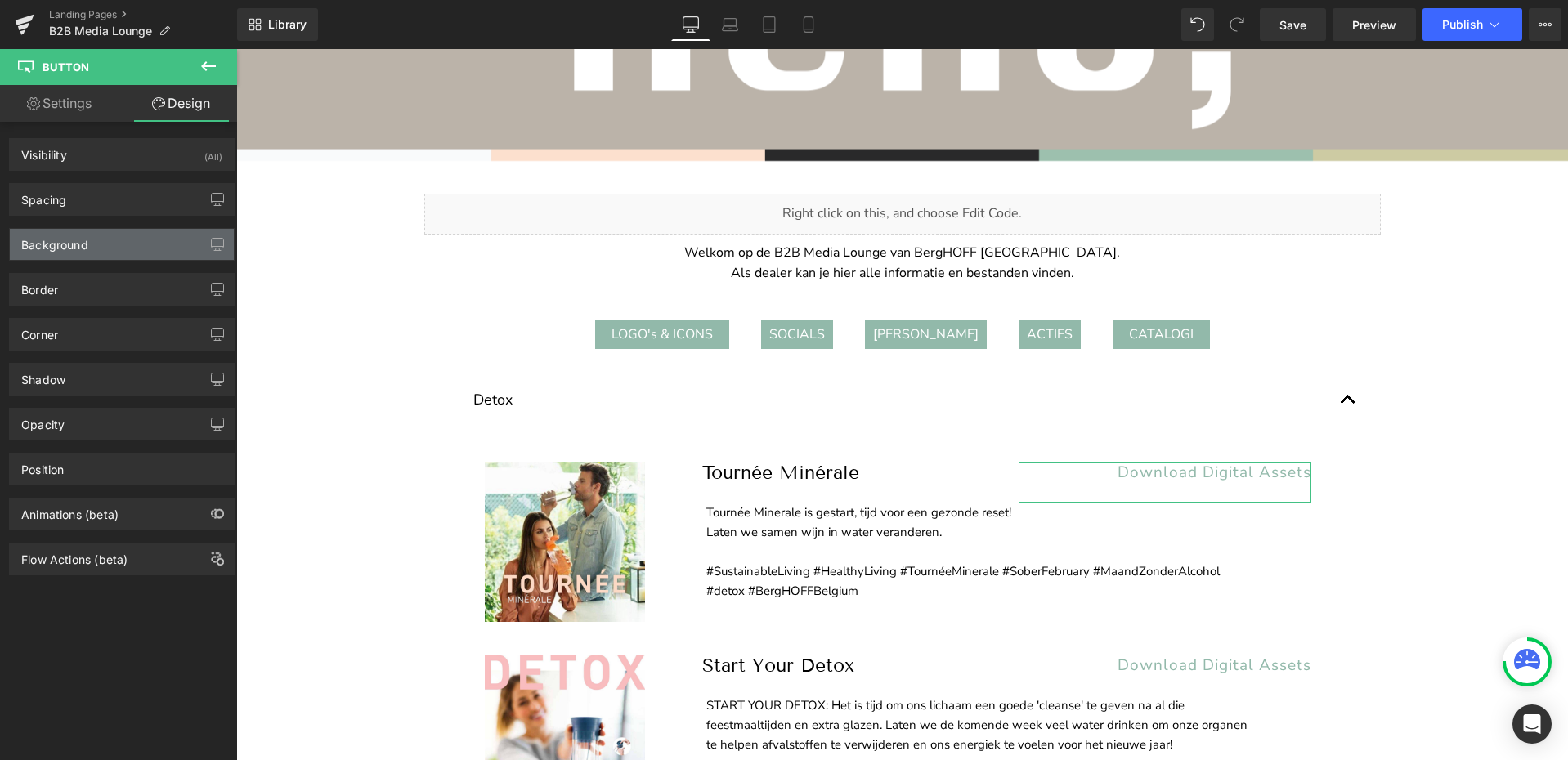
click at [56, 251] on div "Background" at bounding box center [54, 240] width 67 height 23
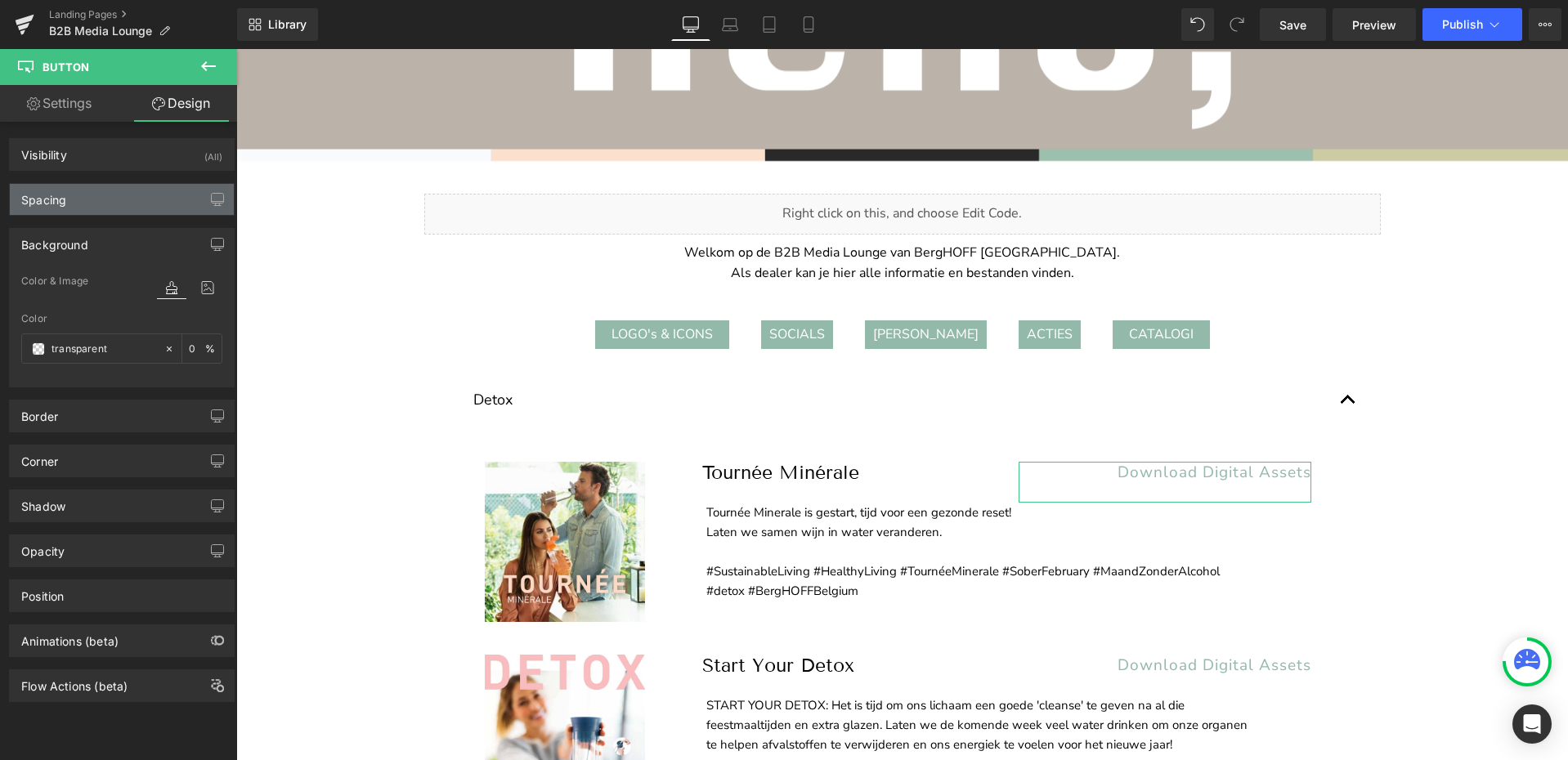
click at [74, 202] on div "Spacing" at bounding box center [122, 199] width 224 height 31
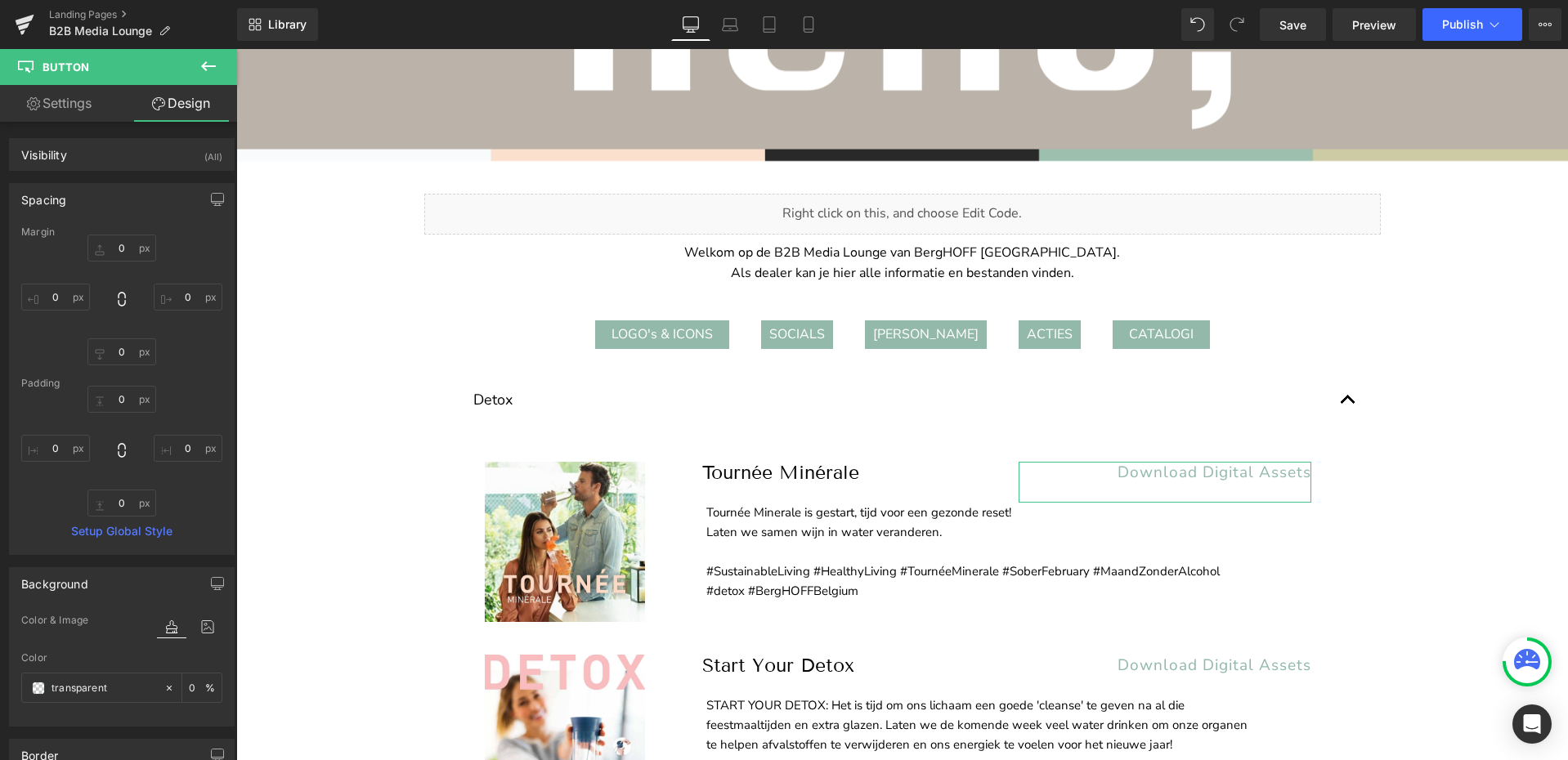
scroll to position [327, 0]
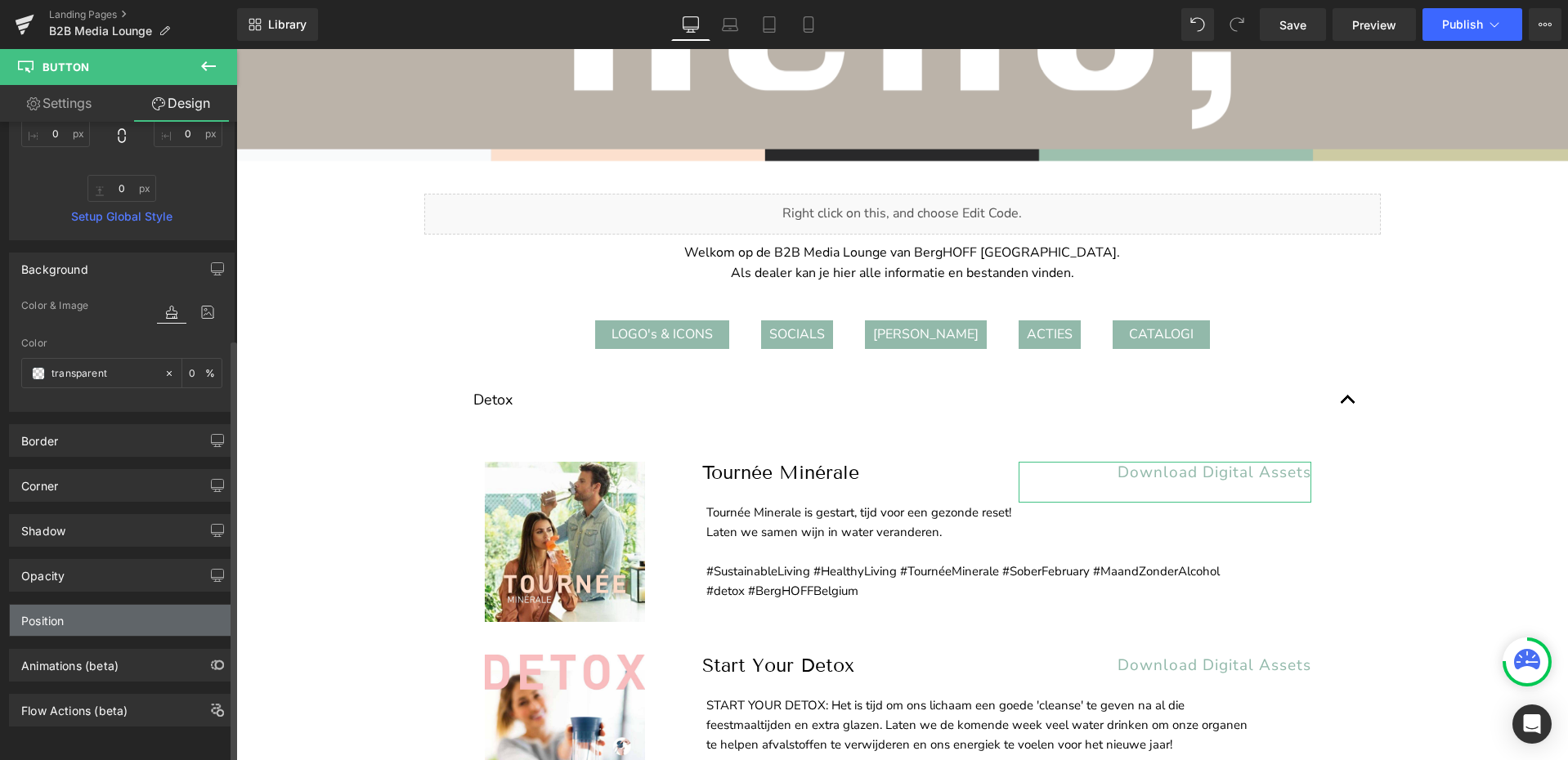
click at [68, 617] on div "Position" at bounding box center [122, 620] width 224 height 31
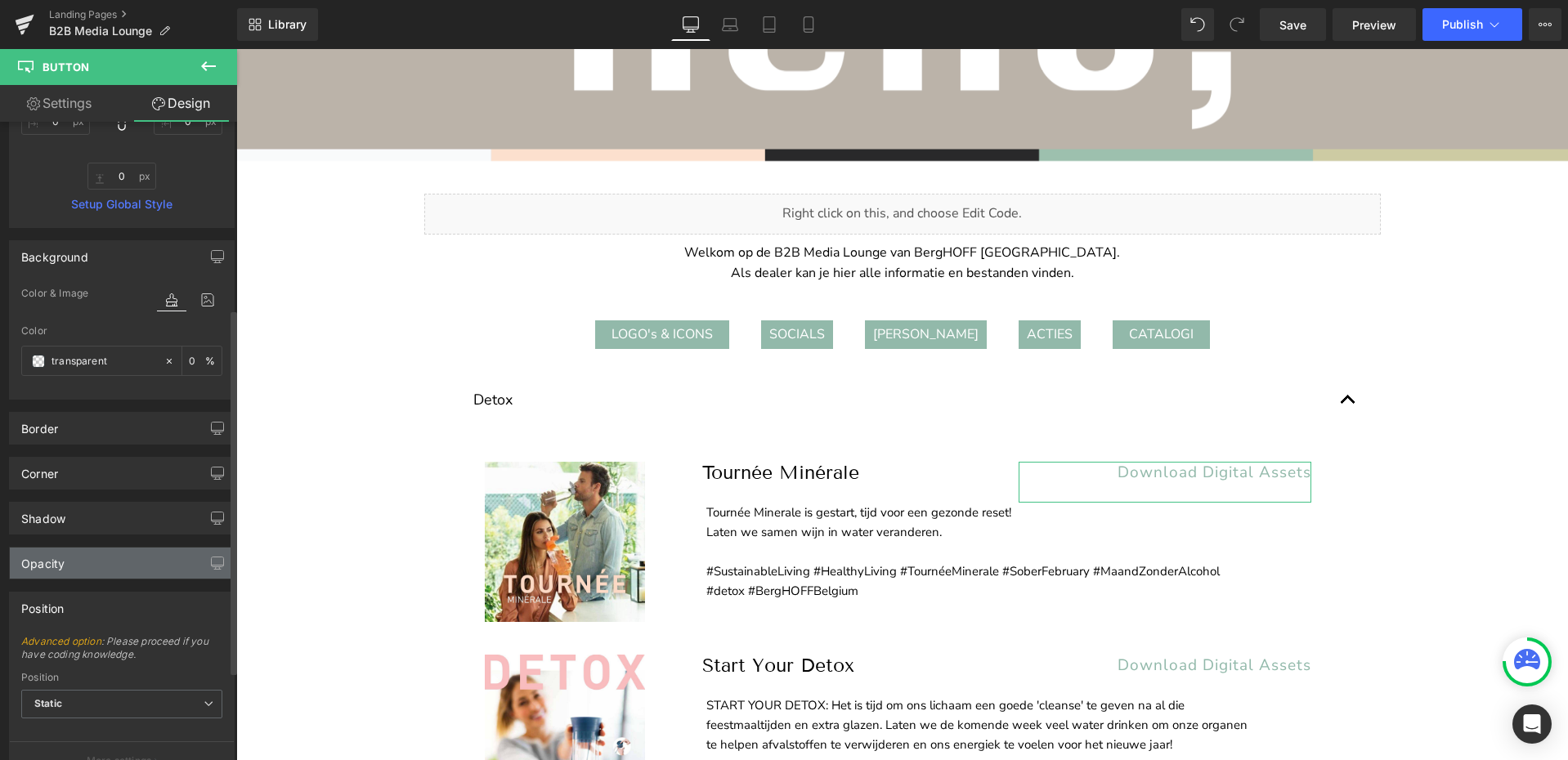
click at [60, 568] on div "Opacity" at bounding box center [42, 559] width 43 height 23
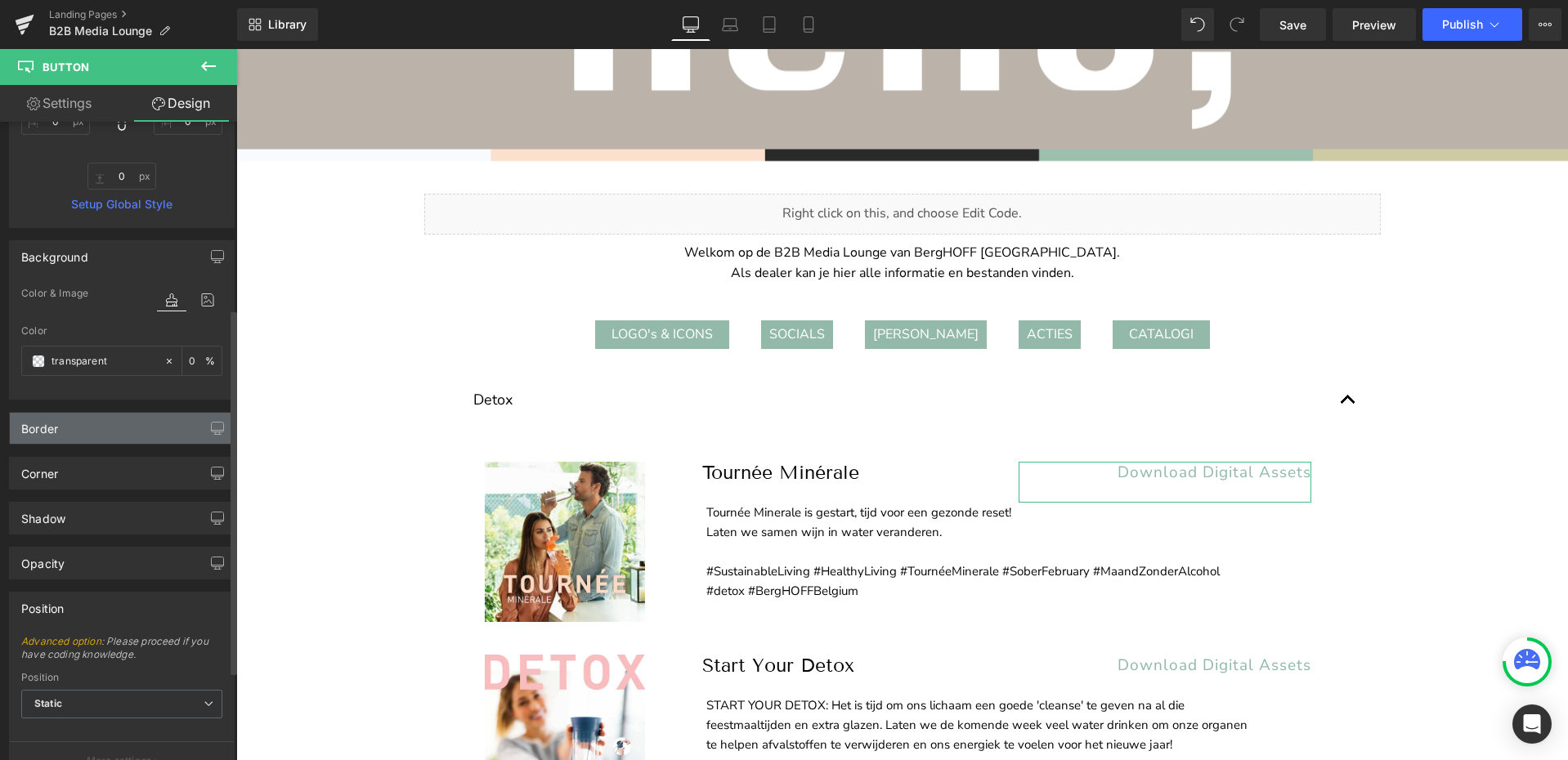
click at [58, 432] on div "Border" at bounding box center [40, 424] width 37 height 23
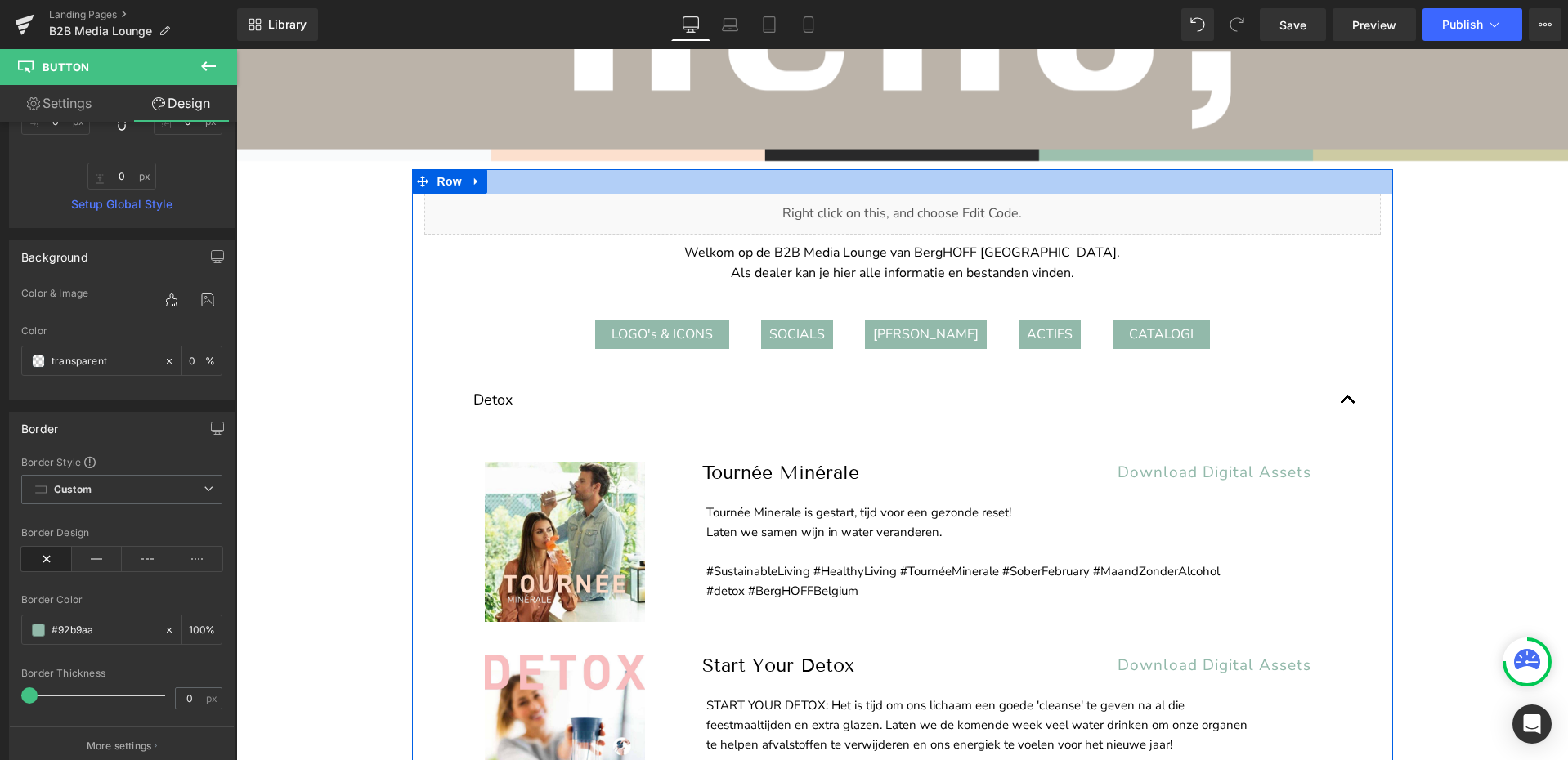
scroll to position [0, 0]
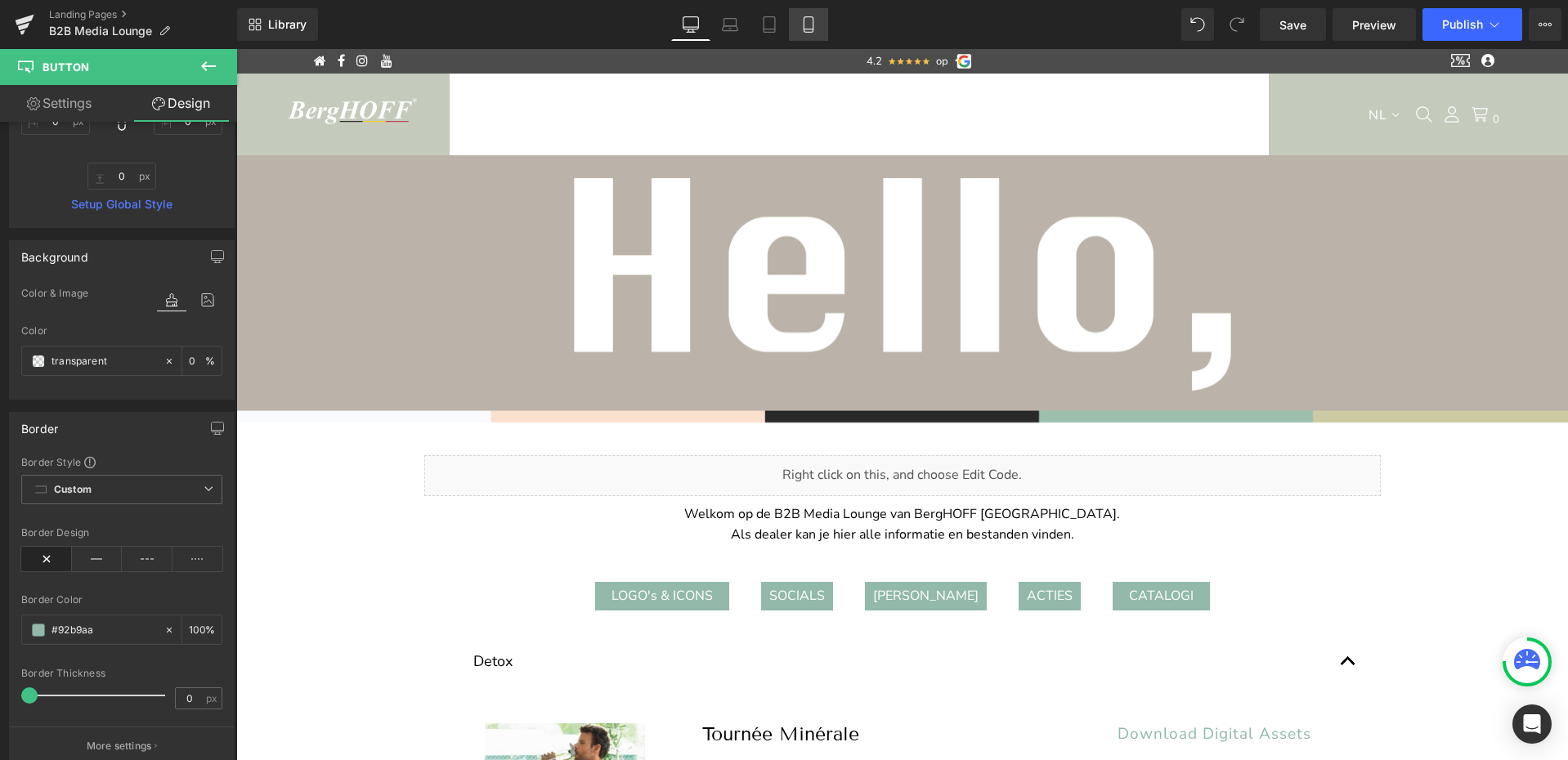
click at [807, 18] on icon at bounding box center [808, 24] width 16 height 16
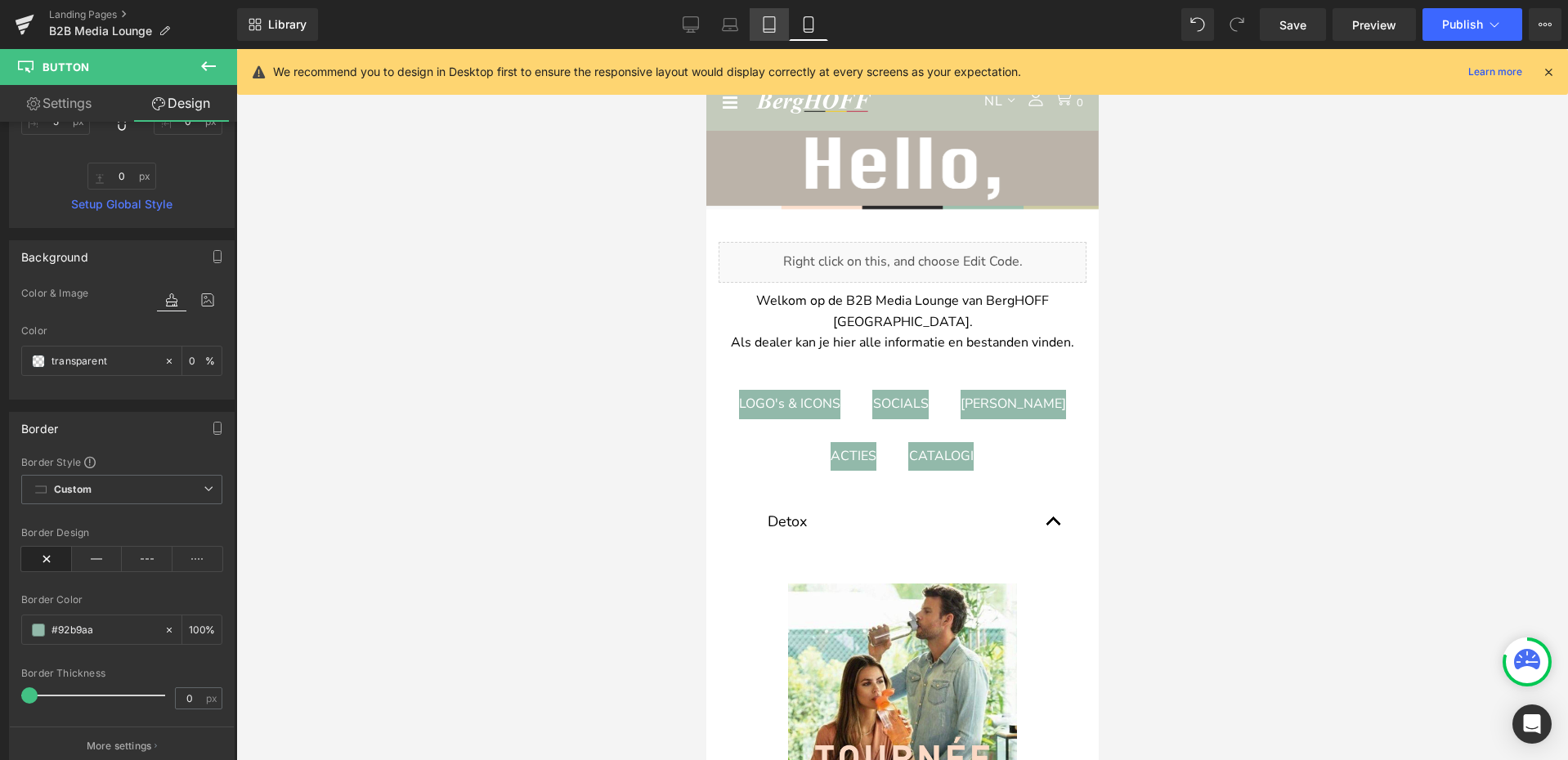
click at [770, 30] on icon at bounding box center [769, 30] width 12 height 0
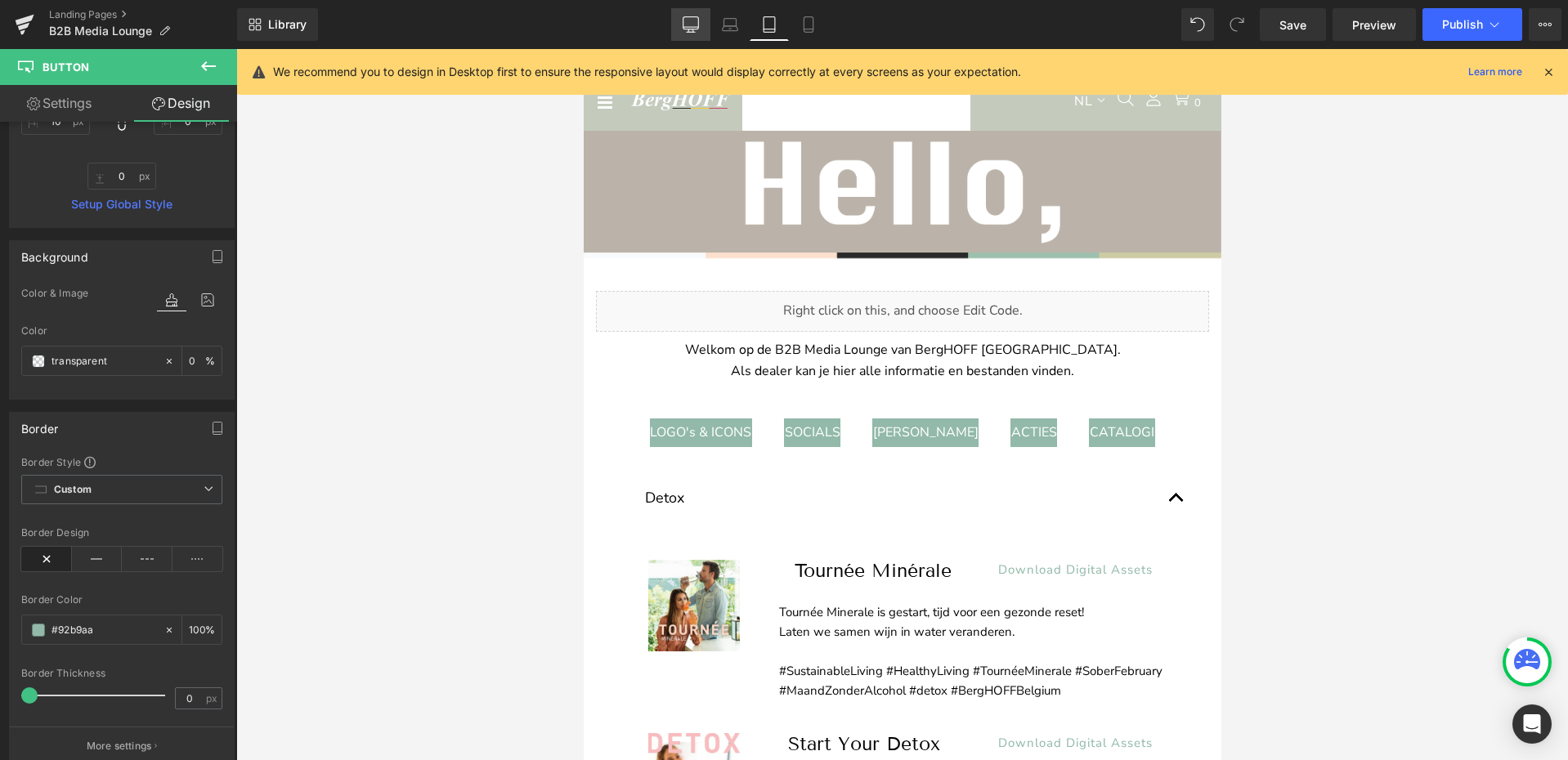
click at [694, 25] on icon at bounding box center [690, 24] width 16 height 16
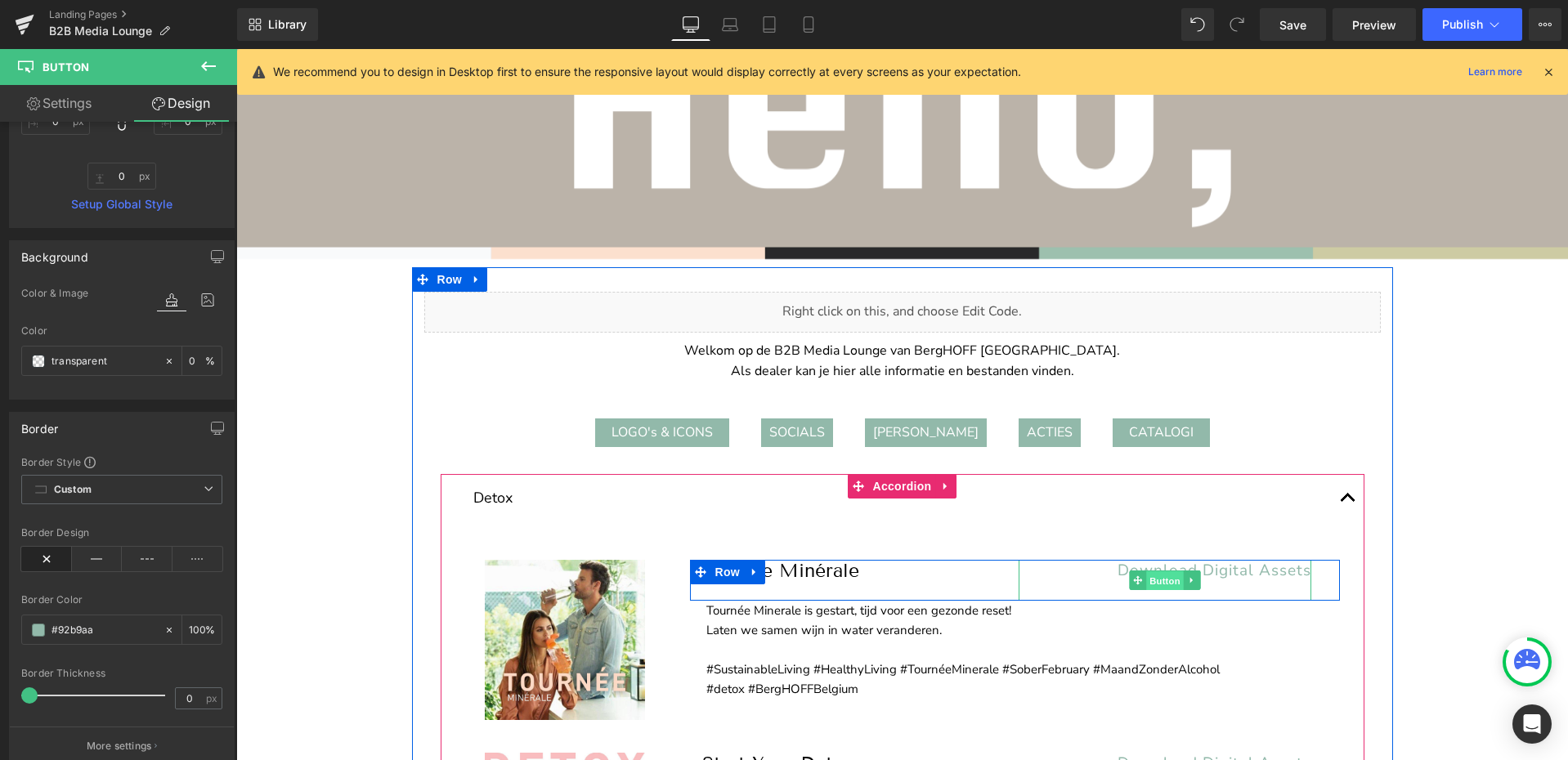
click at [1157, 584] on span "Button" at bounding box center [1164, 581] width 38 height 19
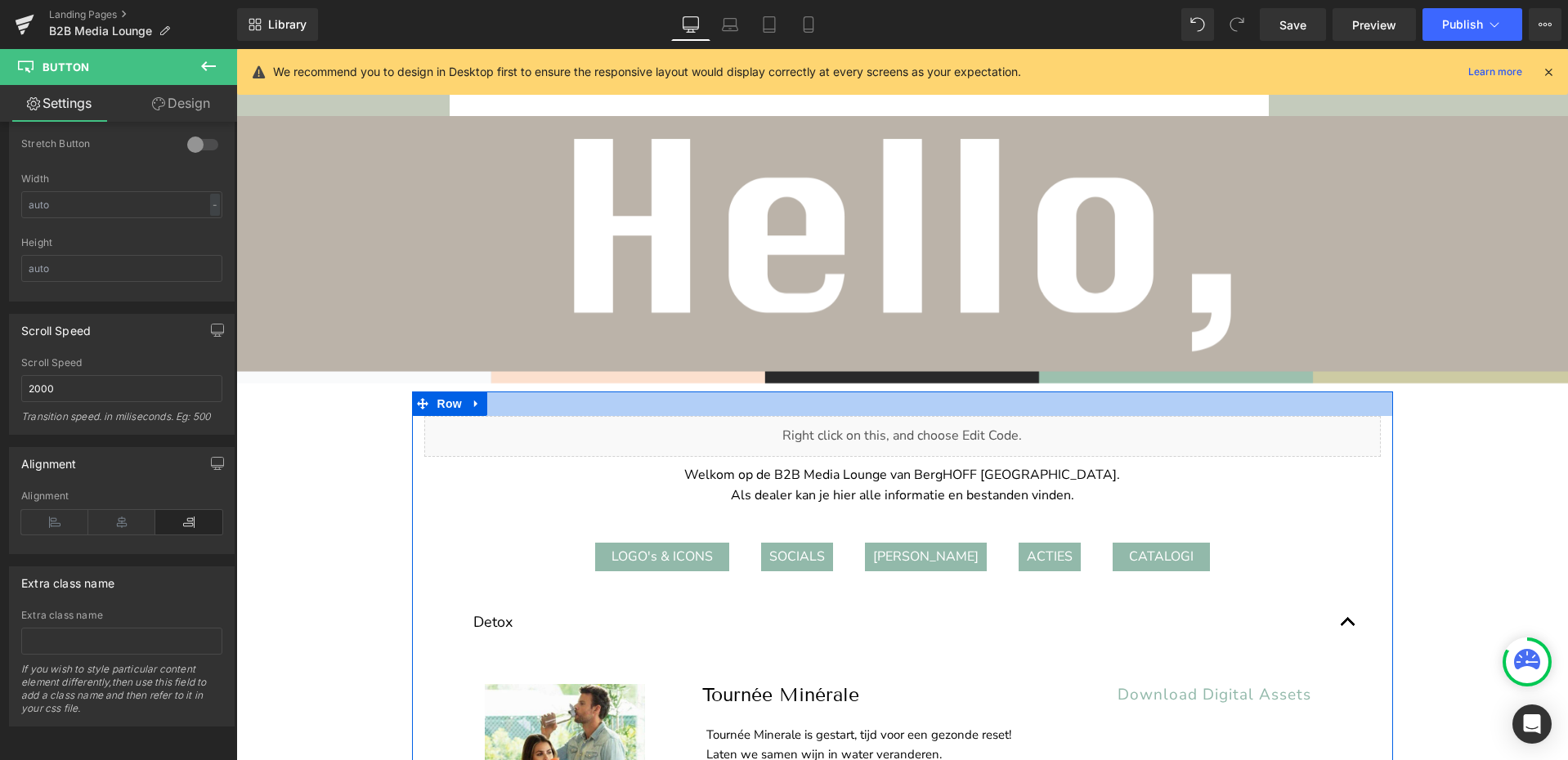
scroll to position [0, 0]
